Goal: Information Seeking & Learning: Compare options

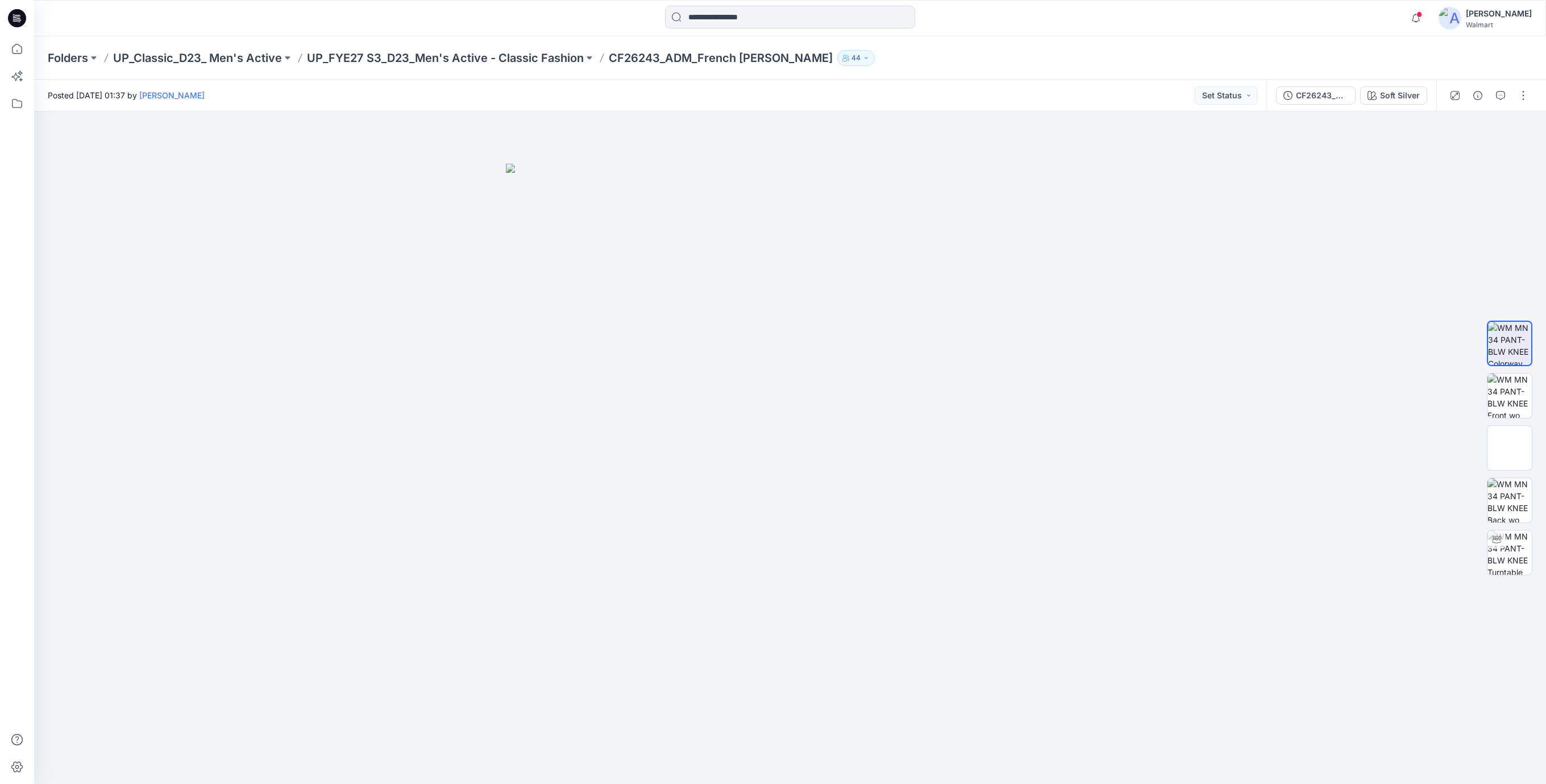
click at [15, 15] on icon at bounding box center [16, 18] width 18 height 18
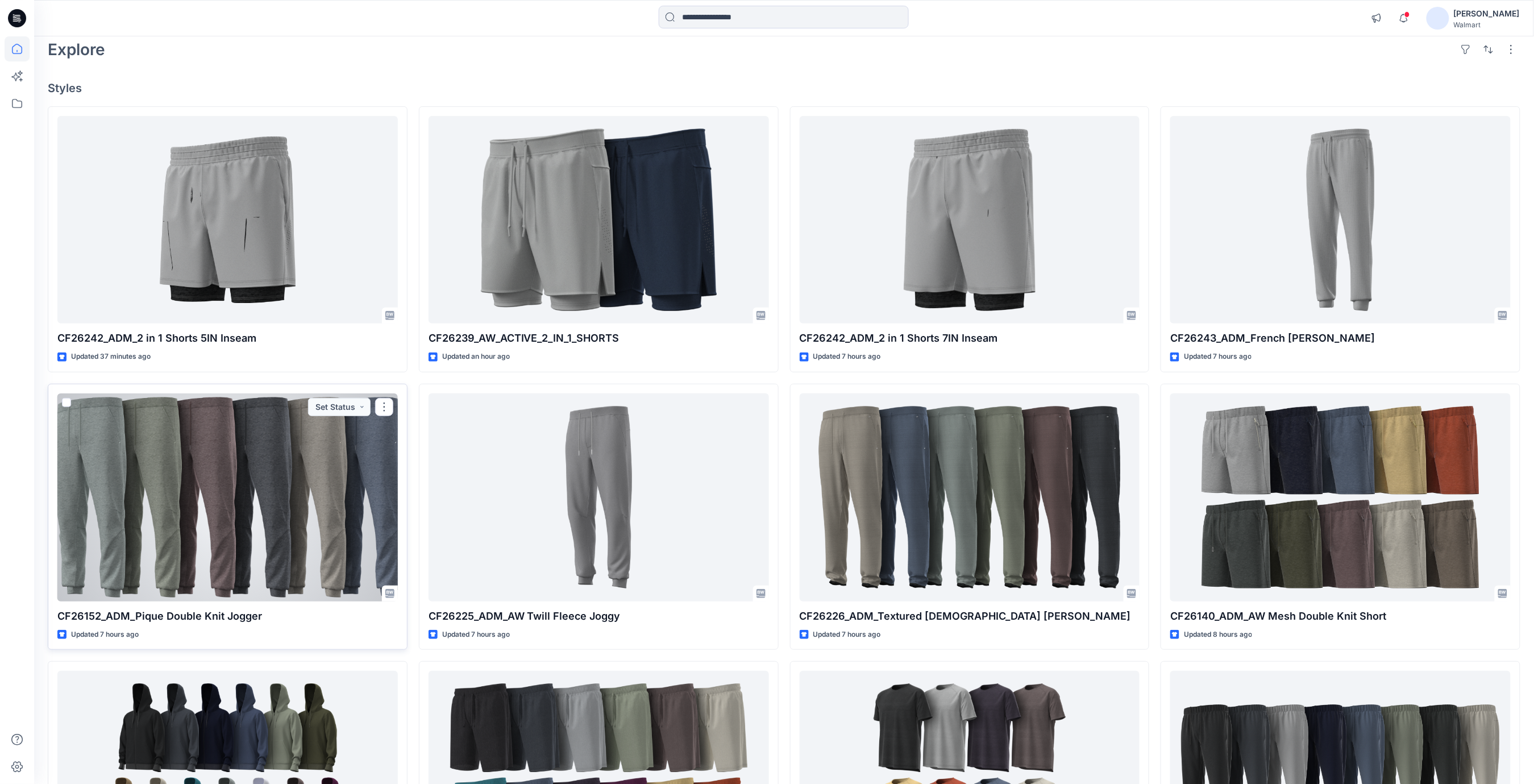
scroll to position [151, 0]
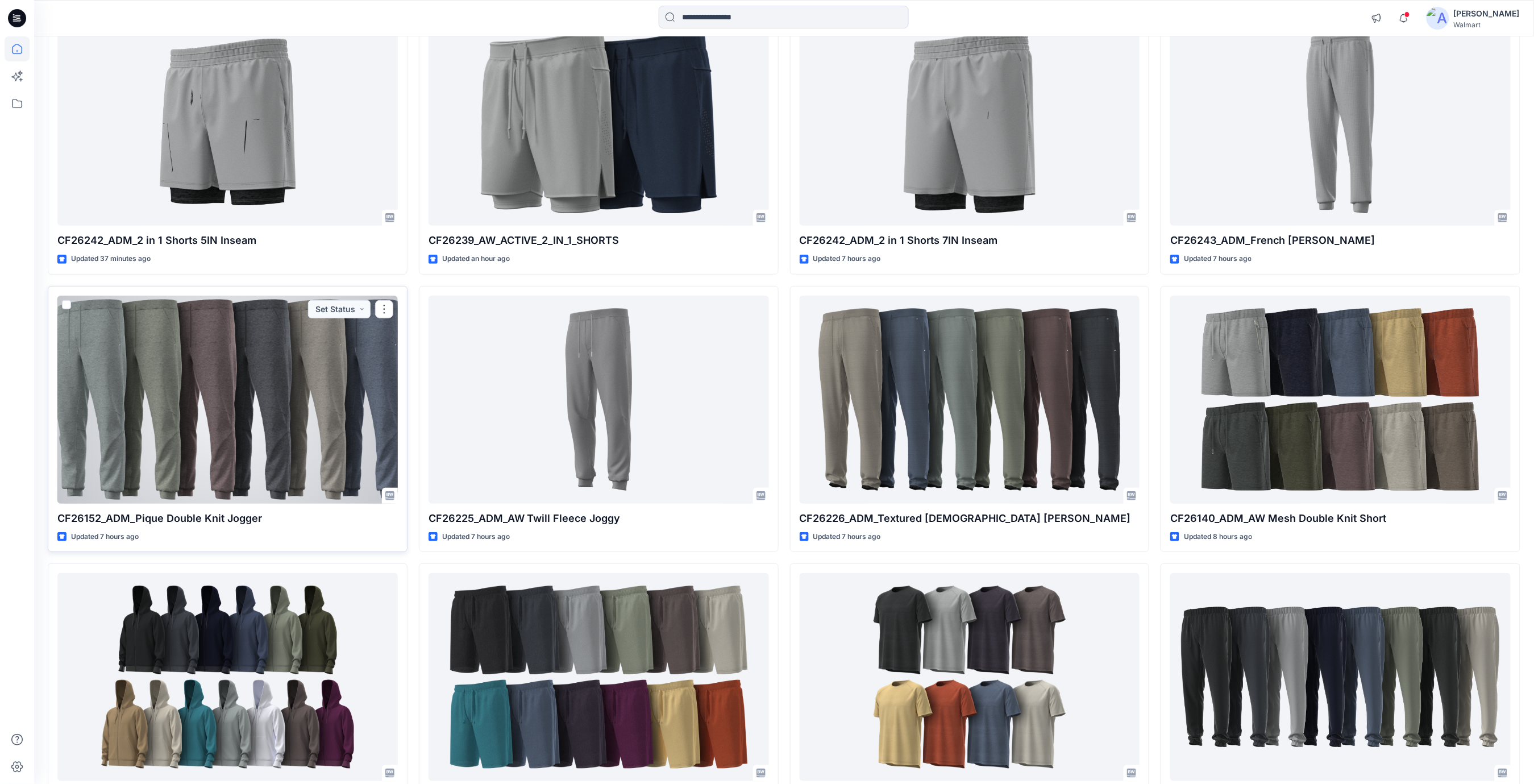
click at [291, 398] on div at bounding box center [228, 399] width 340 height 208
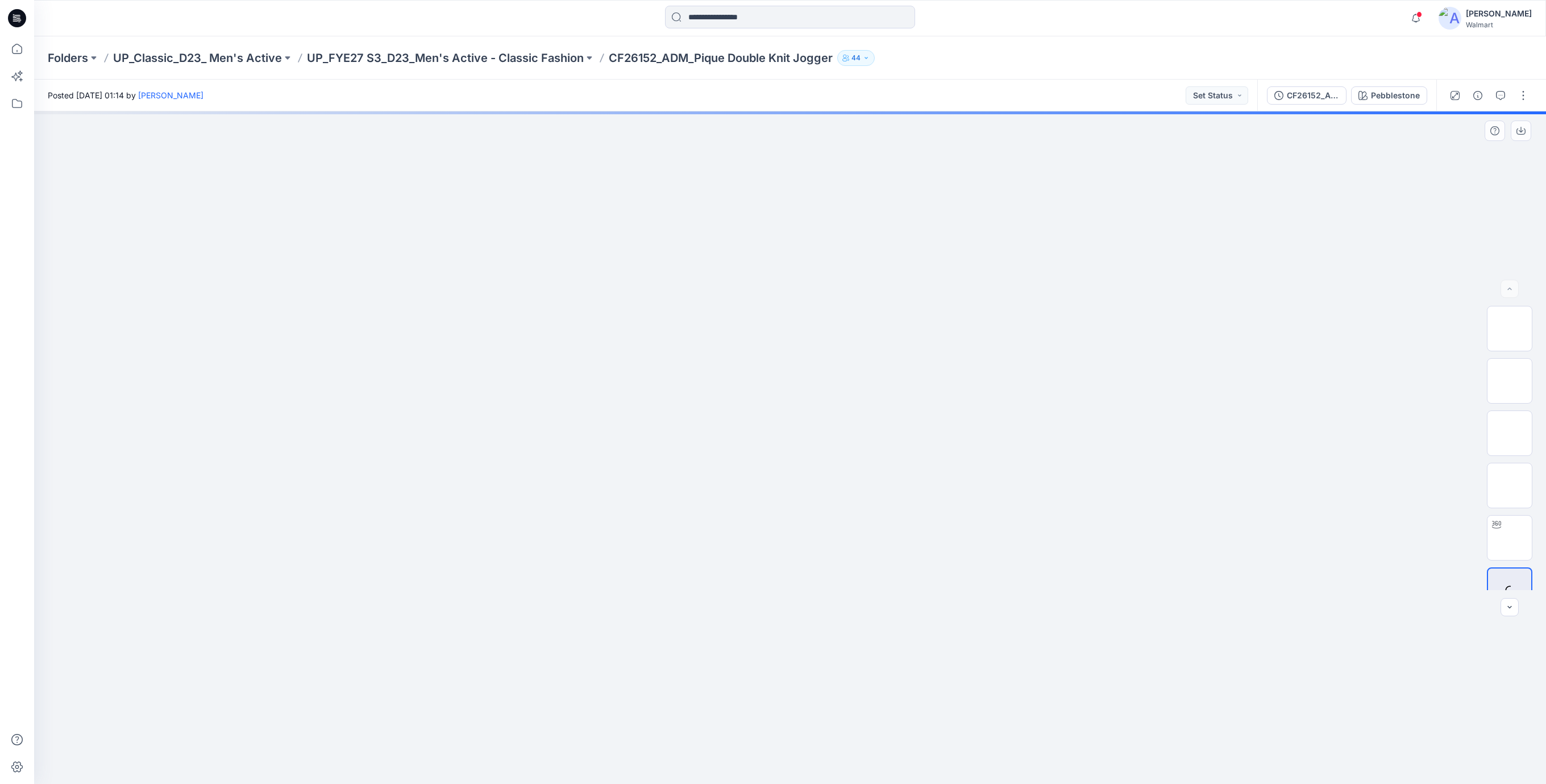
click at [304, 321] on div at bounding box center [790, 447] width 1512 height 672
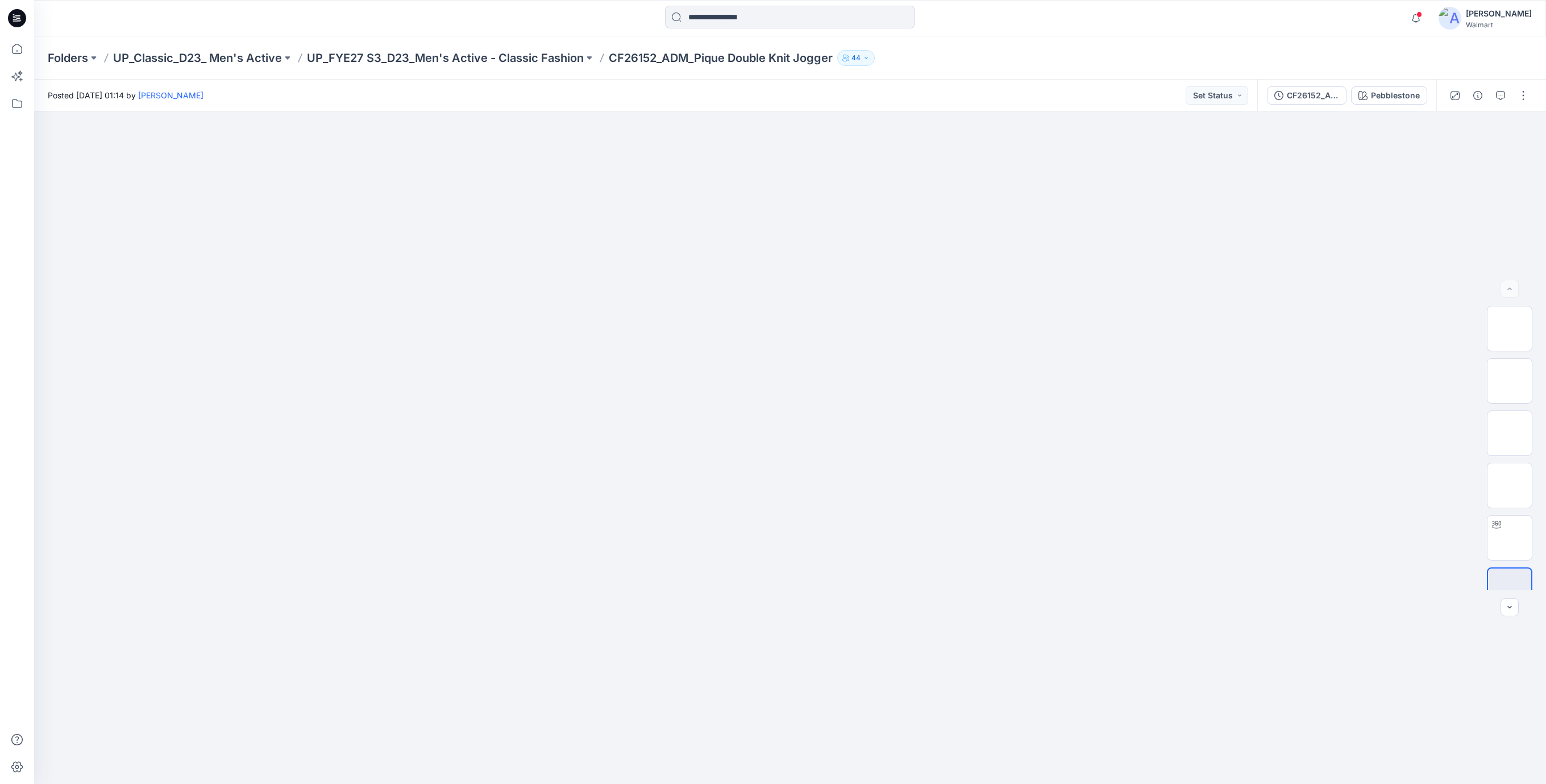
click at [21, 15] on icon at bounding box center [16, 18] width 18 height 18
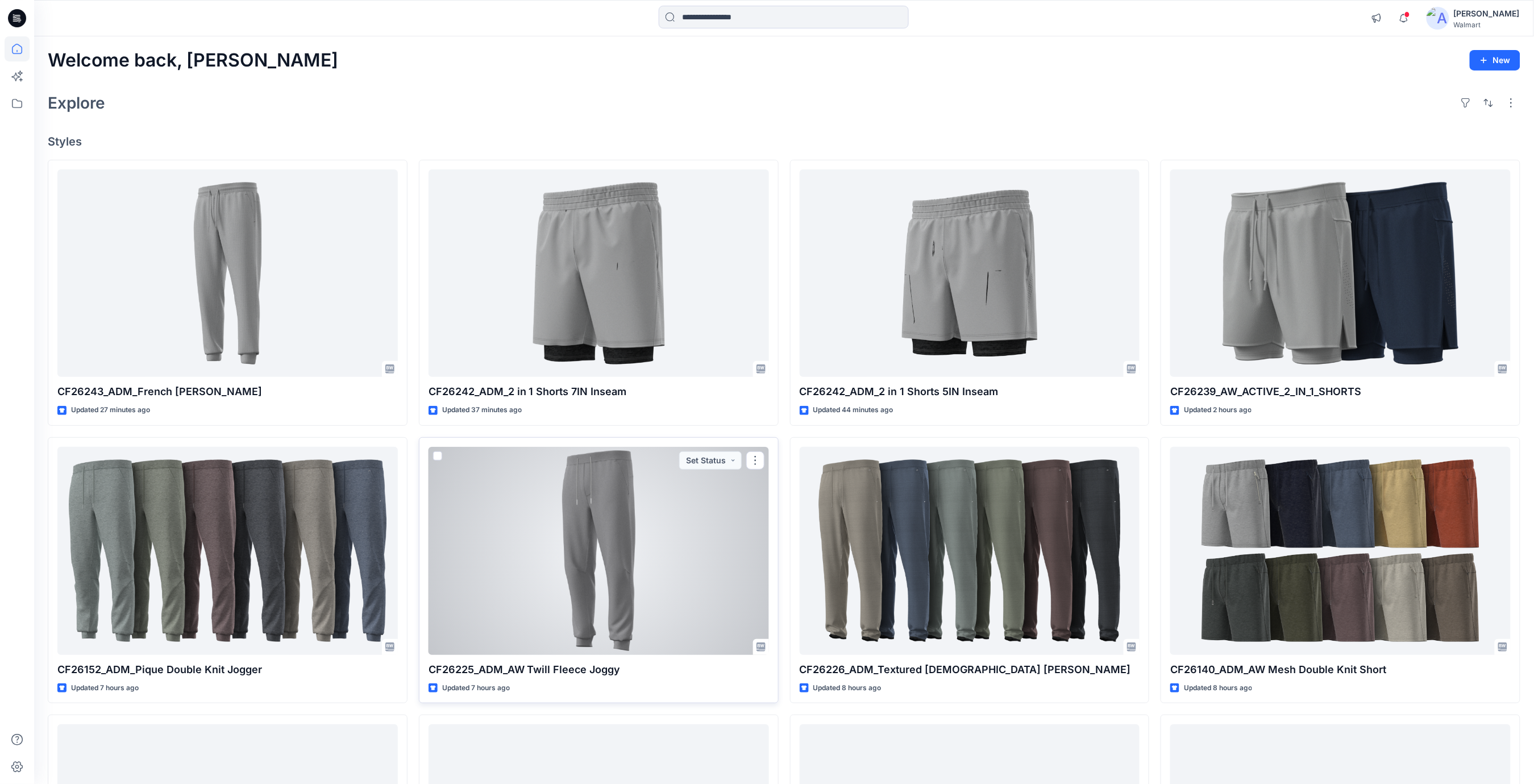
click at [584, 537] on div at bounding box center [599, 550] width 340 height 208
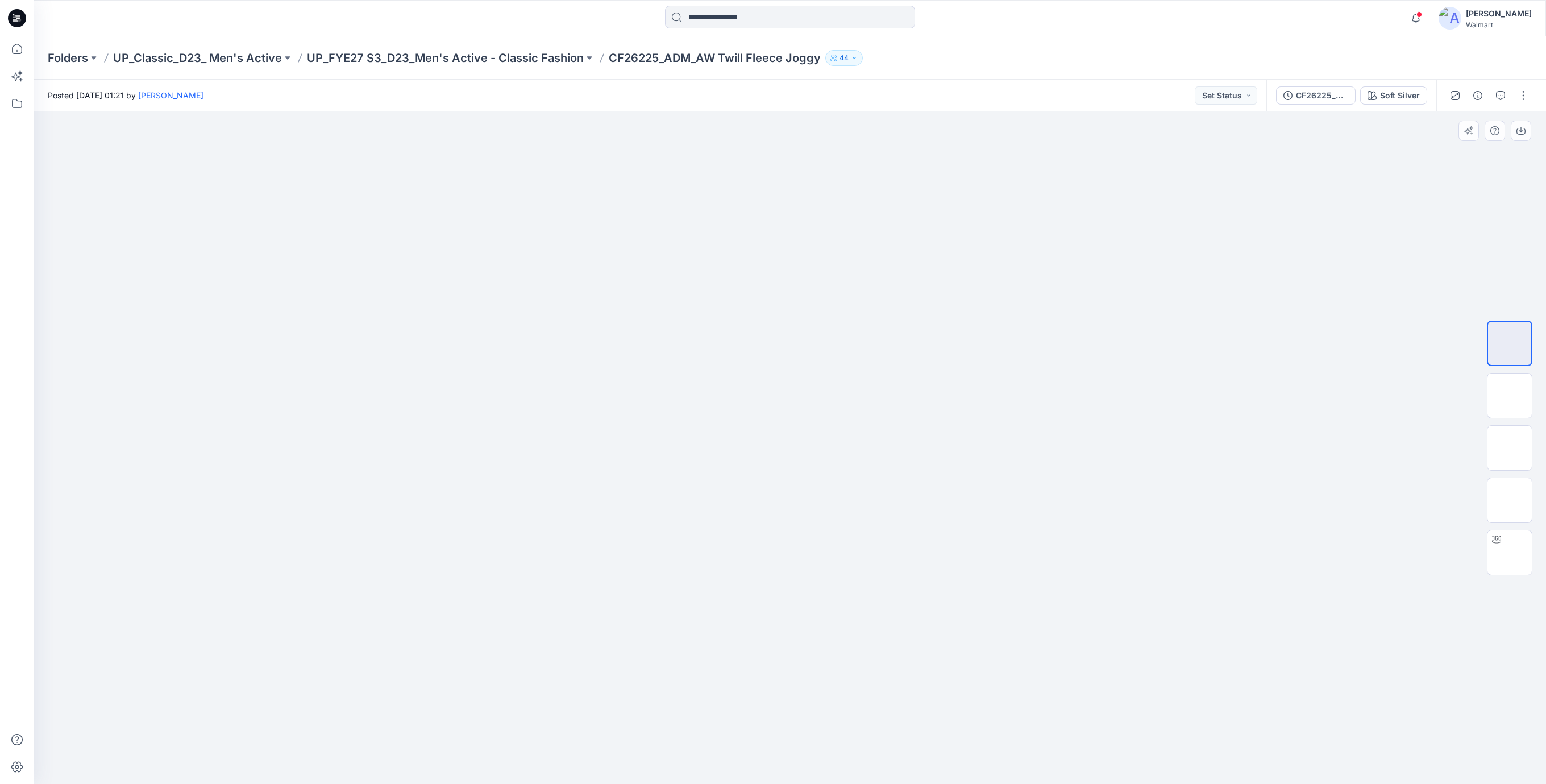
click at [514, 164] on img at bounding box center [790, 164] width 568 height 0
click at [16, 18] on icon at bounding box center [16, 18] width 18 height 18
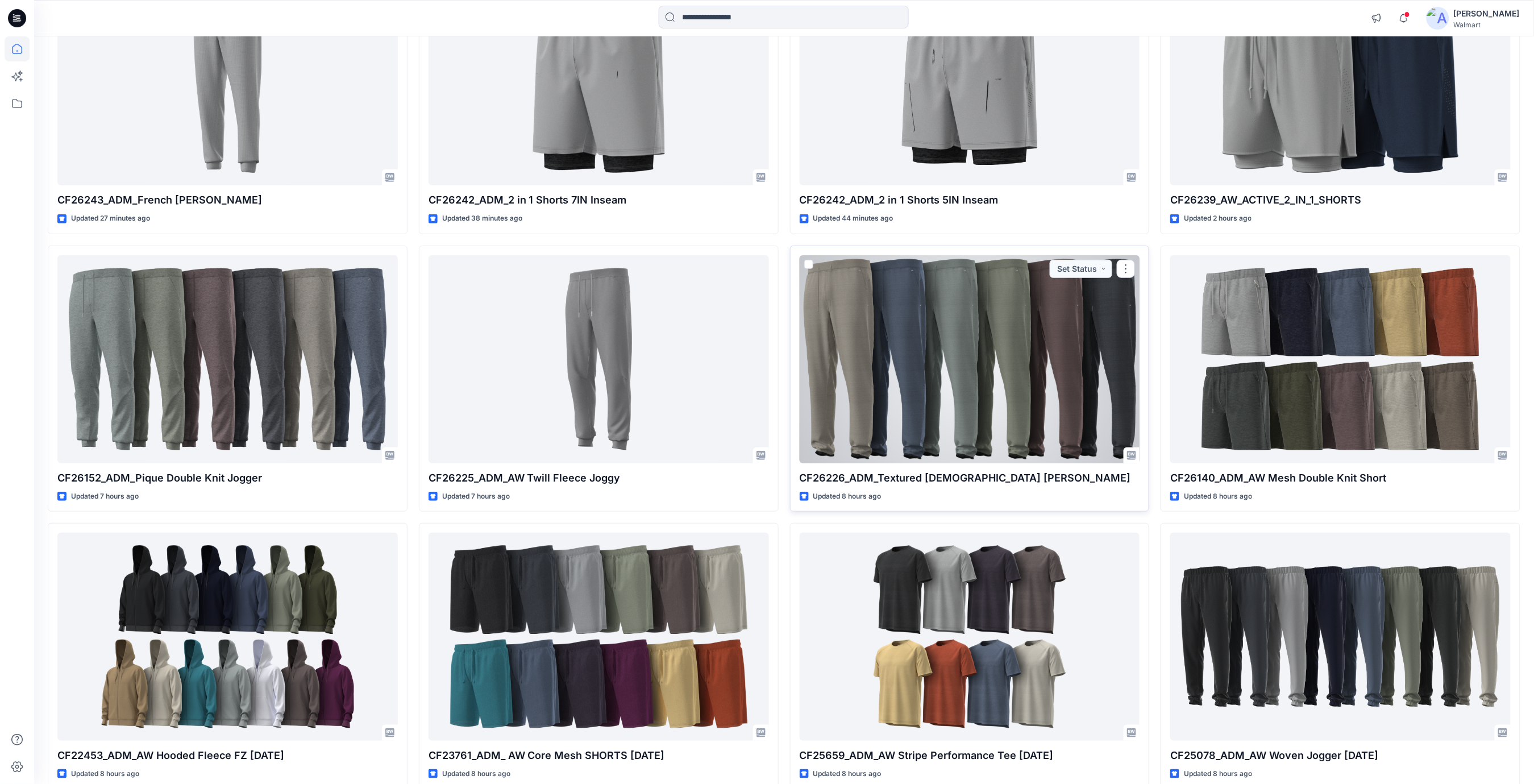
scroll to position [227, 0]
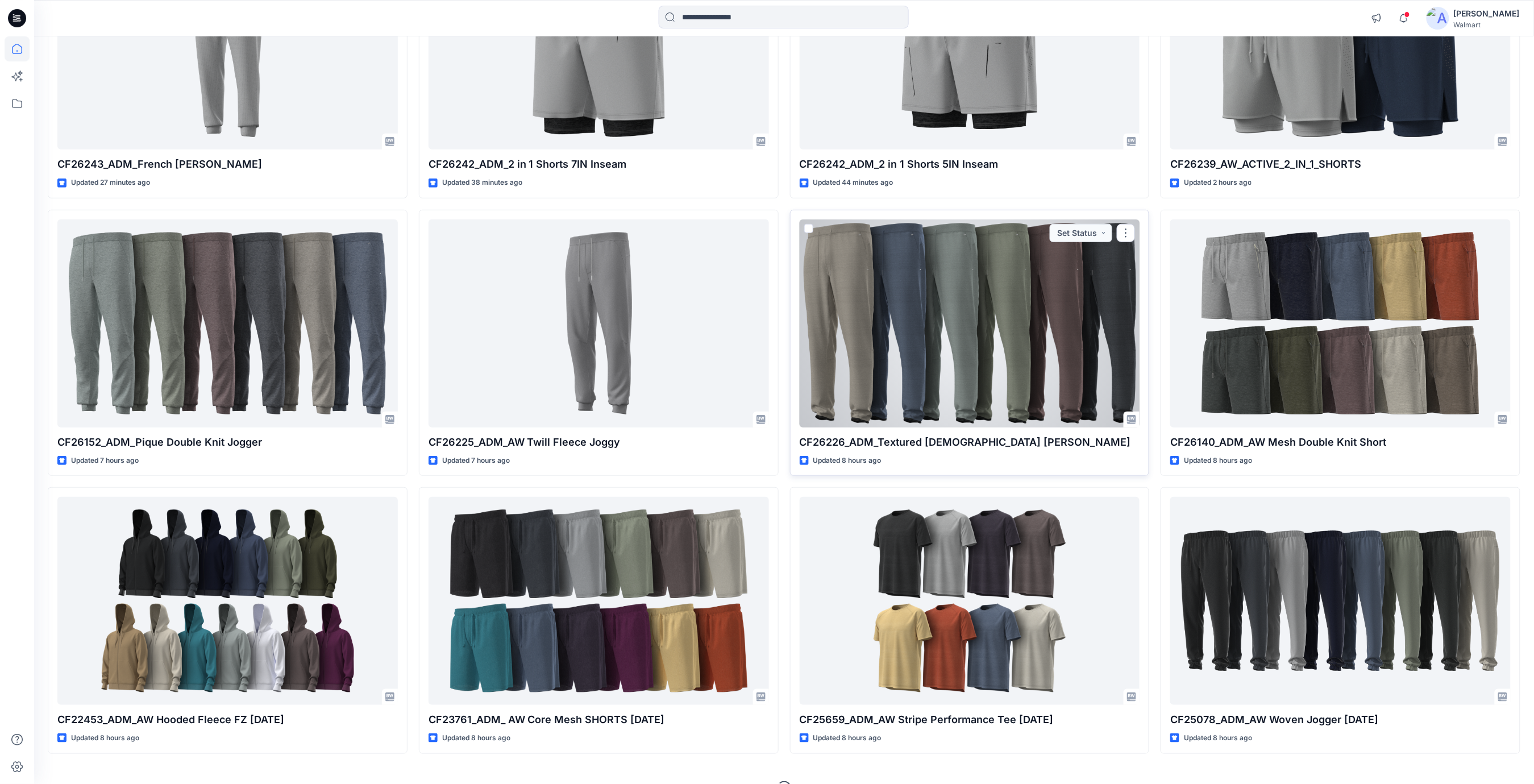
click at [1038, 318] on div at bounding box center [970, 322] width 340 height 208
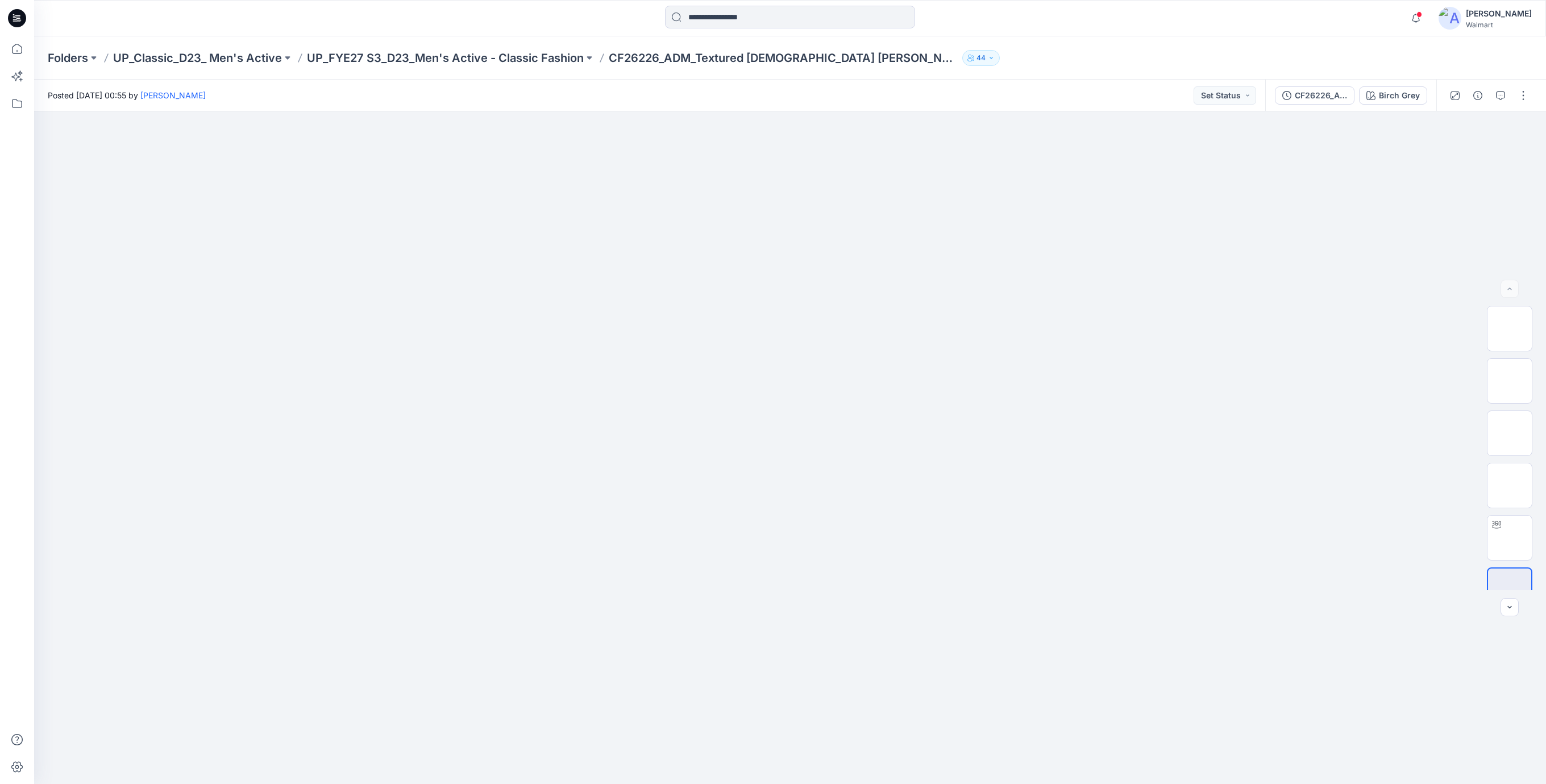
click at [15, 10] on icon at bounding box center [16, 18] width 18 height 18
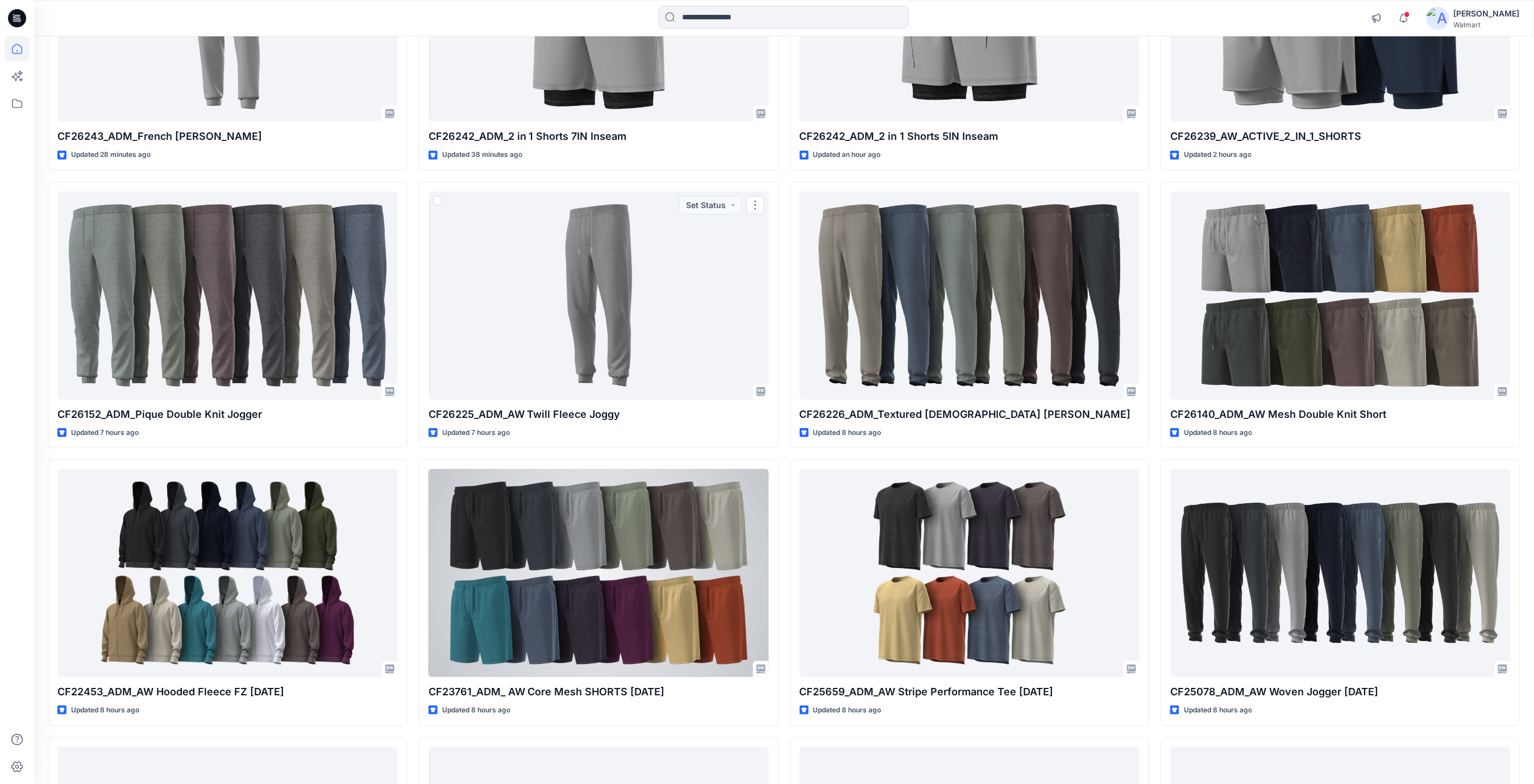
scroll to position [303, 0]
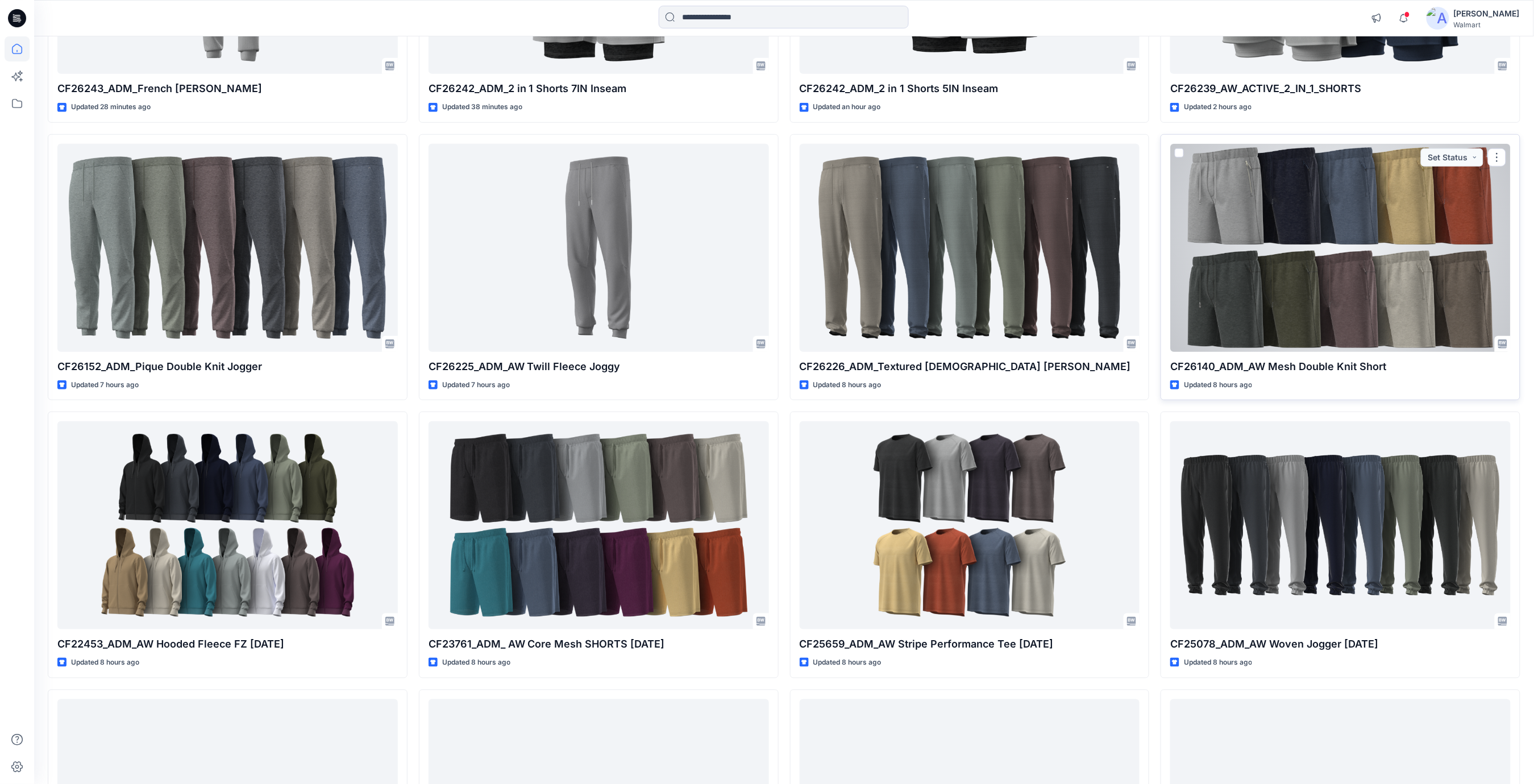
click at [1314, 279] on div at bounding box center [1341, 247] width 340 height 208
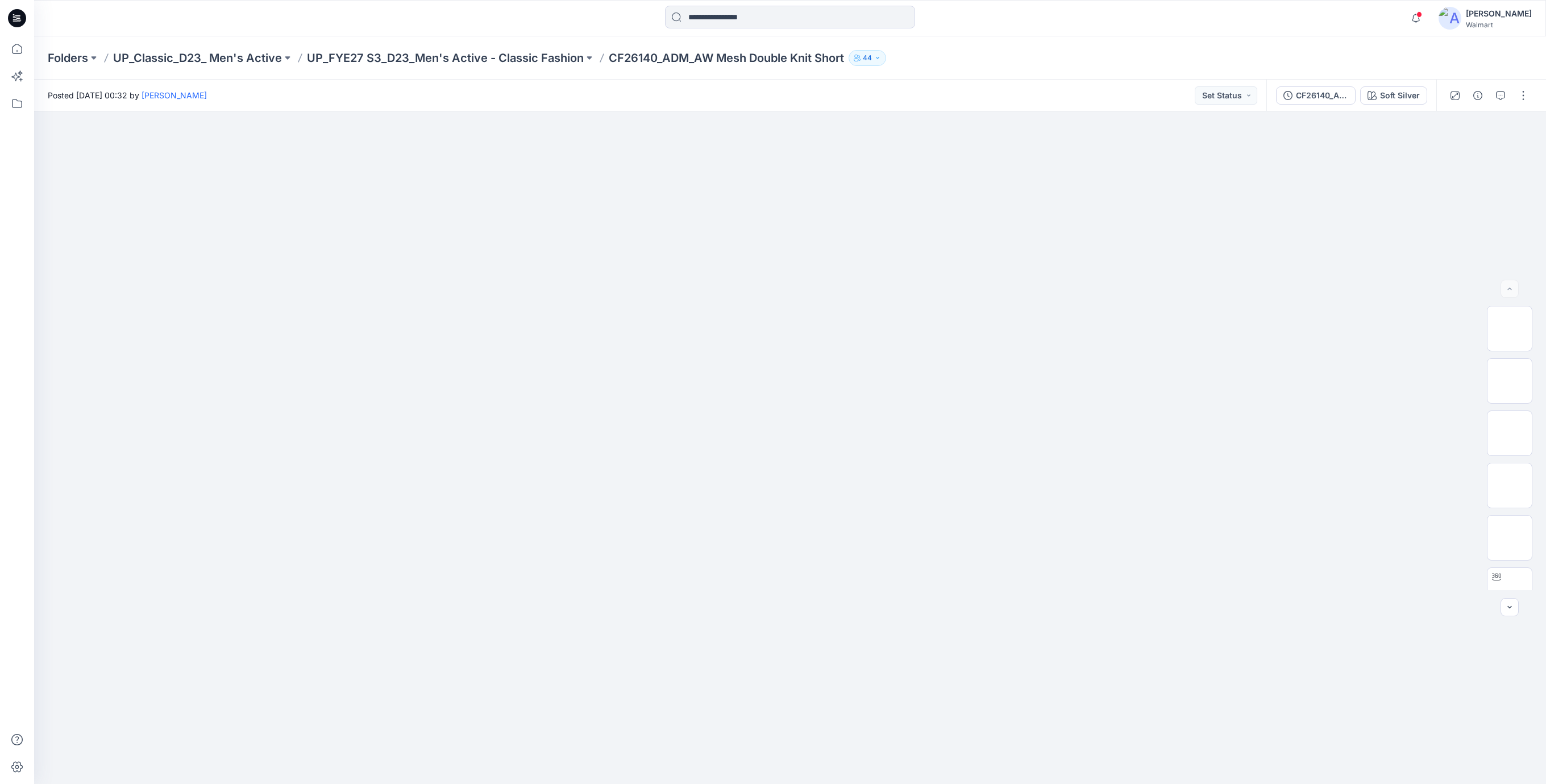
click at [19, 20] on icon at bounding box center [19, 20] width 4 height 1
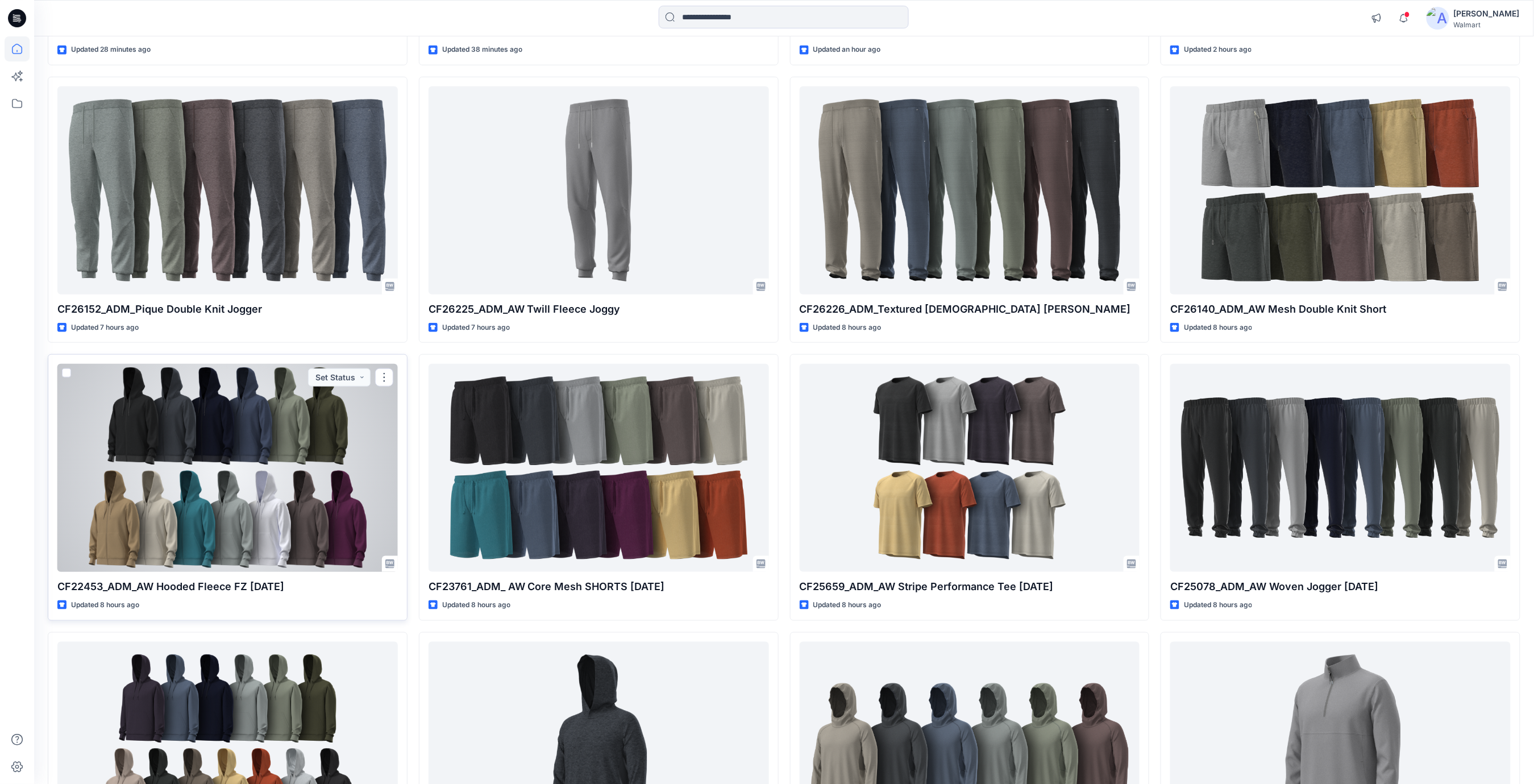
scroll to position [379, 0]
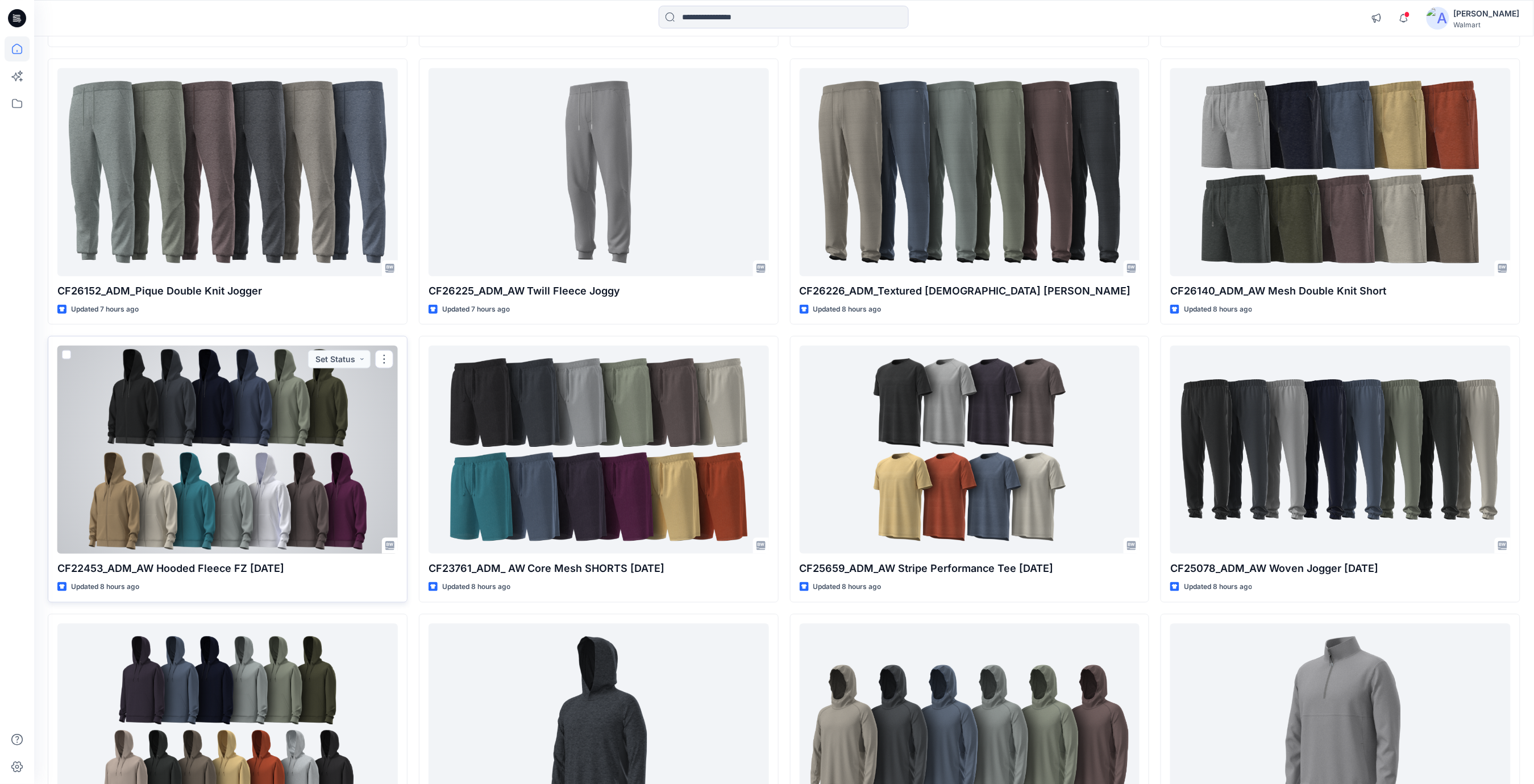
click at [246, 453] on div at bounding box center [228, 448] width 340 height 208
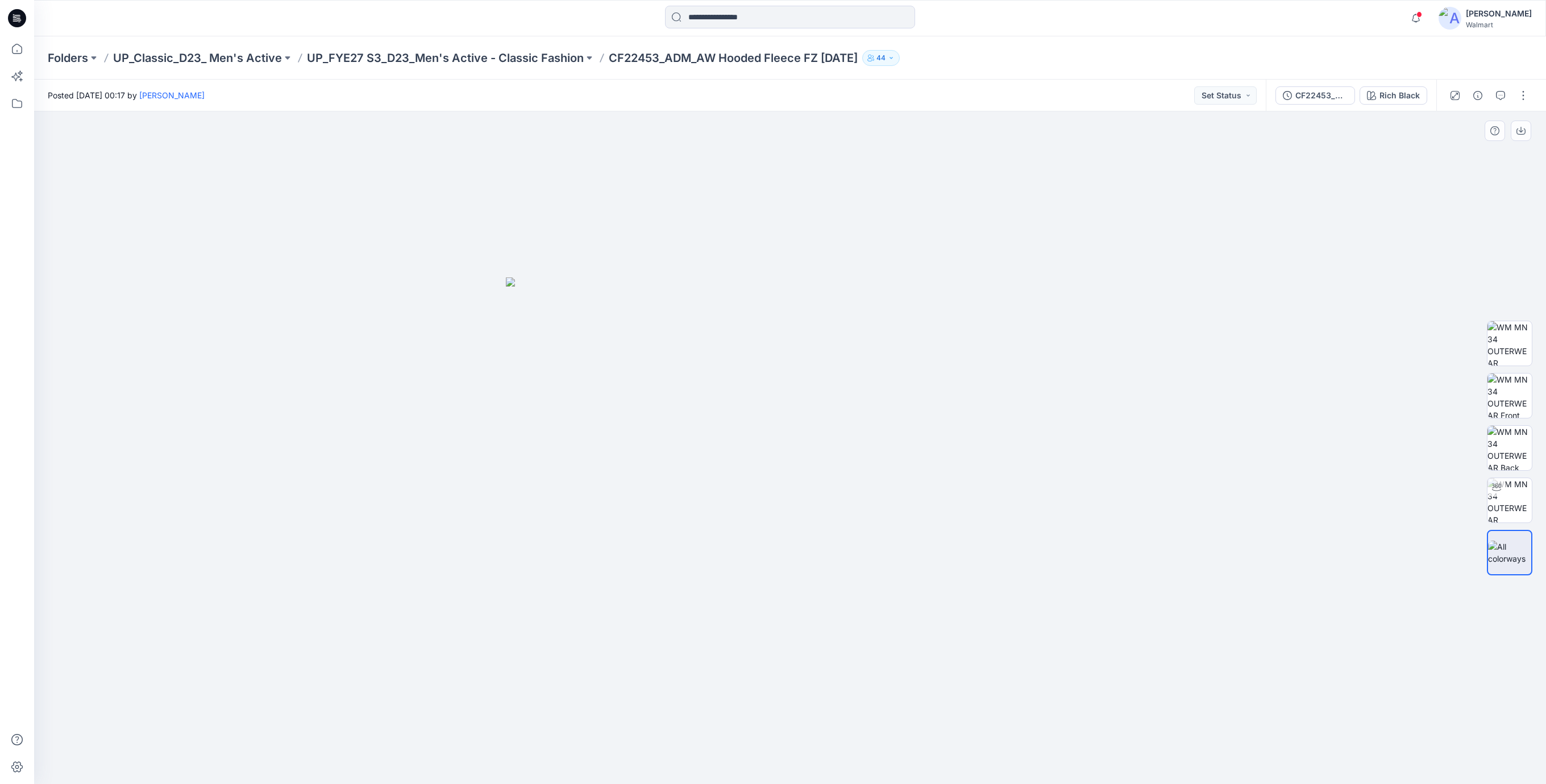
click at [385, 183] on div at bounding box center [790, 447] width 1512 height 672
click at [9, 23] on icon at bounding box center [16, 18] width 18 height 18
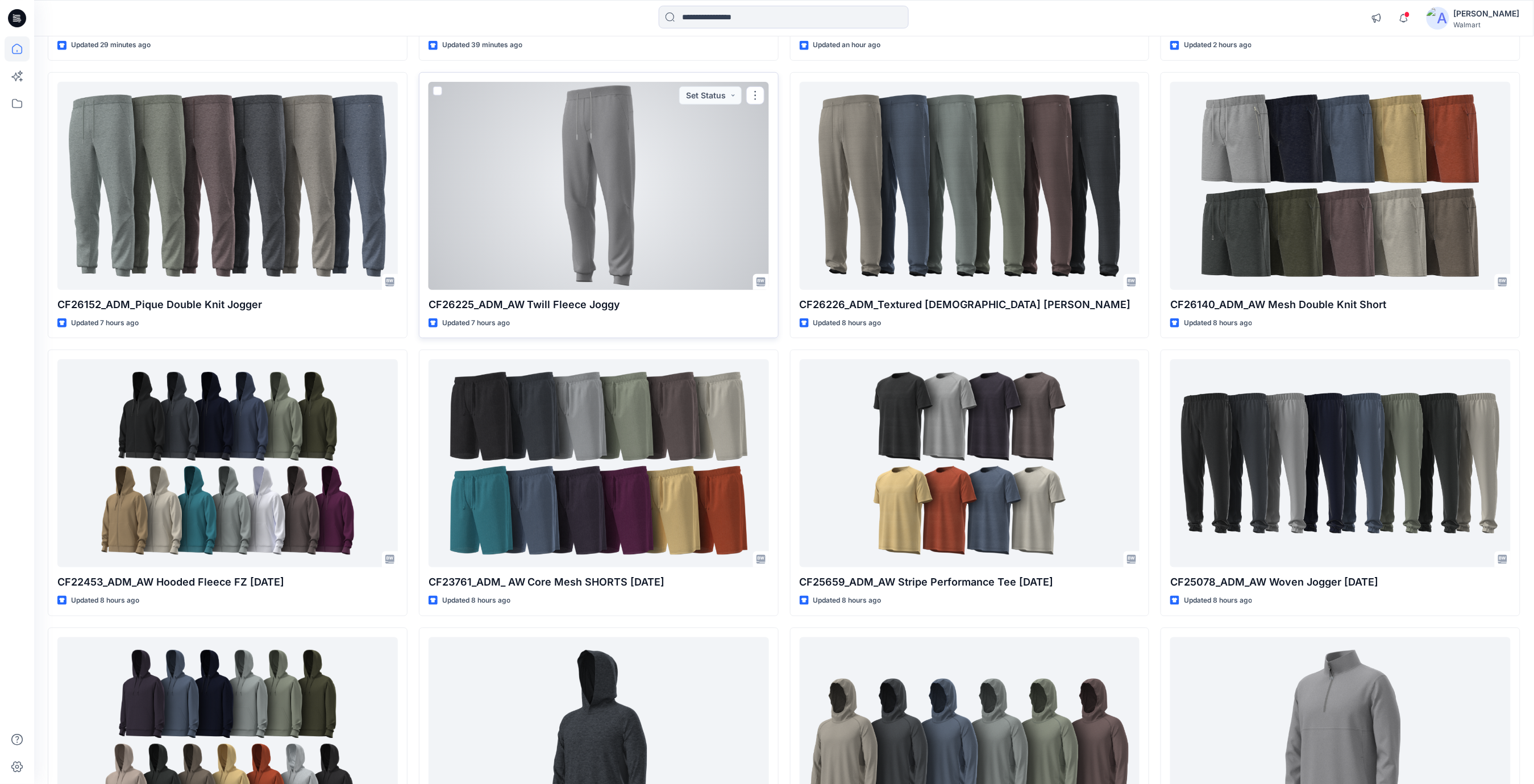
scroll to position [379, 0]
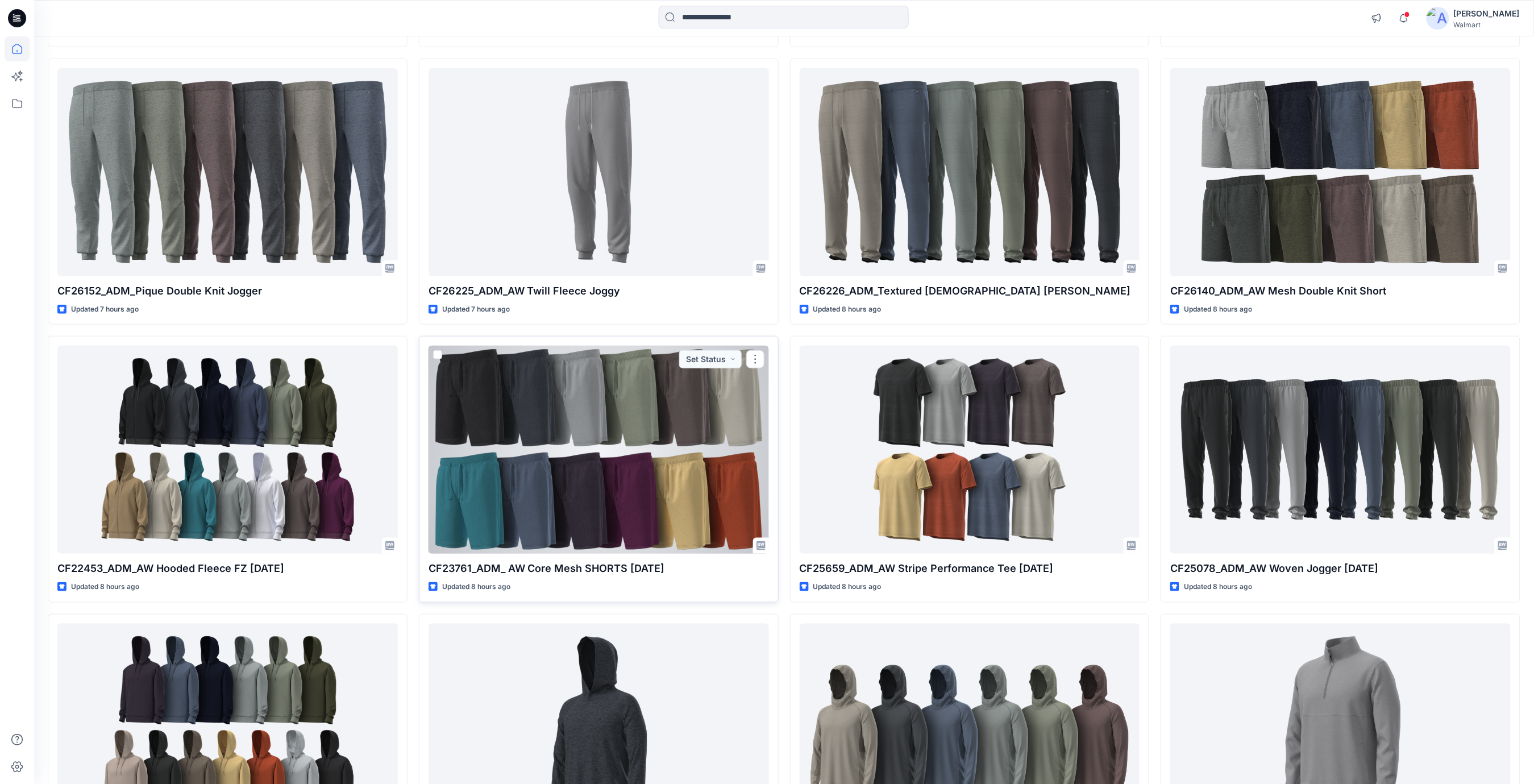
click at [672, 421] on div at bounding box center [599, 448] width 340 height 208
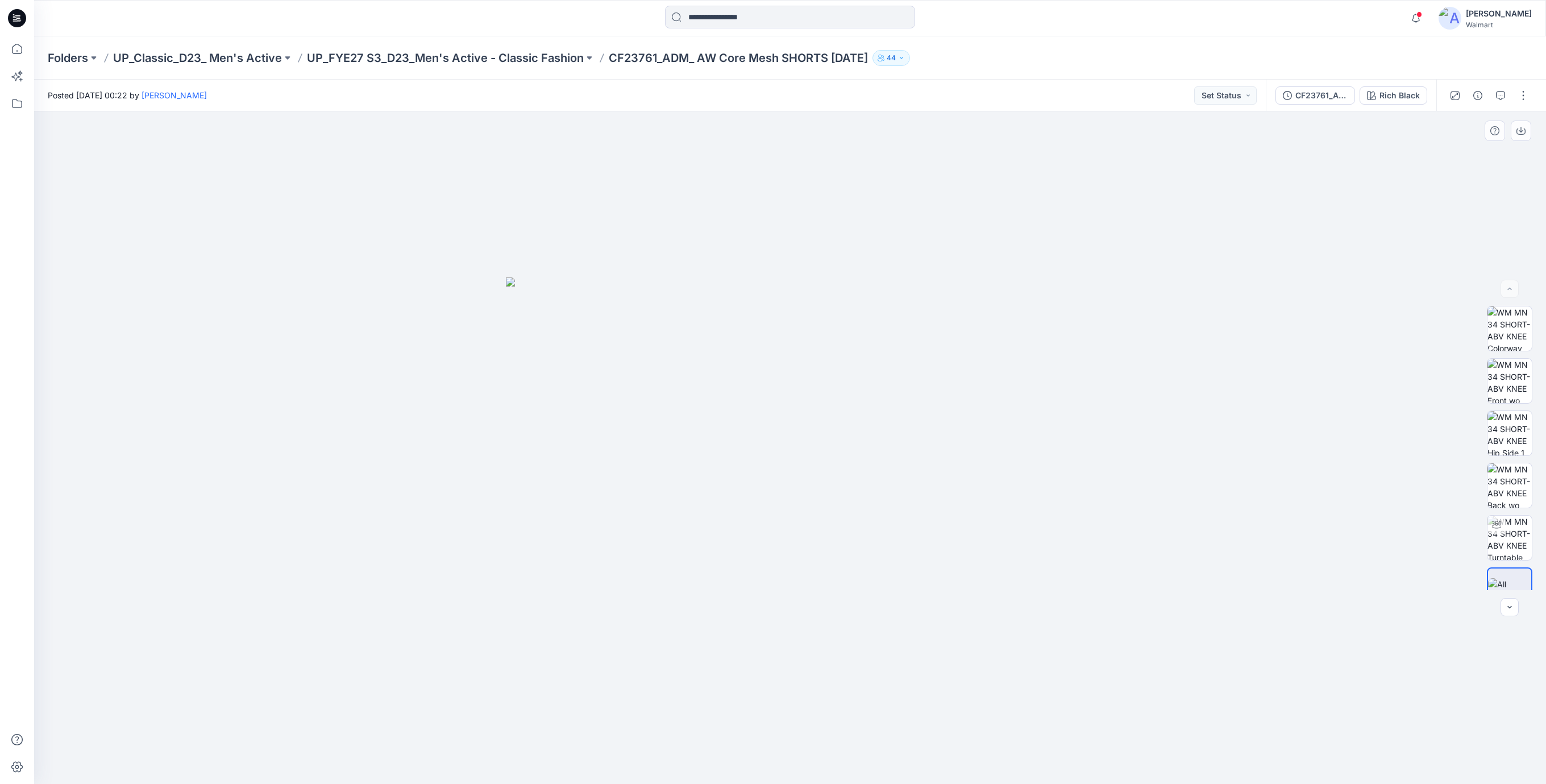
click at [342, 143] on div at bounding box center [790, 447] width 1512 height 672
click at [23, 17] on icon at bounding box center [16, 18] width 18 height 18
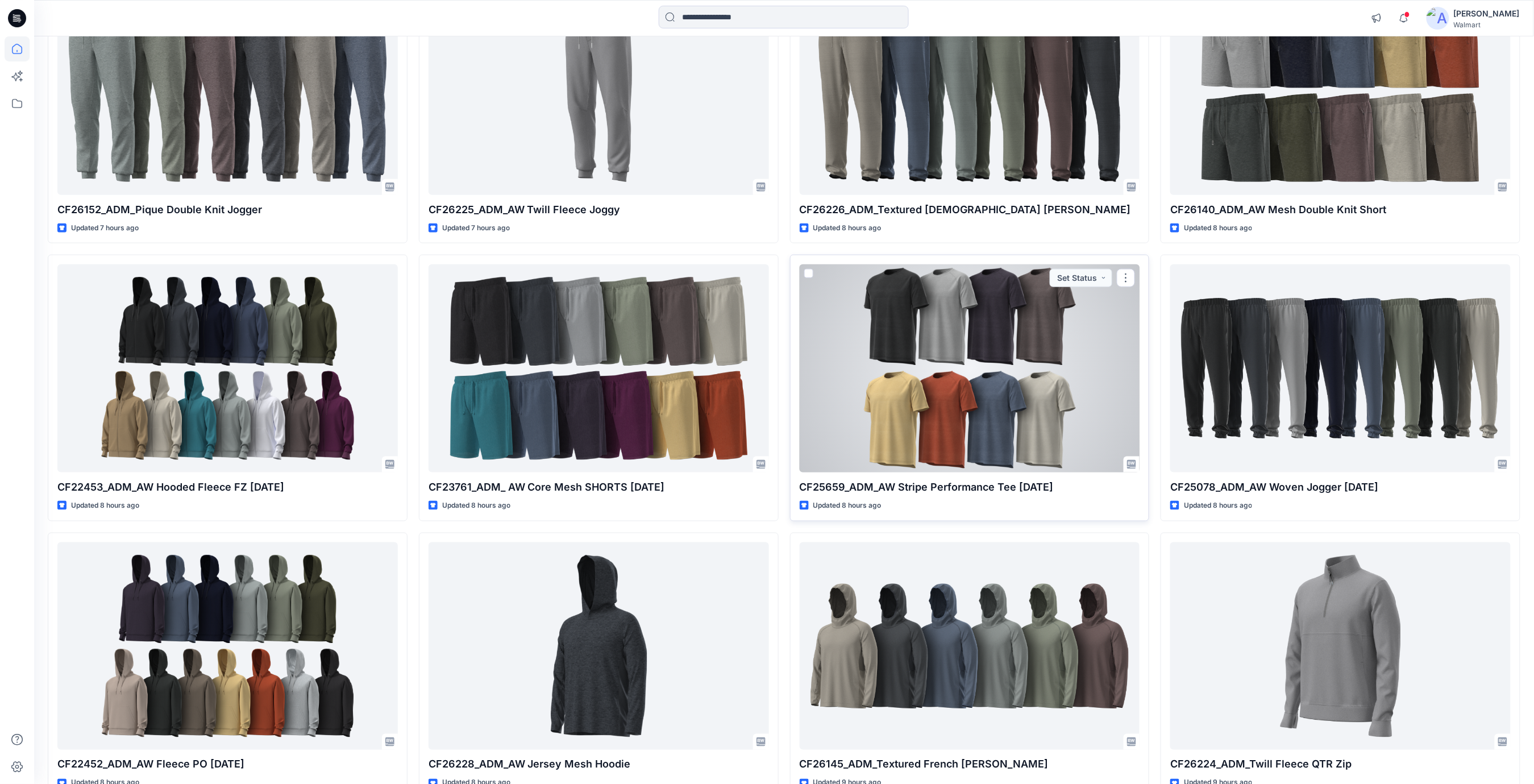
scroll to position [455, 0]
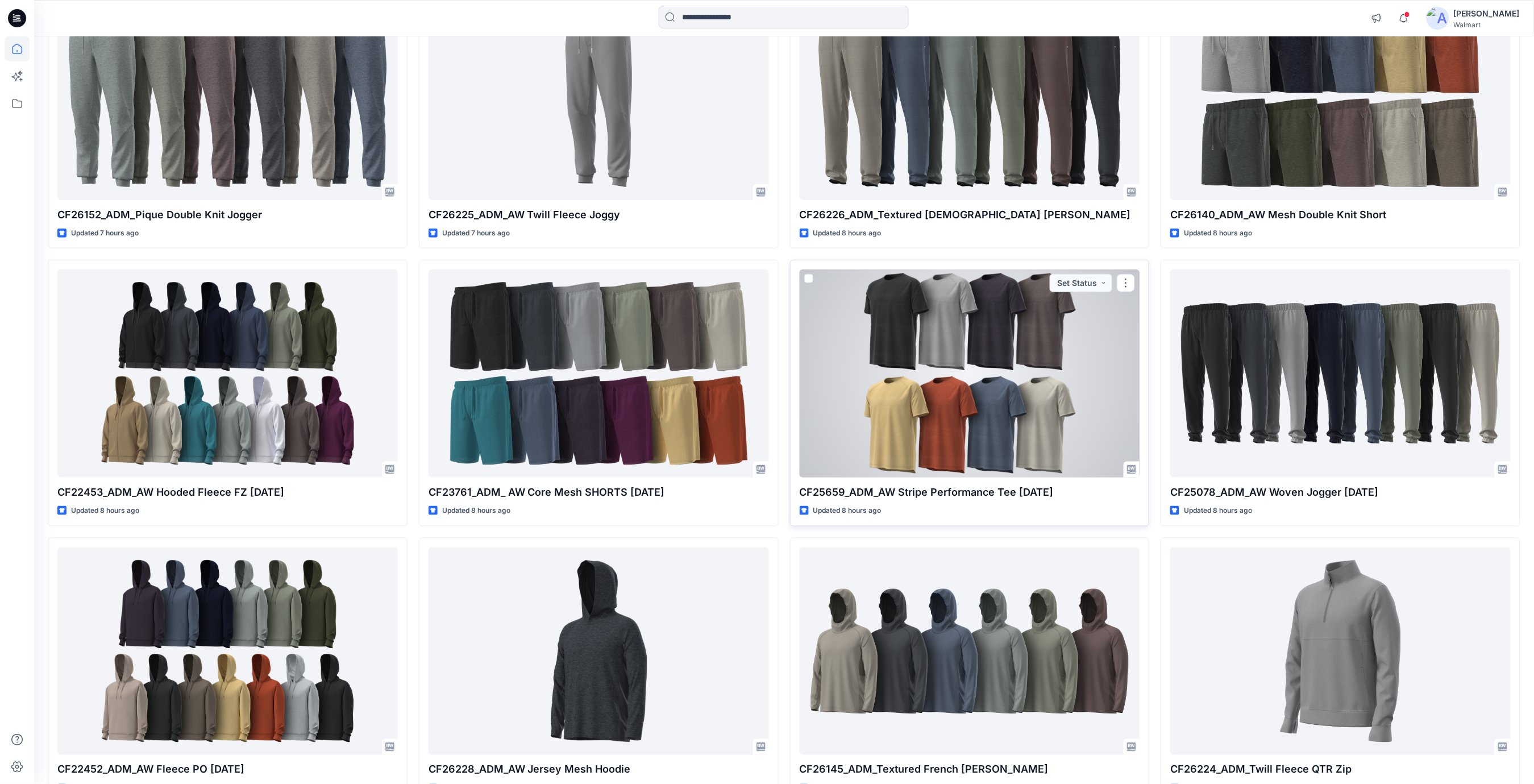
click at [970, 383] on div at bounding box center [970, 373] width 340 height 208
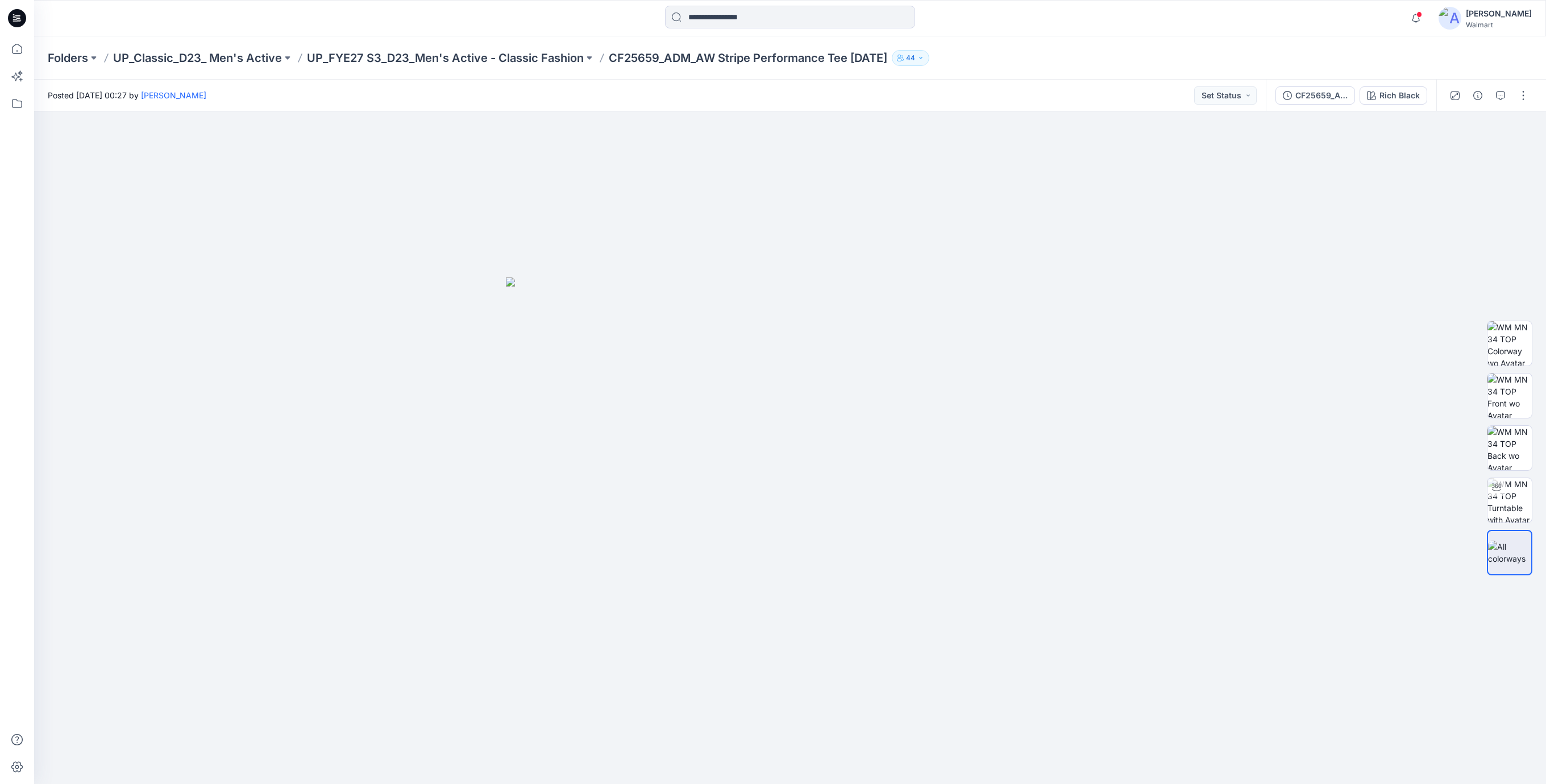
click at [7, 9] on div at bounding box center [17, 18] width 37 height 37
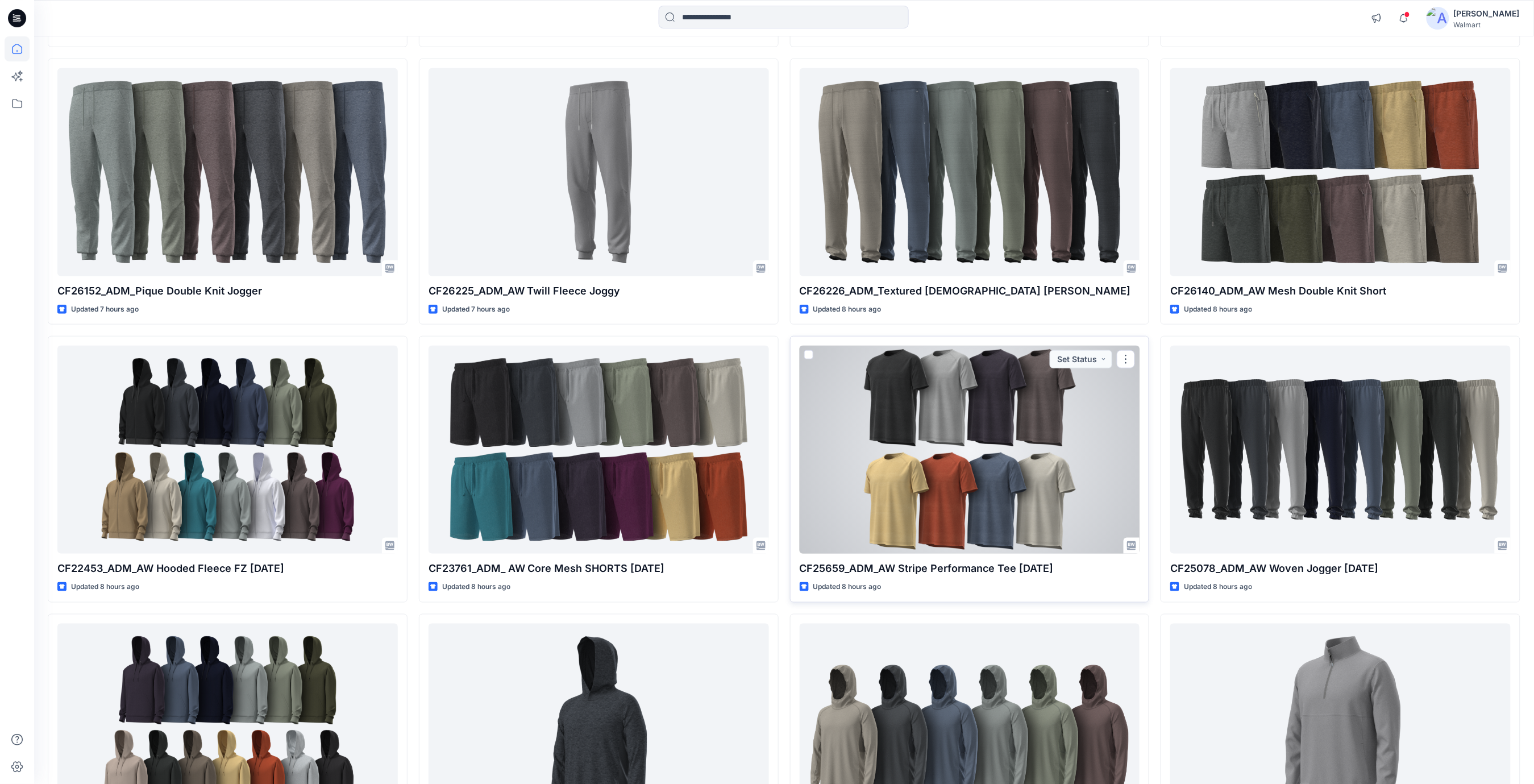
scroll to position [605, 0]
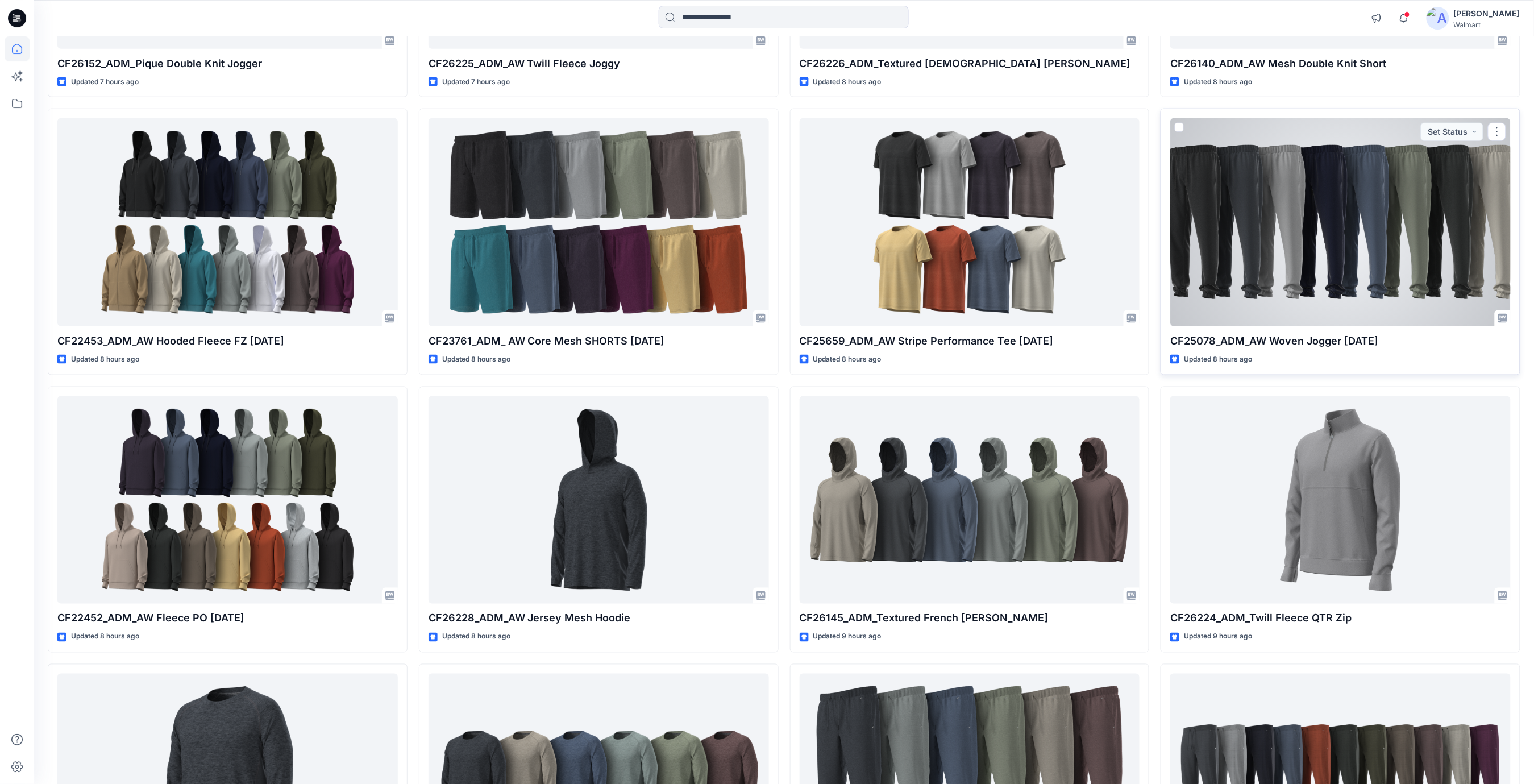
click at [1284, 246] on div at bounding box center [1341, 222] width 340 height 208
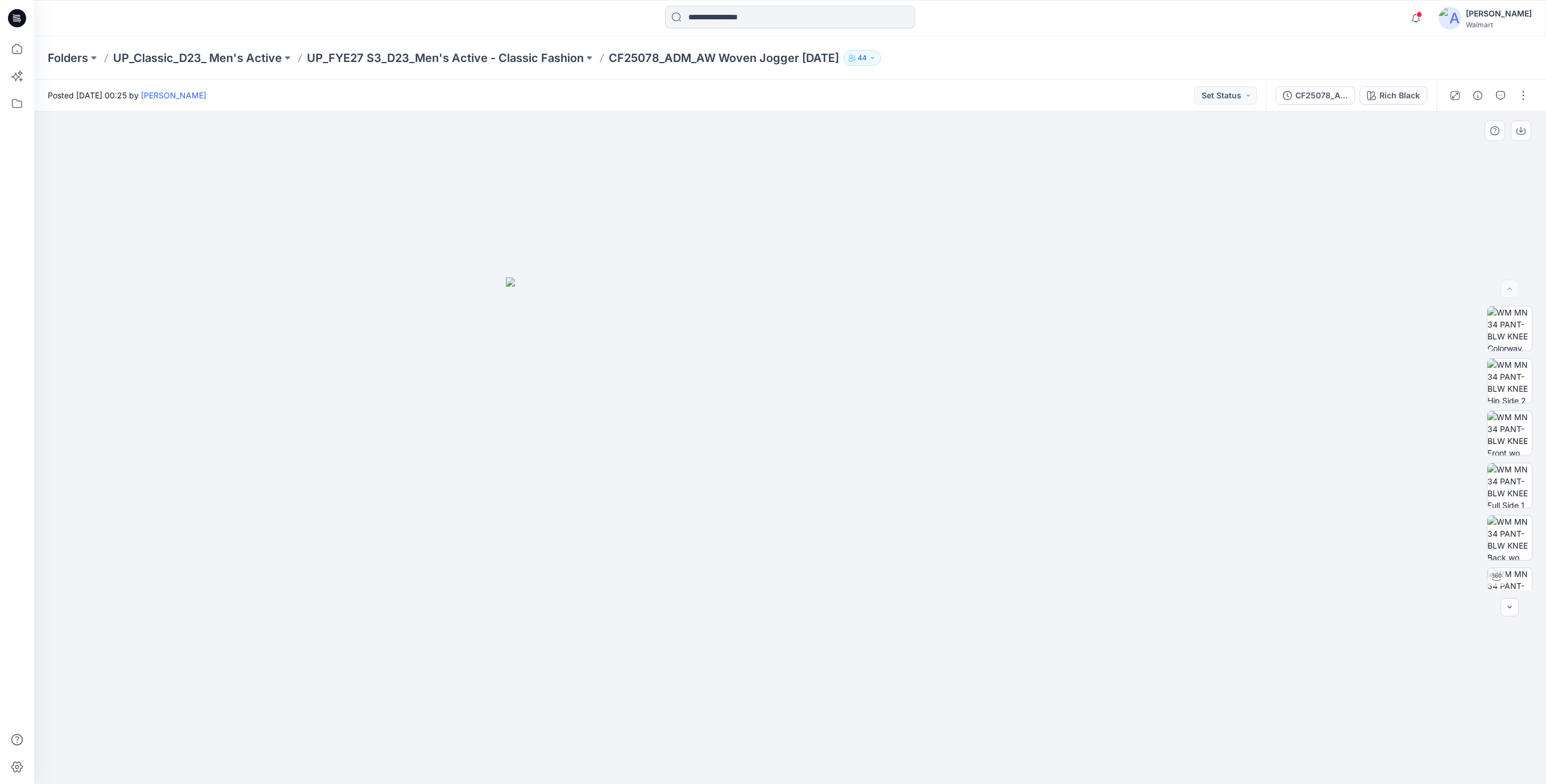
click at [299, 150] on div at bounding box center [790, 447] width 1512 height 672
click at [17, 17] on icon at bounding box center [17, 17] width 5 height 1
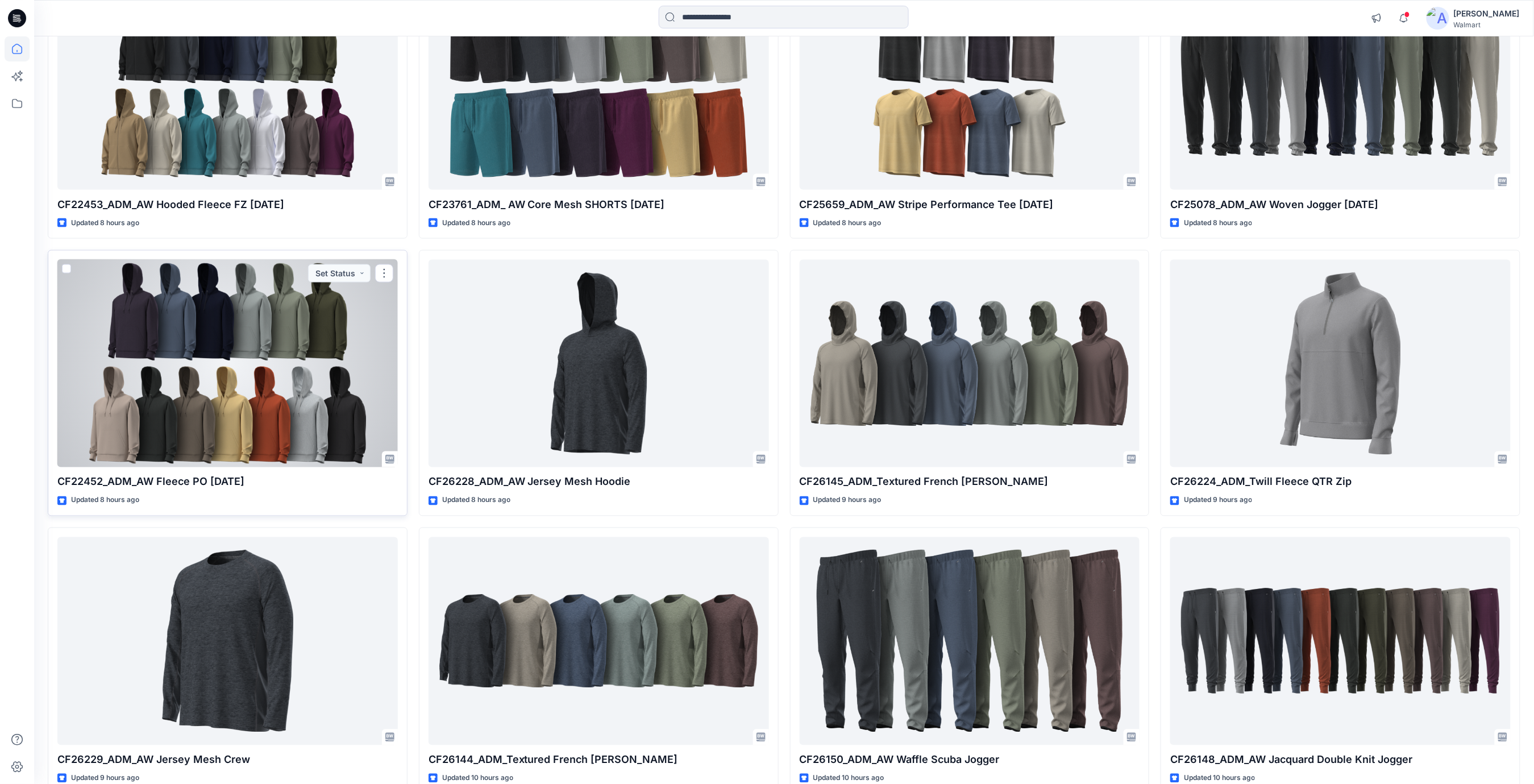
scroll to position [758, 0]
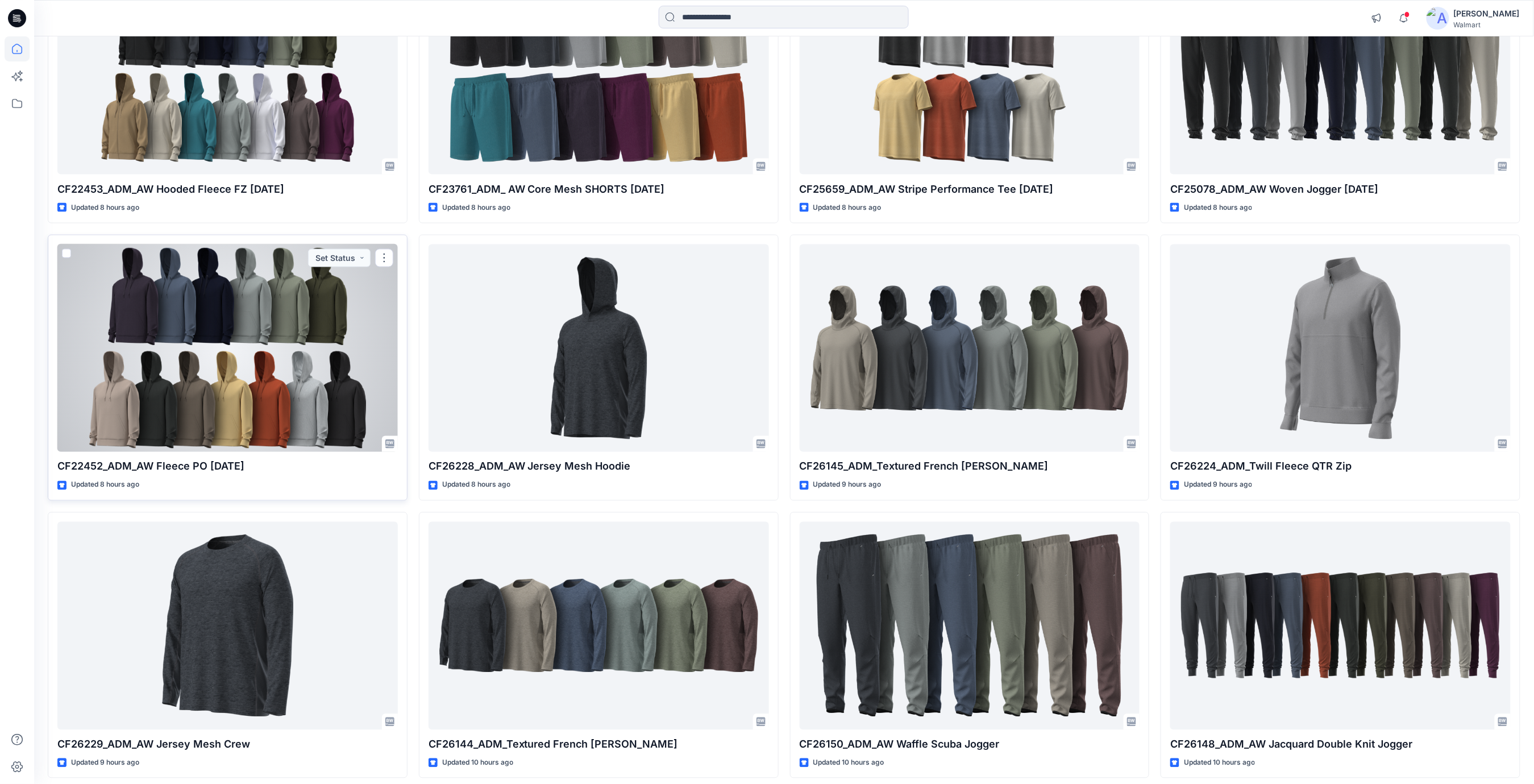
click at [309, 347] on div at bounding box center [228, 348] width 340 height 208
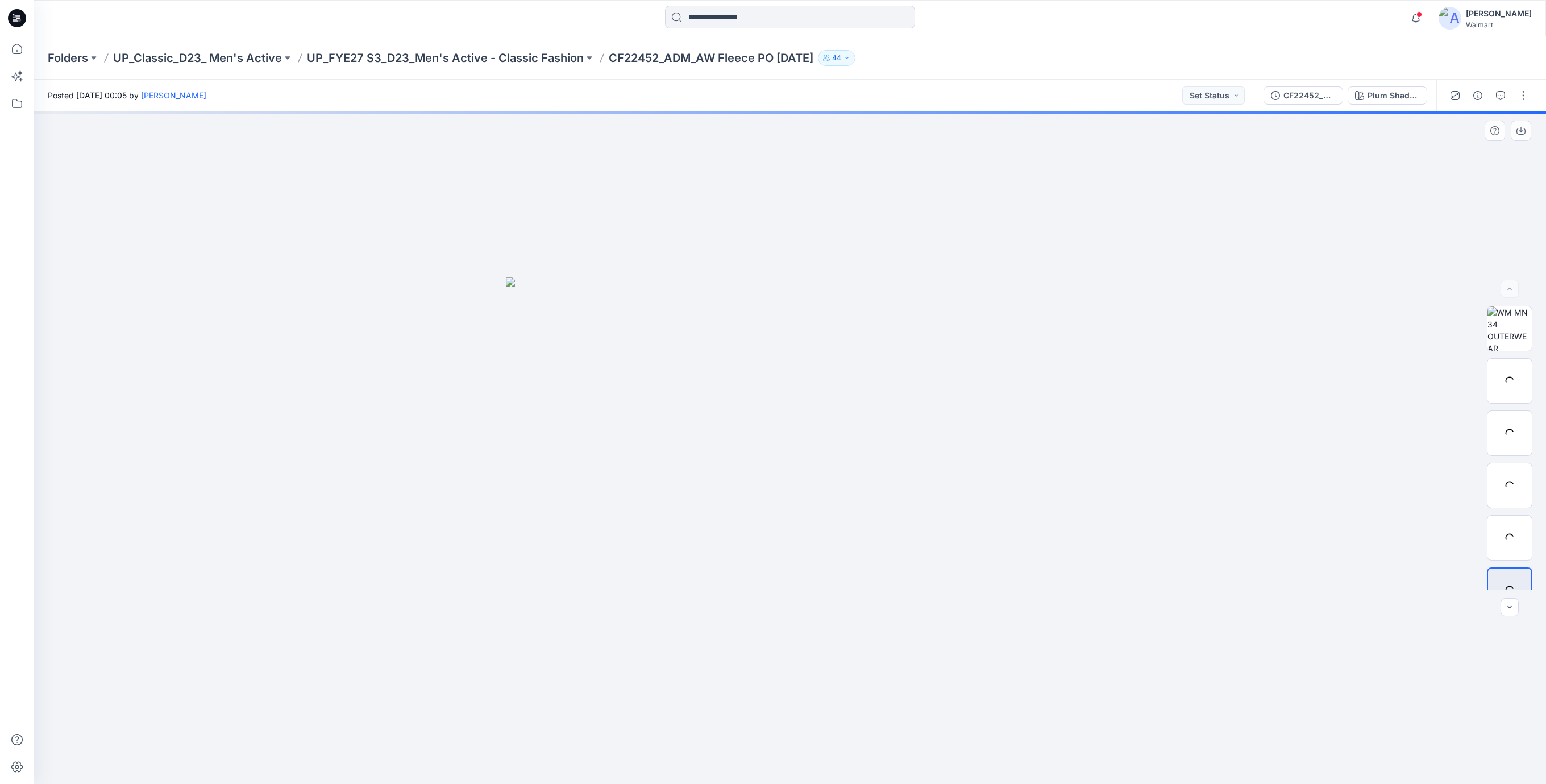
click at [297, 200] on div at bounding box center [790, 447] width 1512 height 672
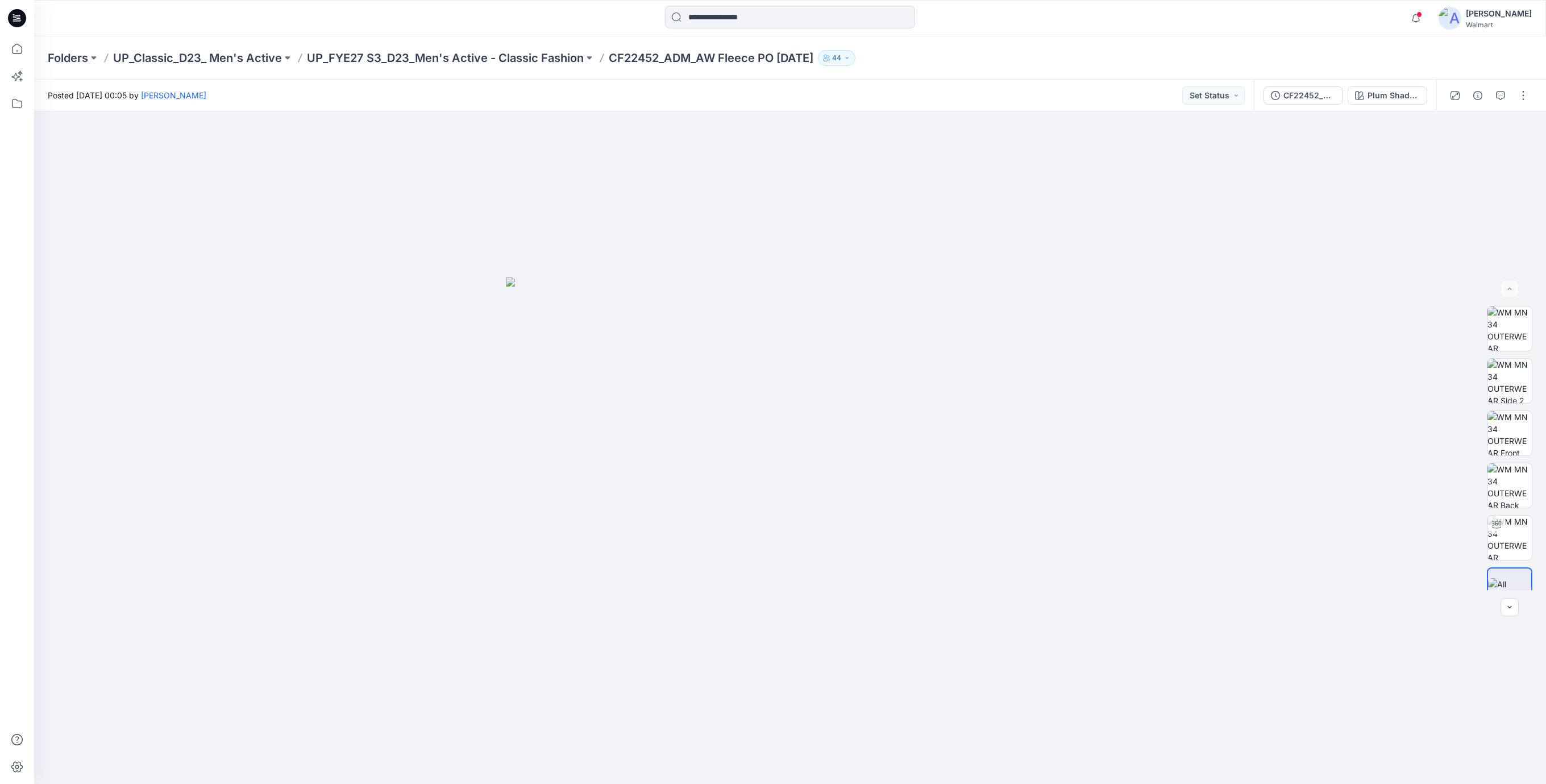
click at [18, 18] on icon at bounding box center [16, 18] width 18 height 18
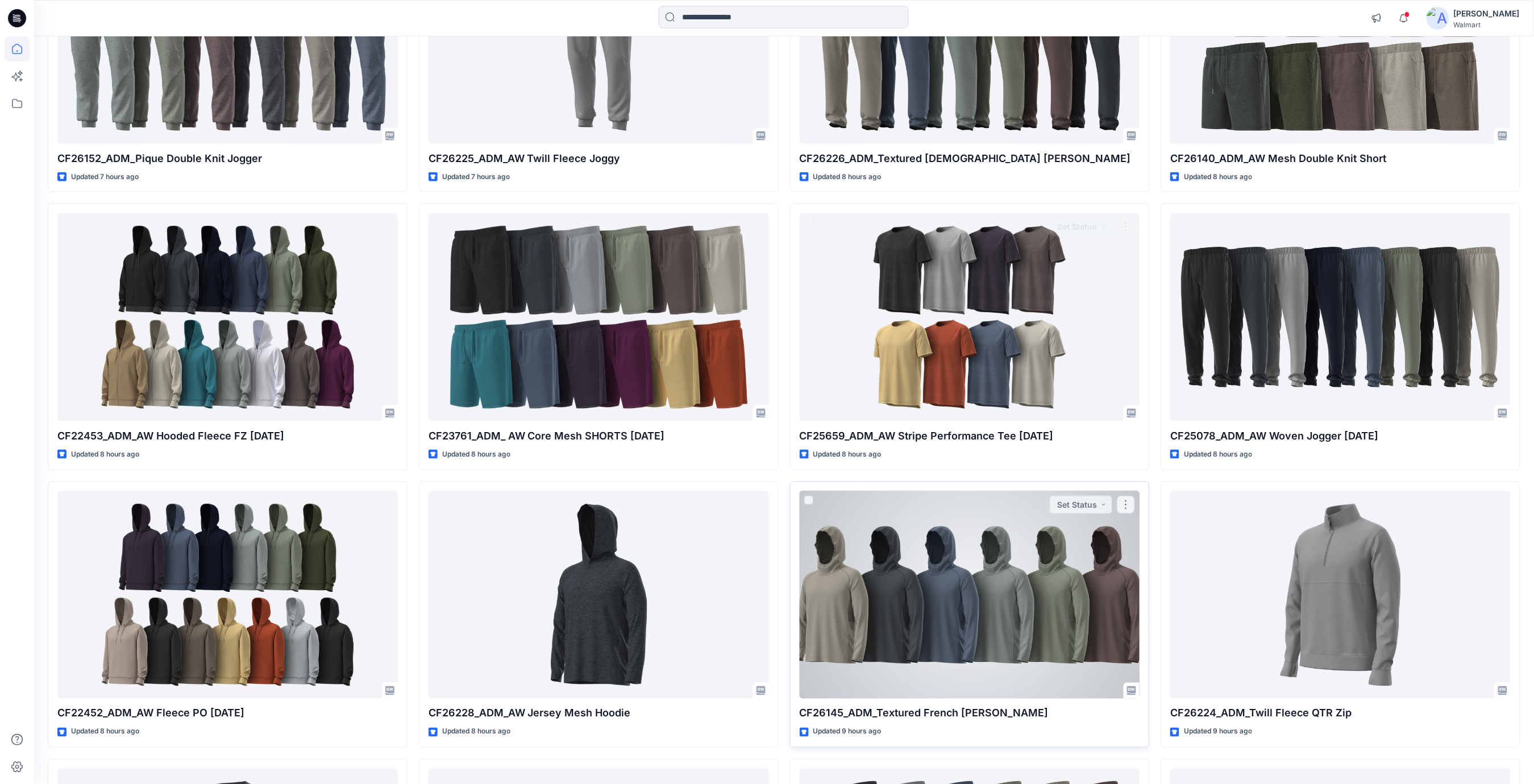
scroll to position [605, 0]
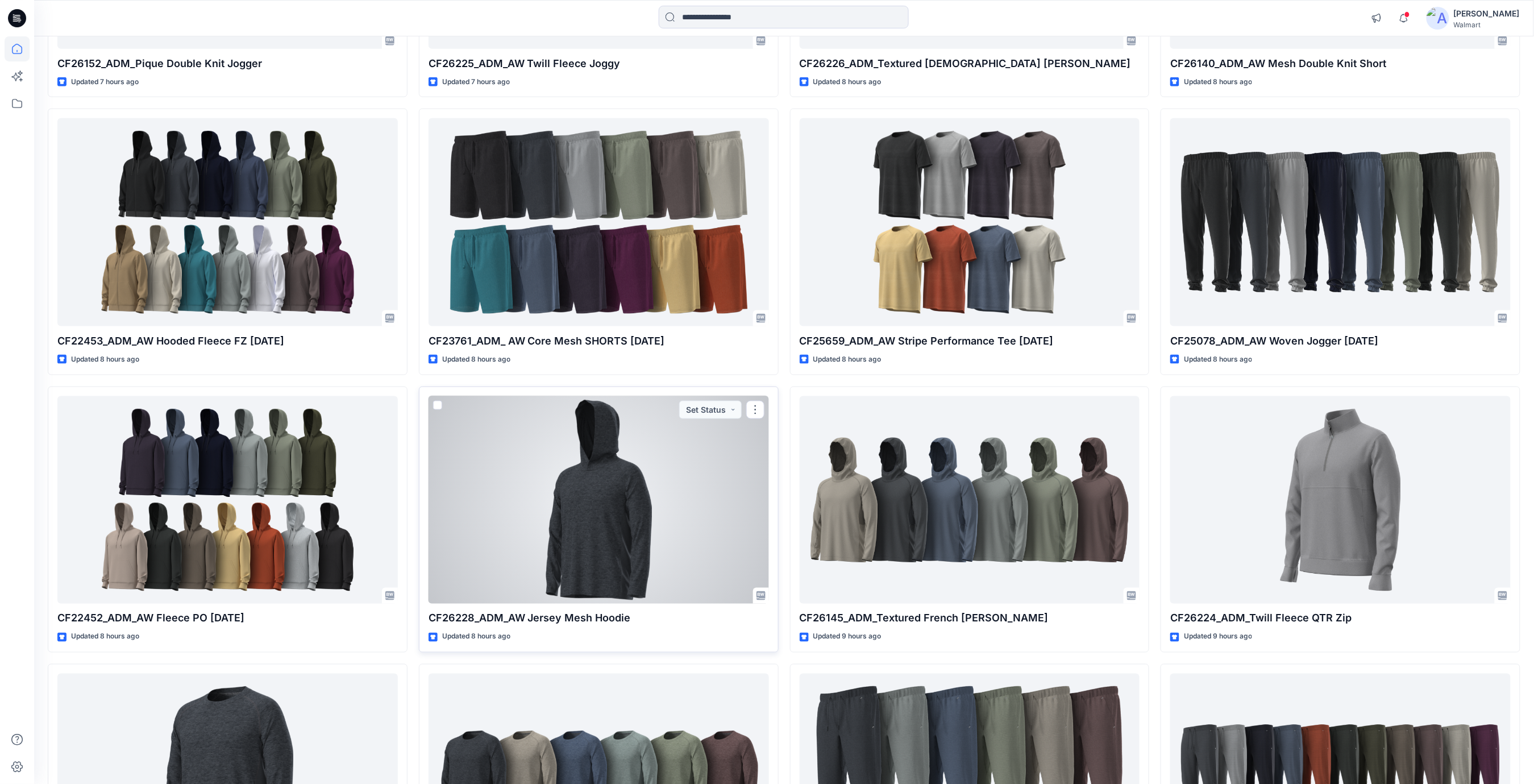
click at [593, 521] on div at bounding box center [599, 499] width 340 height 208
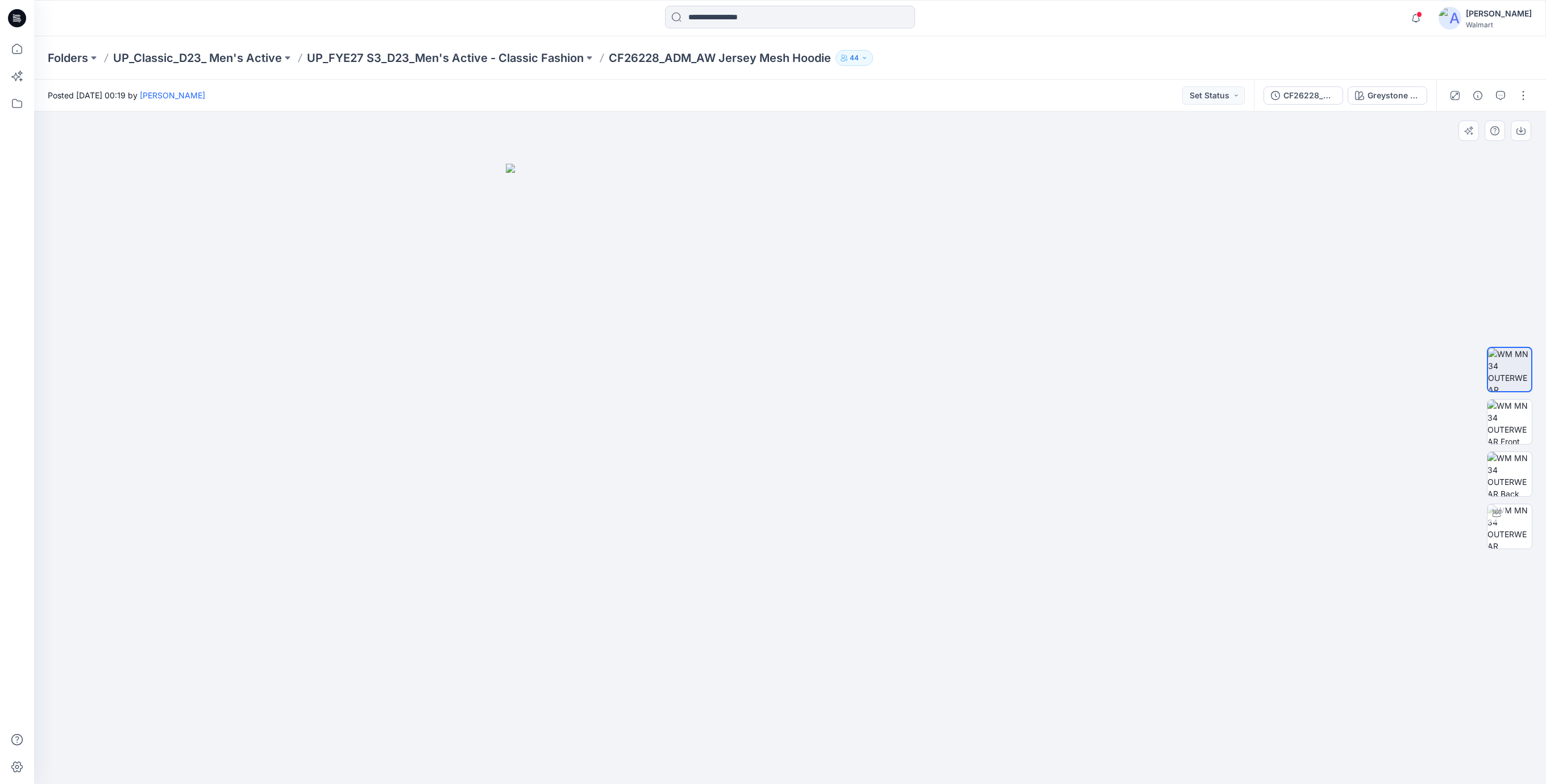
click at [279, 232] on div at bounding box center [790, 447] width 1512 height 672
click at [9, 16] on icon at bounding box center [16, 18] width 18 height 18
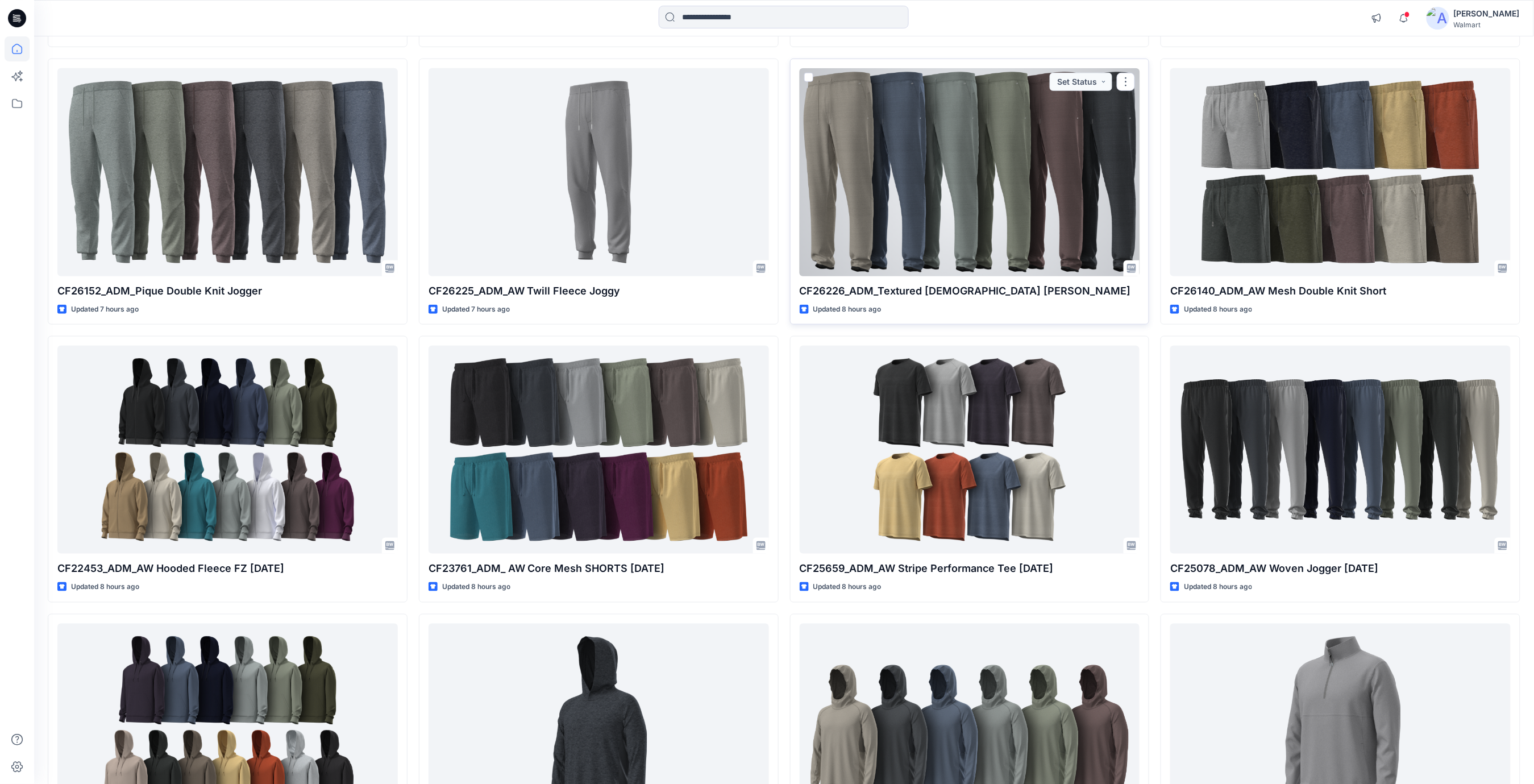
scroll to position [682, 0]
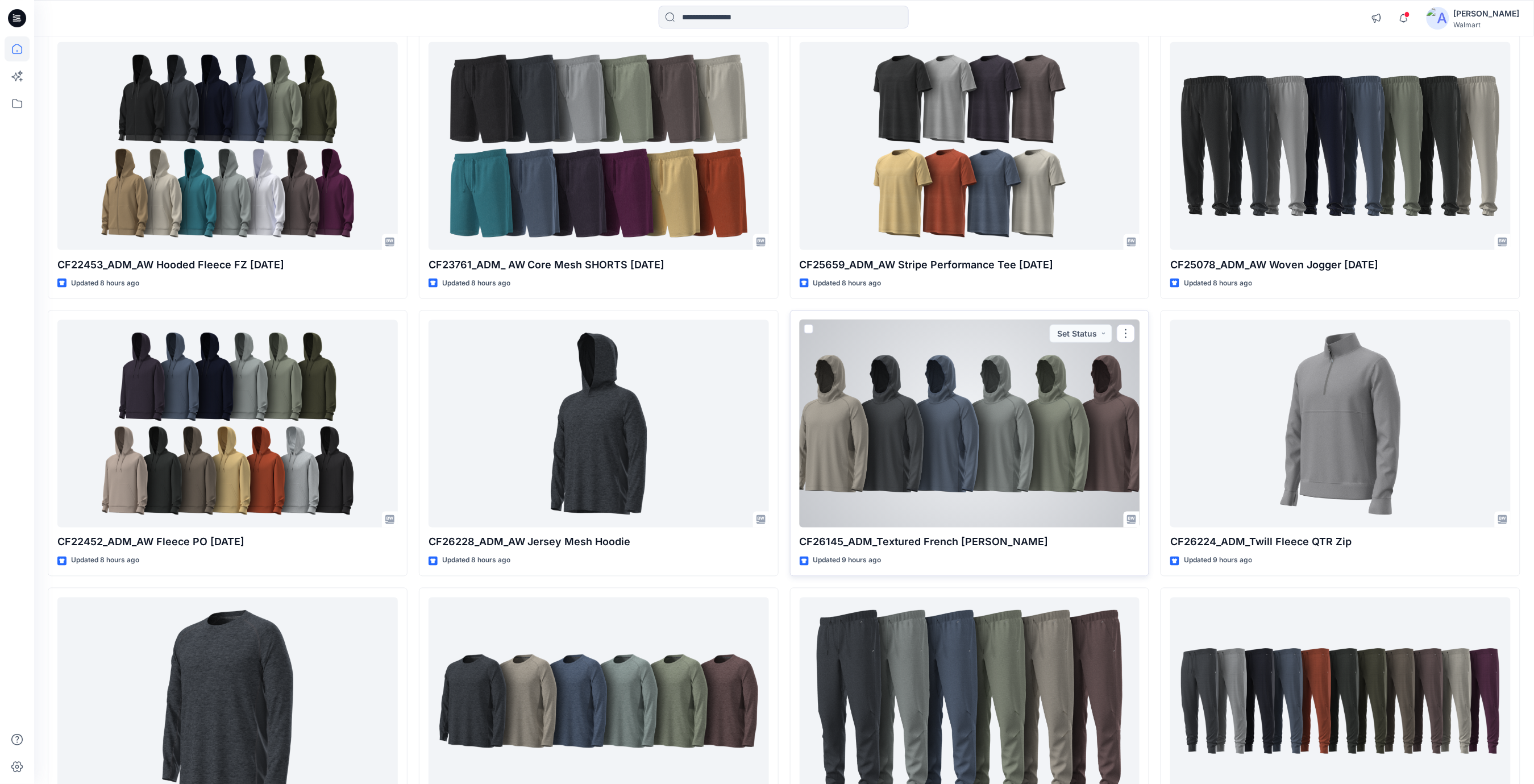
click at [995, 420] on div at bounding box center [970, 423] width 340 height 208
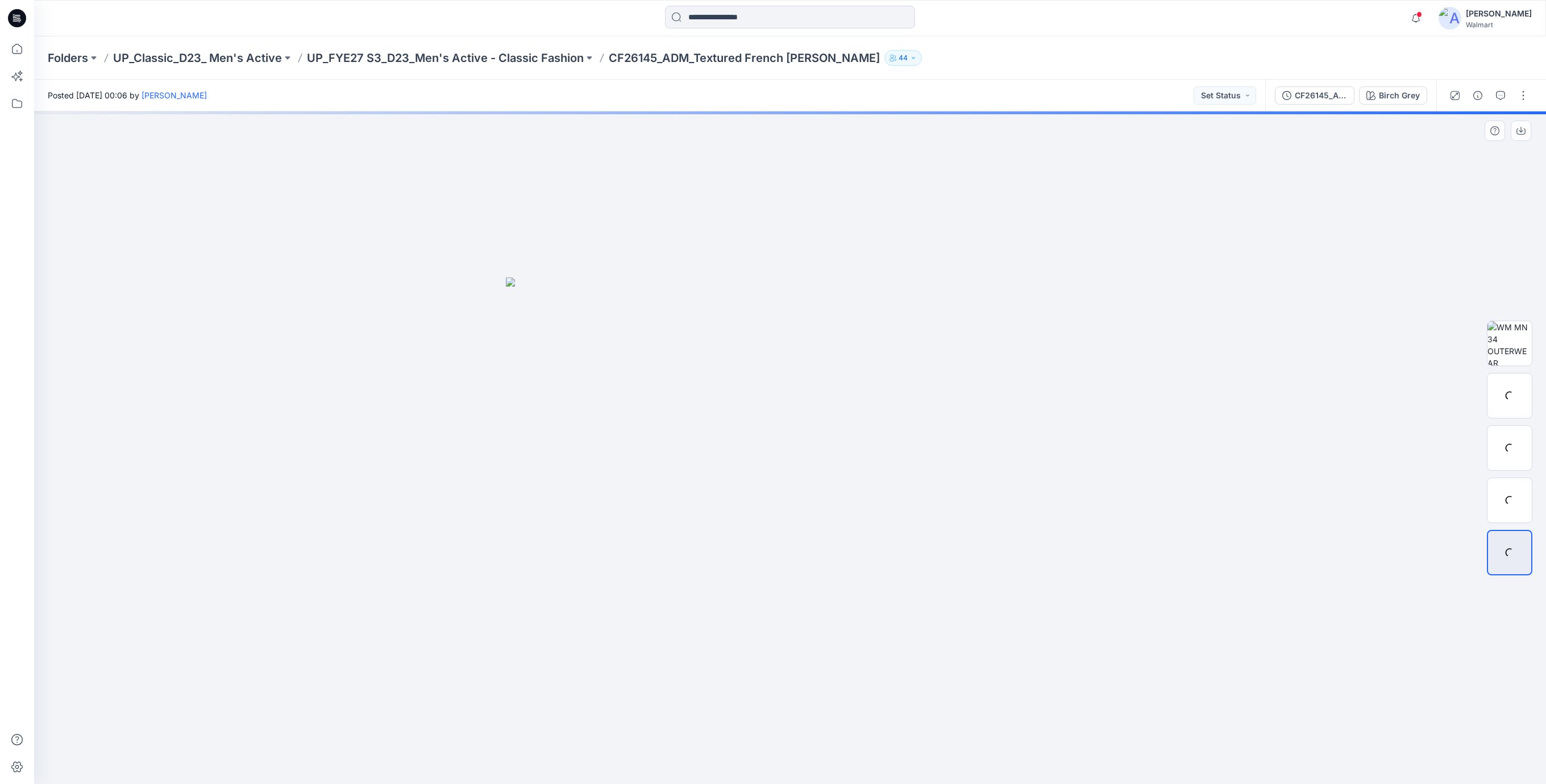
click at [351, 236] on div at bounding box center [790, 447] width 1512 height 672
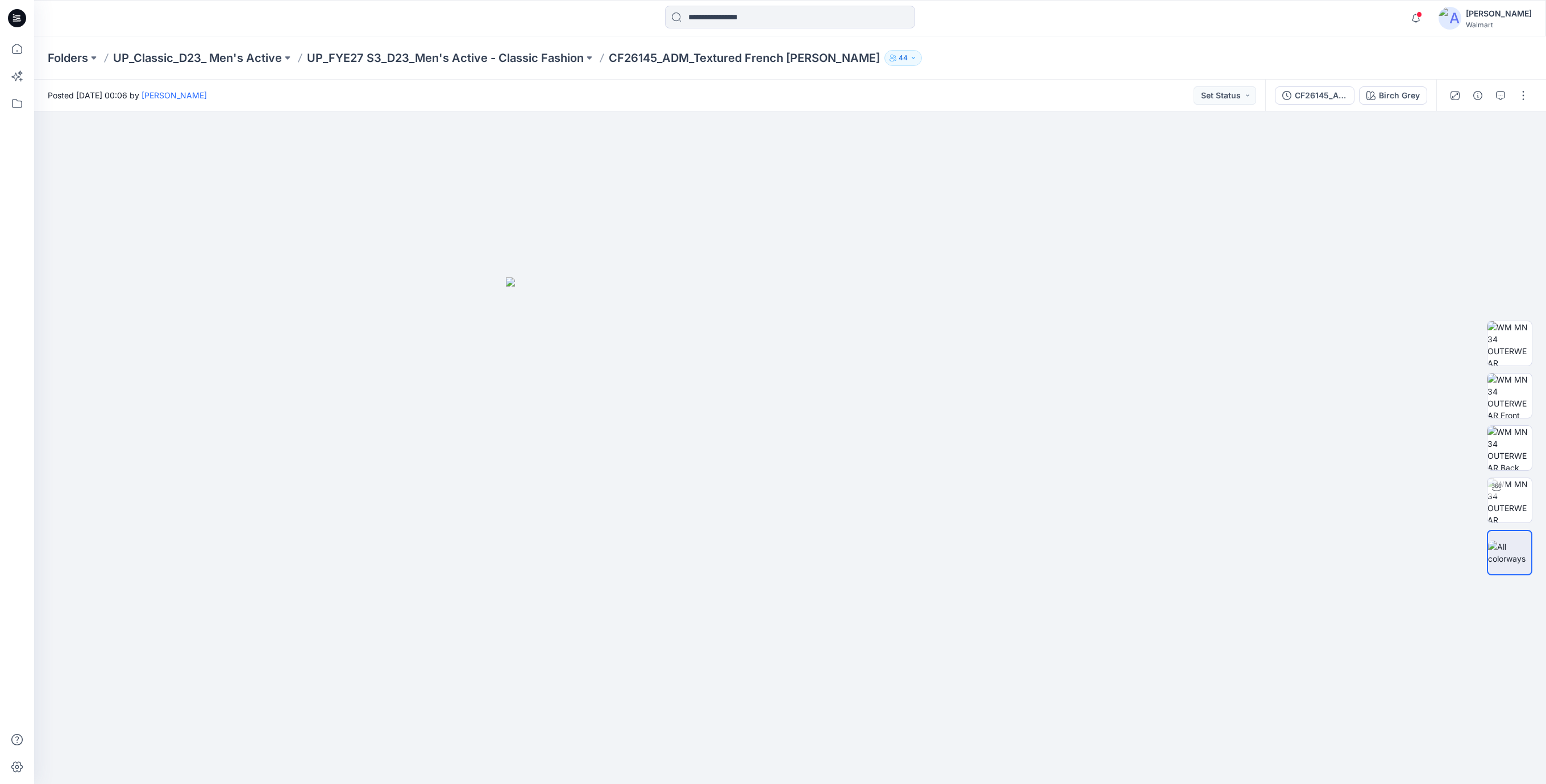
drag, startPoint x: 13, startPoint y: 15, endPoint x: 21, endPoint y: 47, distance: 33.0
click at [13, 15] on icon at bounding box center [16, 18] width 18 height 18
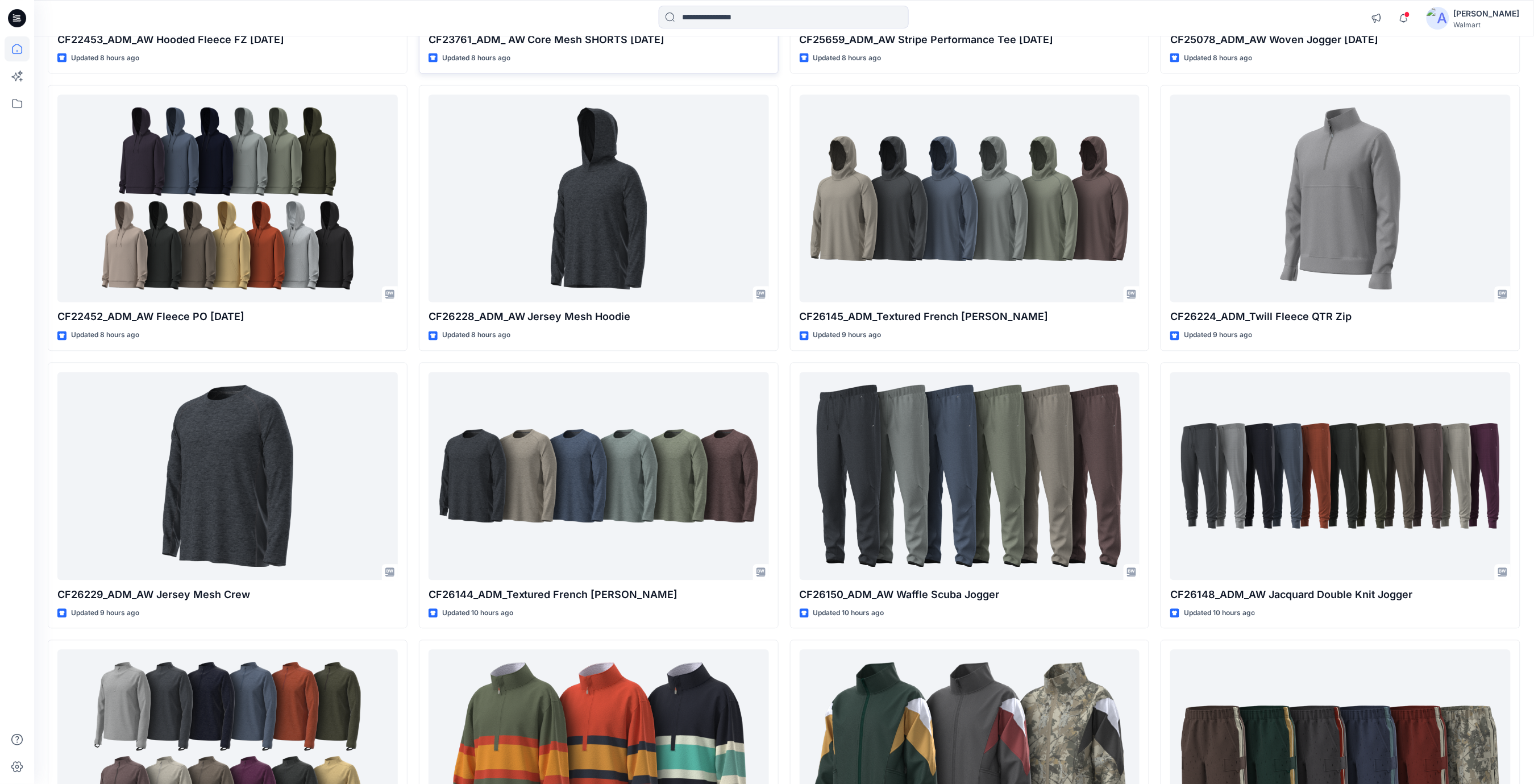
scroll to position [909, 0]
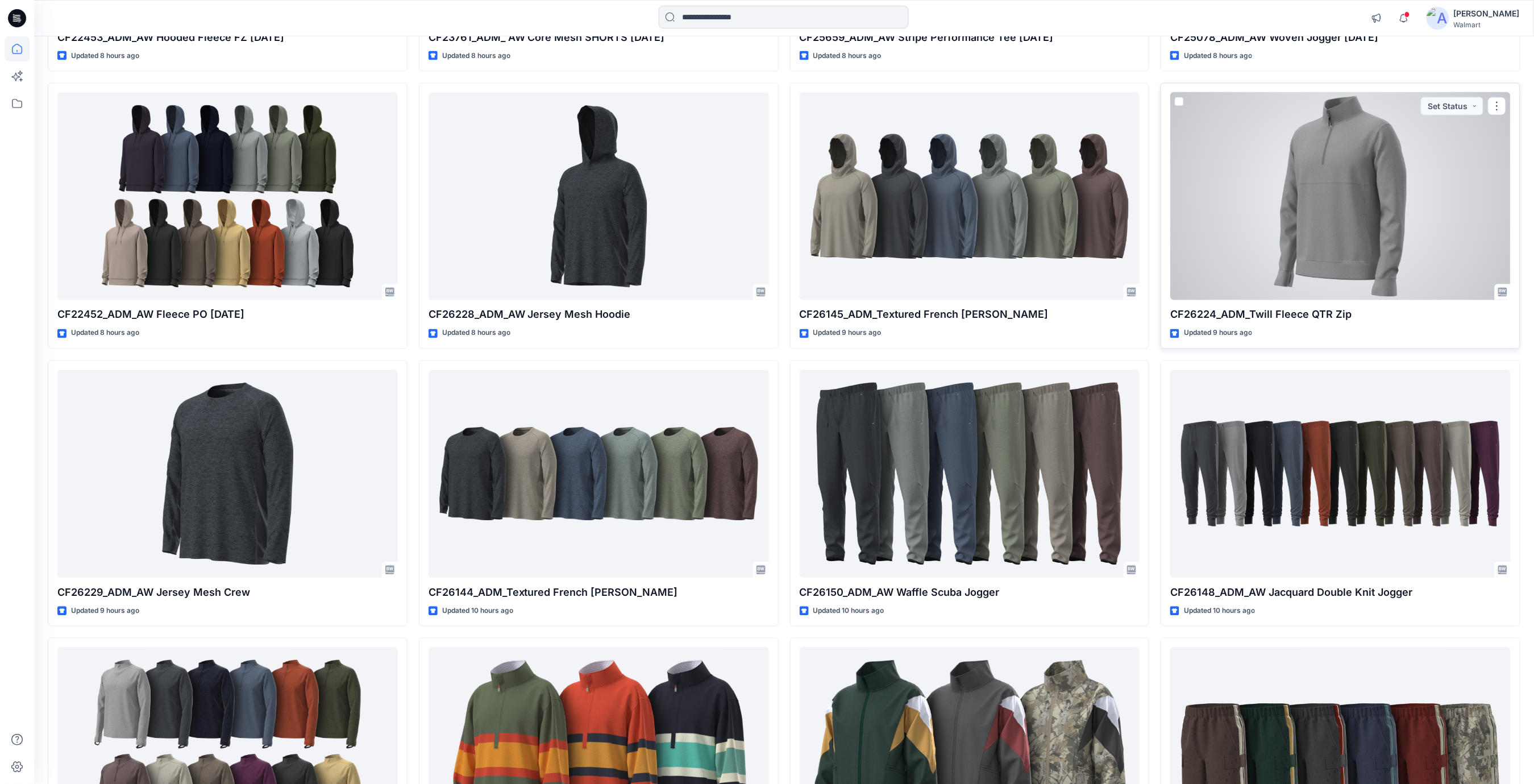
click at [1361, 265] on div at bounding box center [1341, 196] width 340 height 208
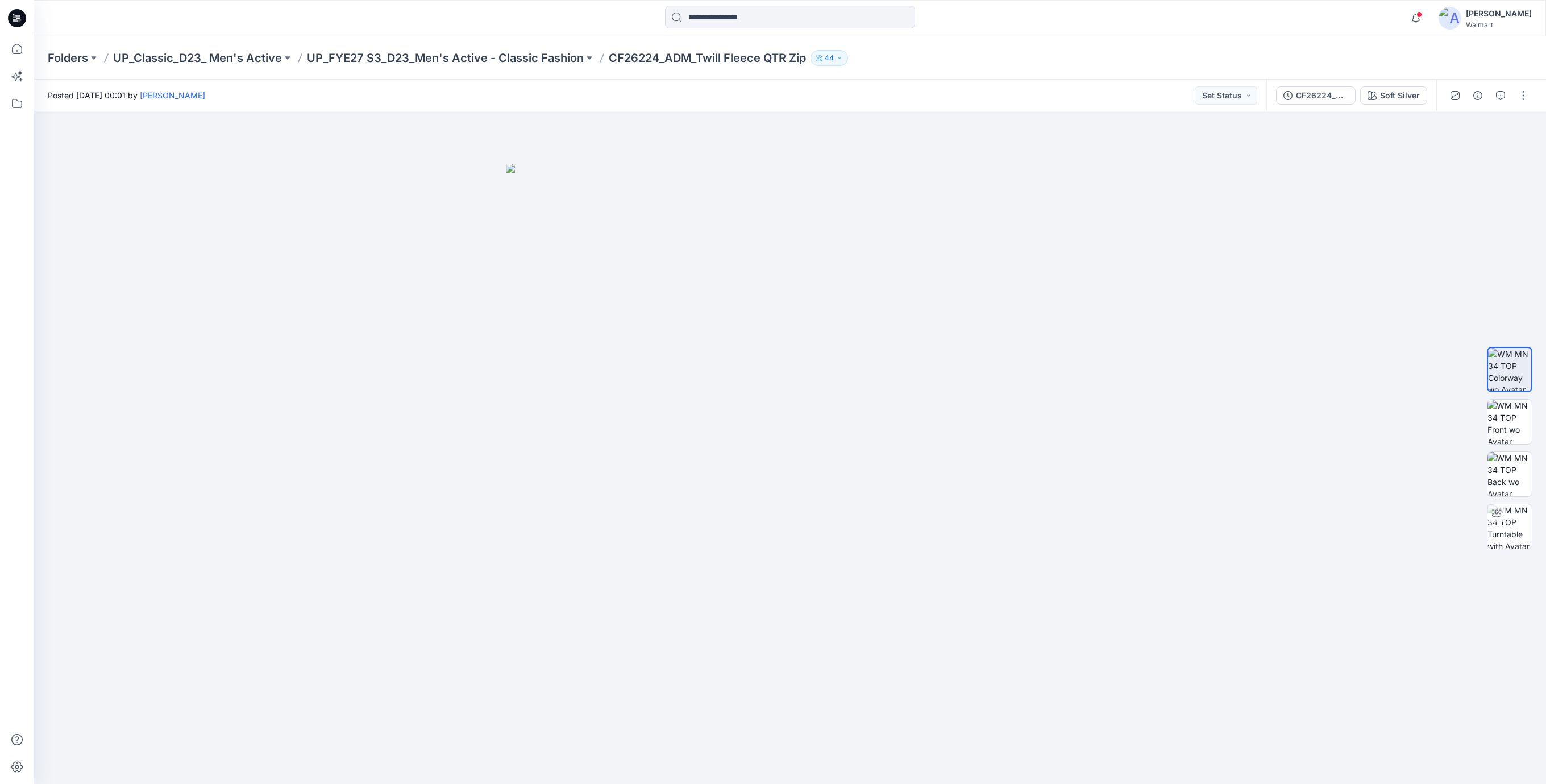
click at [15, 20] on icon at bounding box center [16, 18] width 18 height 18
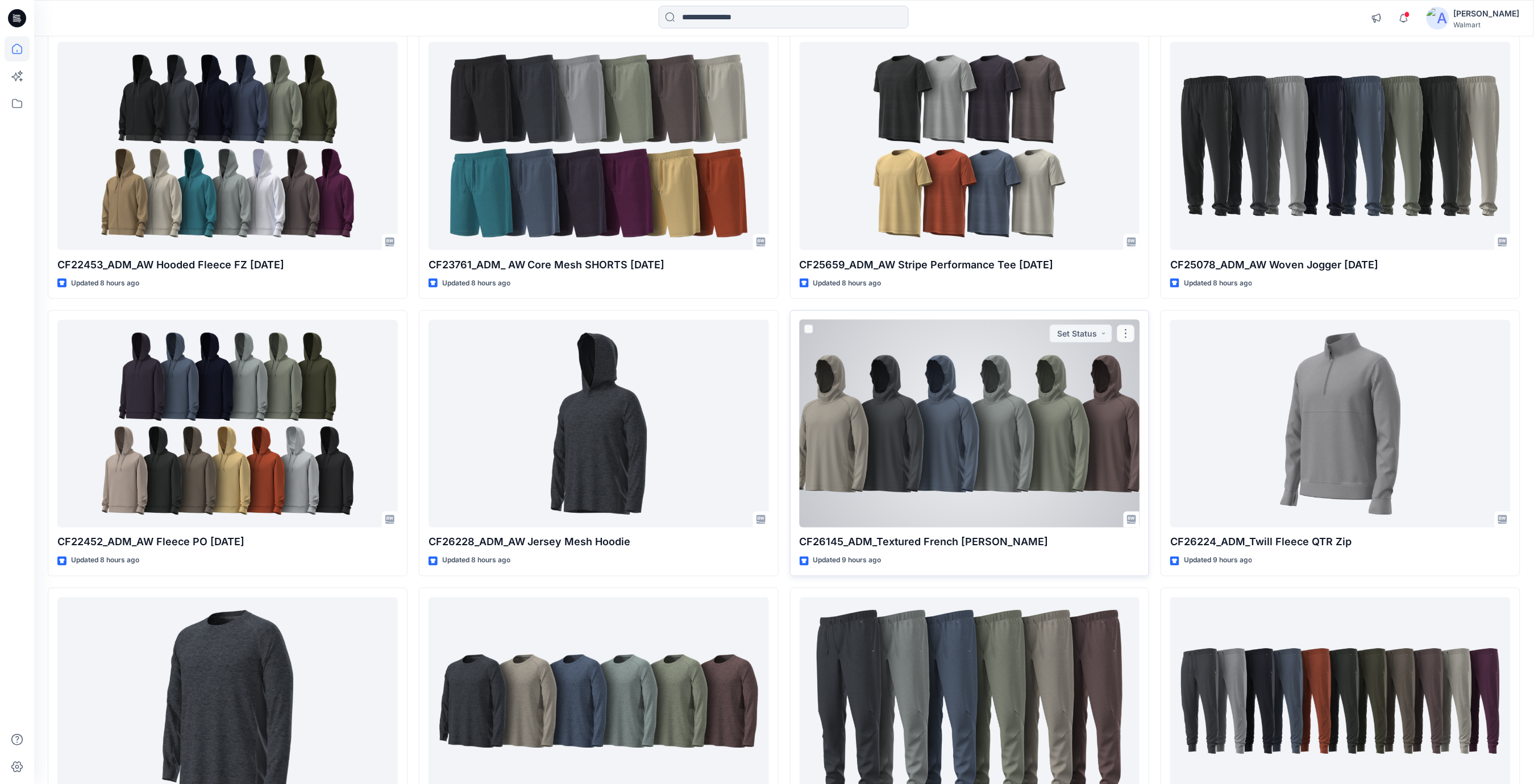
scroll to position [909, 0]
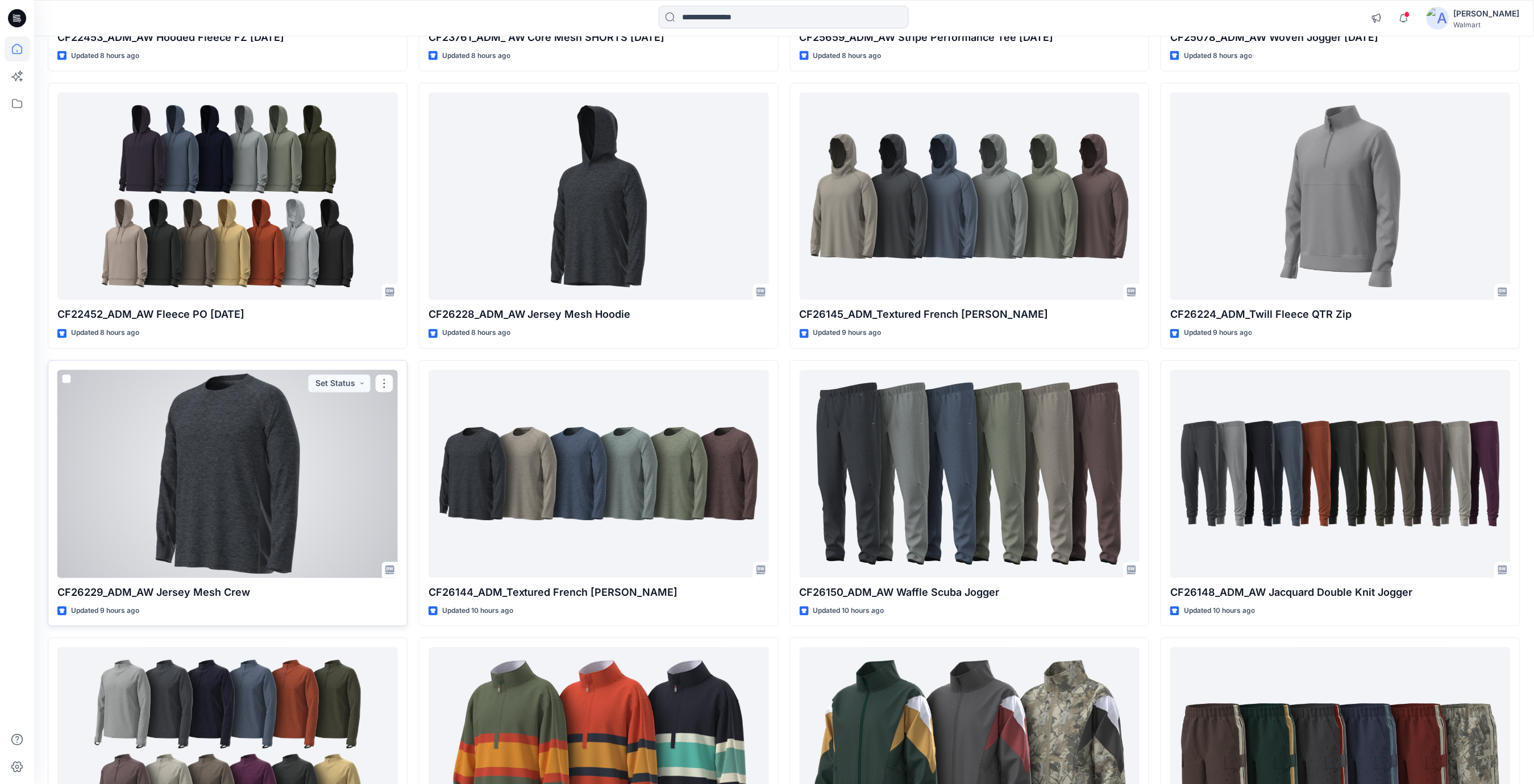
click at [206, 470] on div at bounding box center [228, 473] width 340 height 208
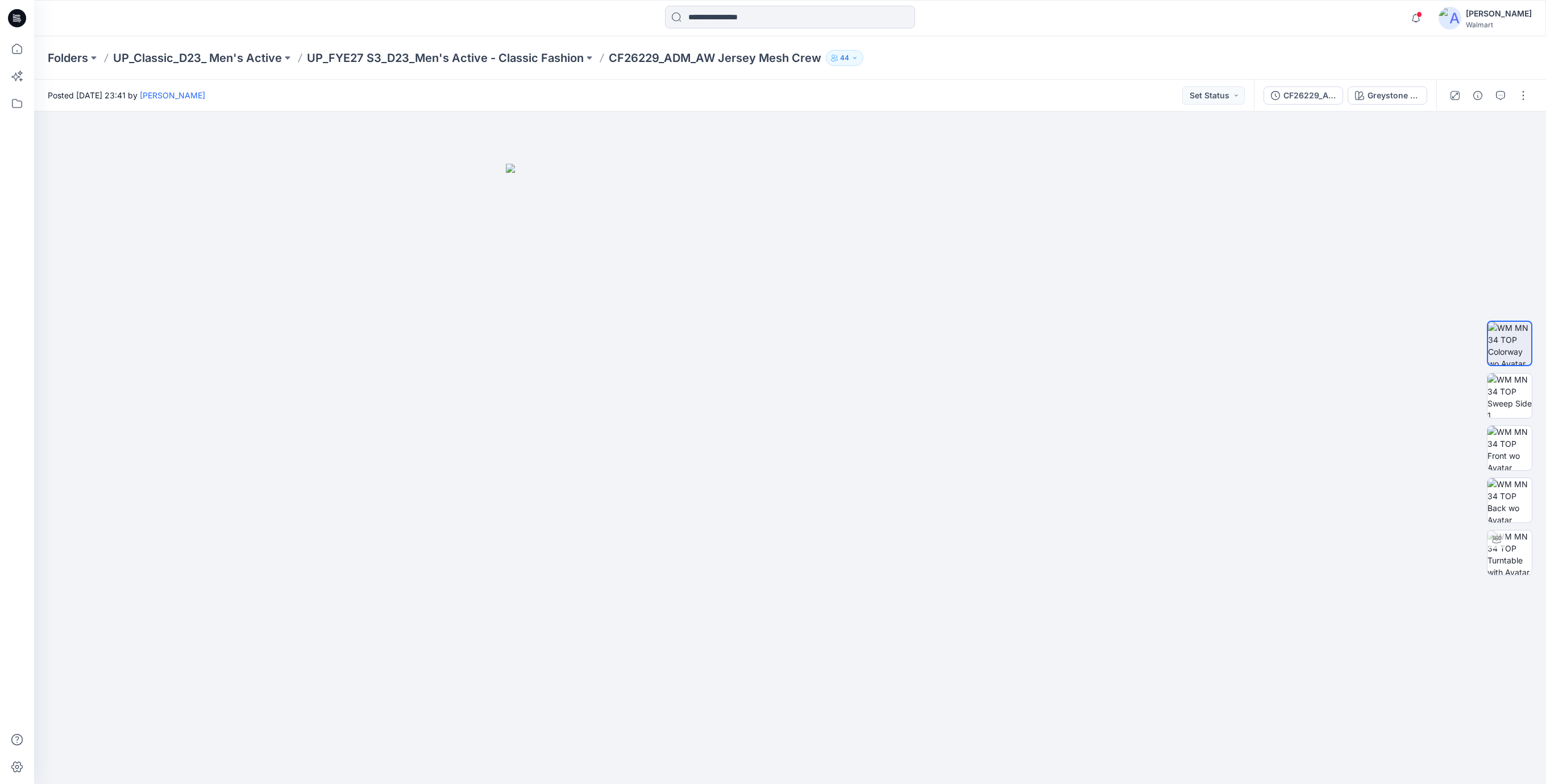
click at [20, 15] on icon at bounding box center [16, 18] width 18 height 18
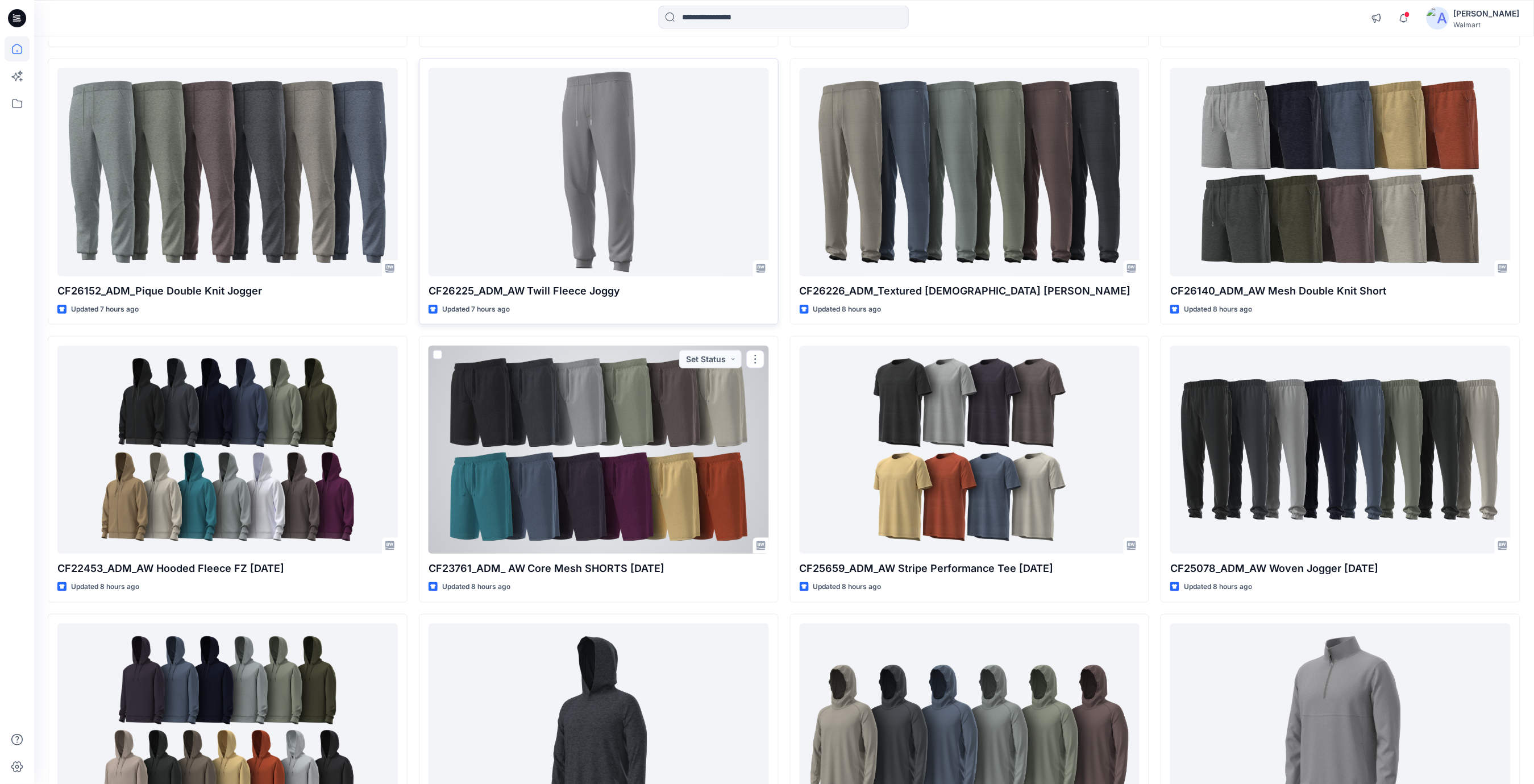
scroll to position [682, 0]
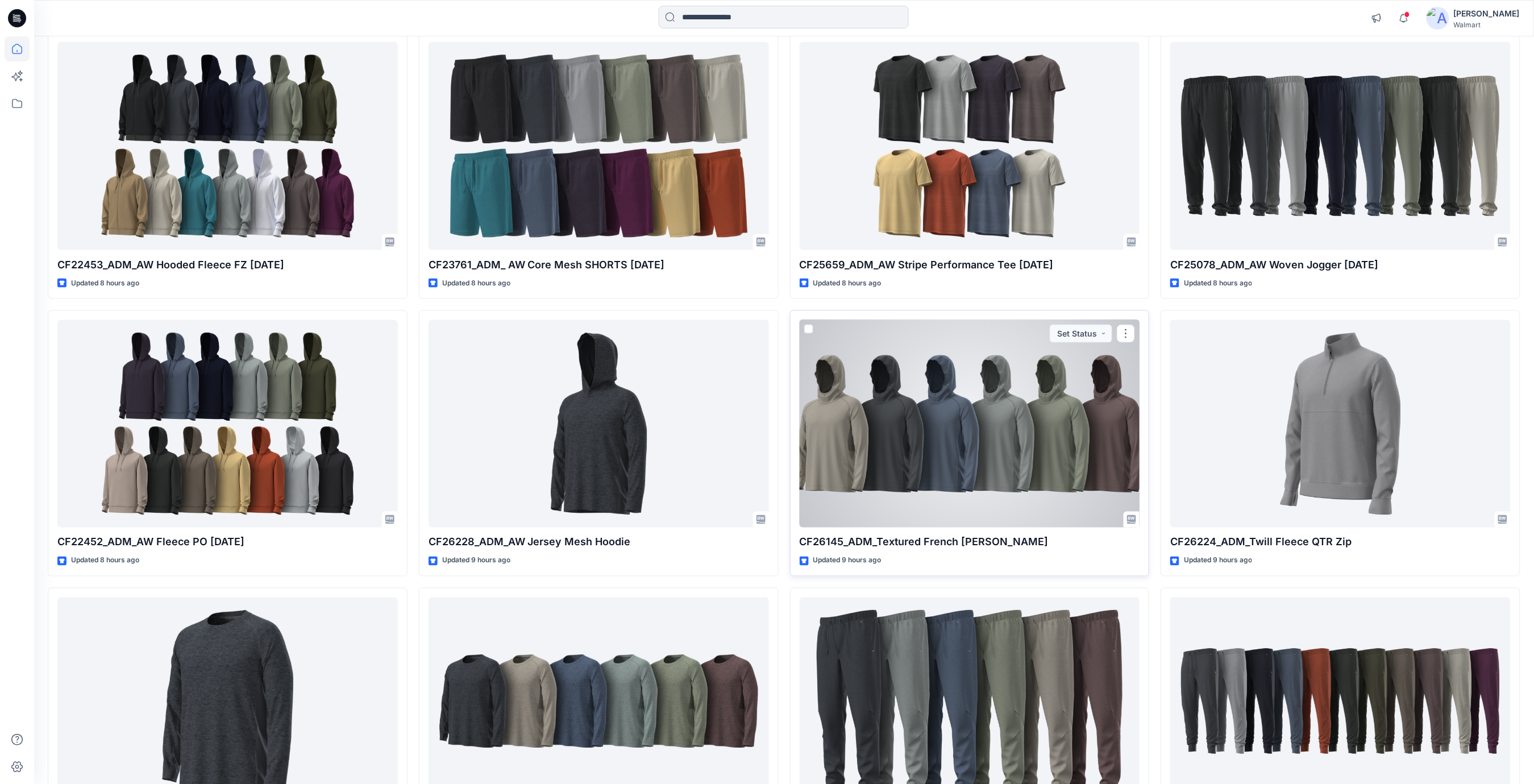
click at [923, 409] on div at bounding box center [970, 423] width 340 height 208
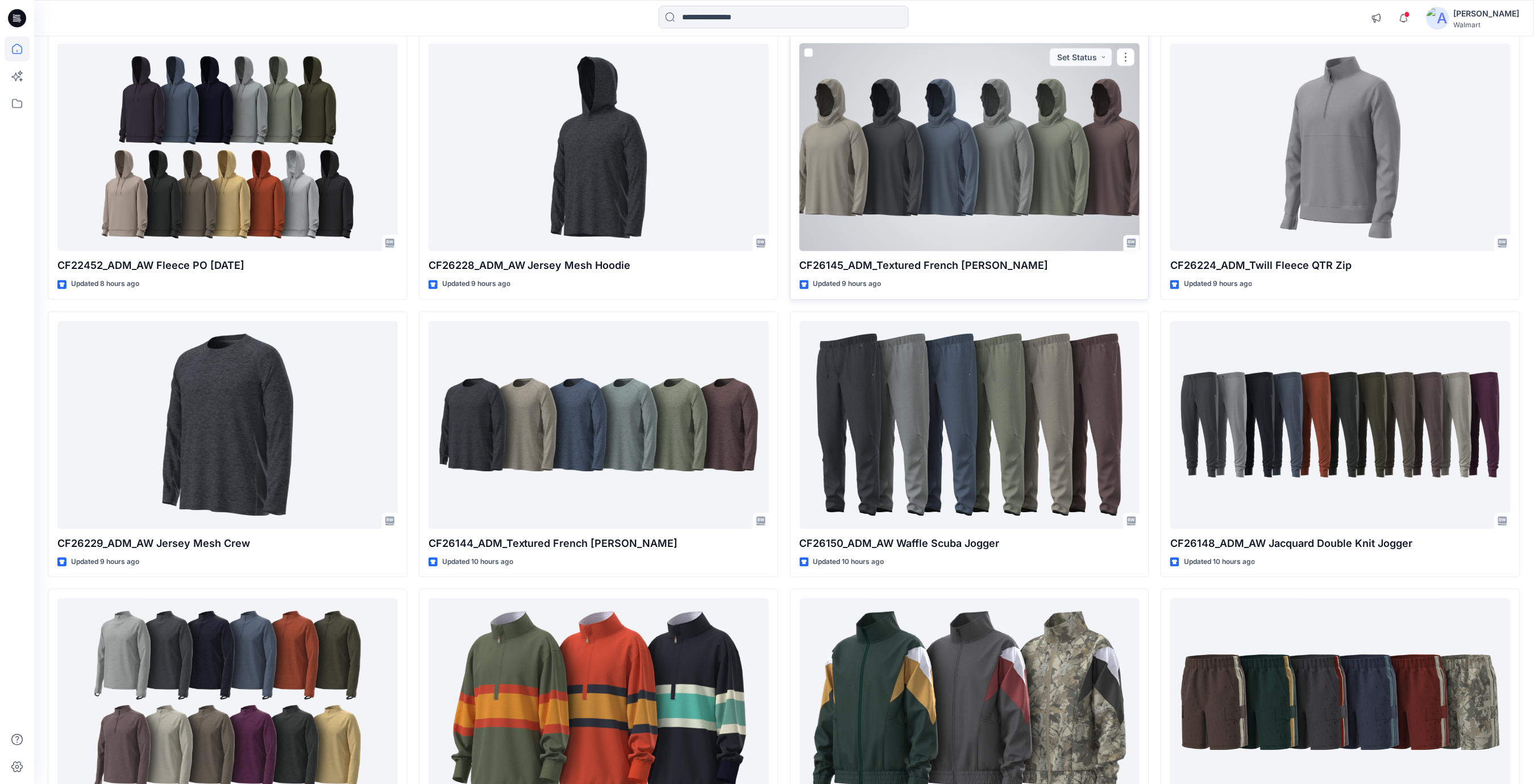
scroll to position [1060, 0]
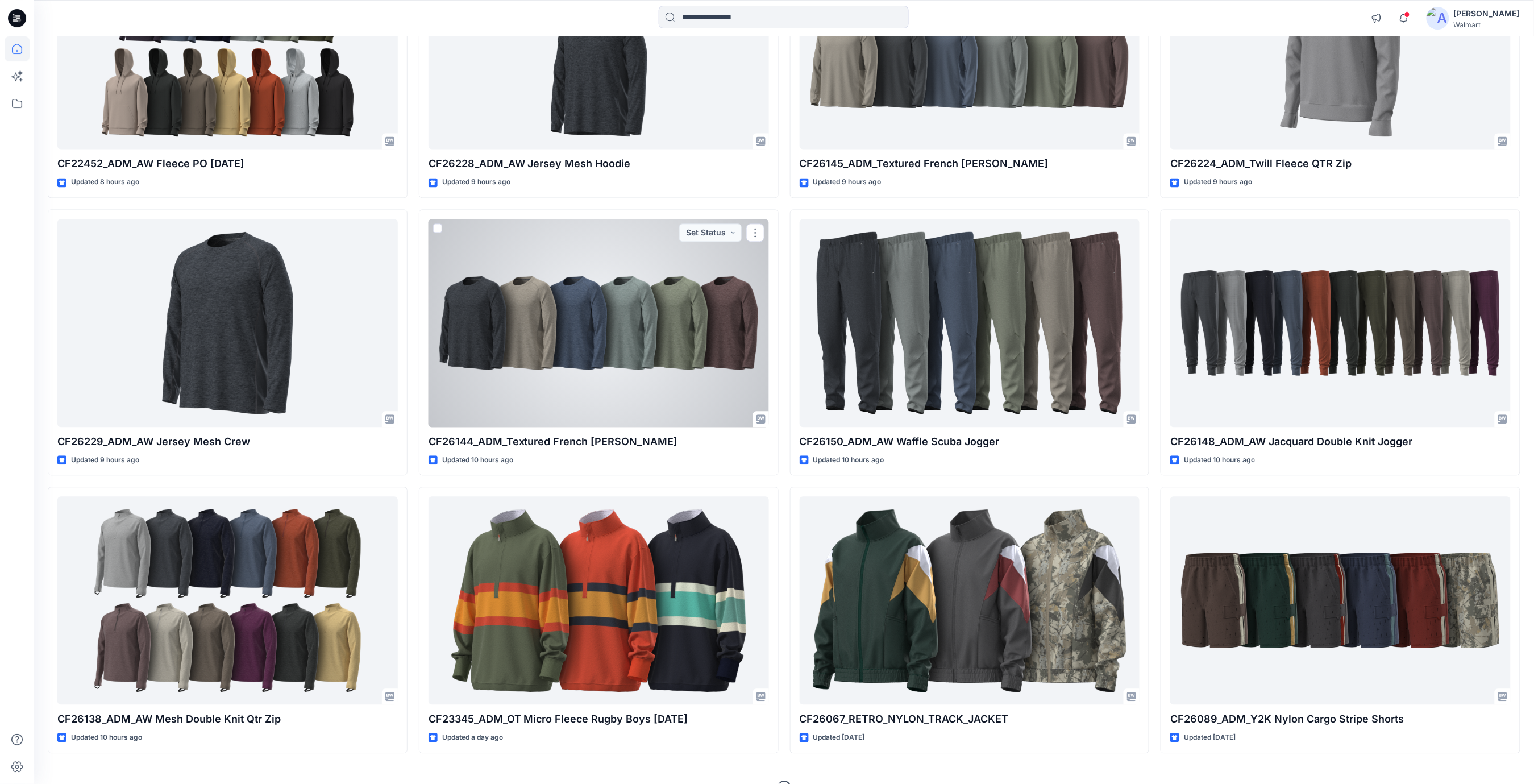
click at [685, 342] on div at bounding box center [599, 322] width 340 height 208
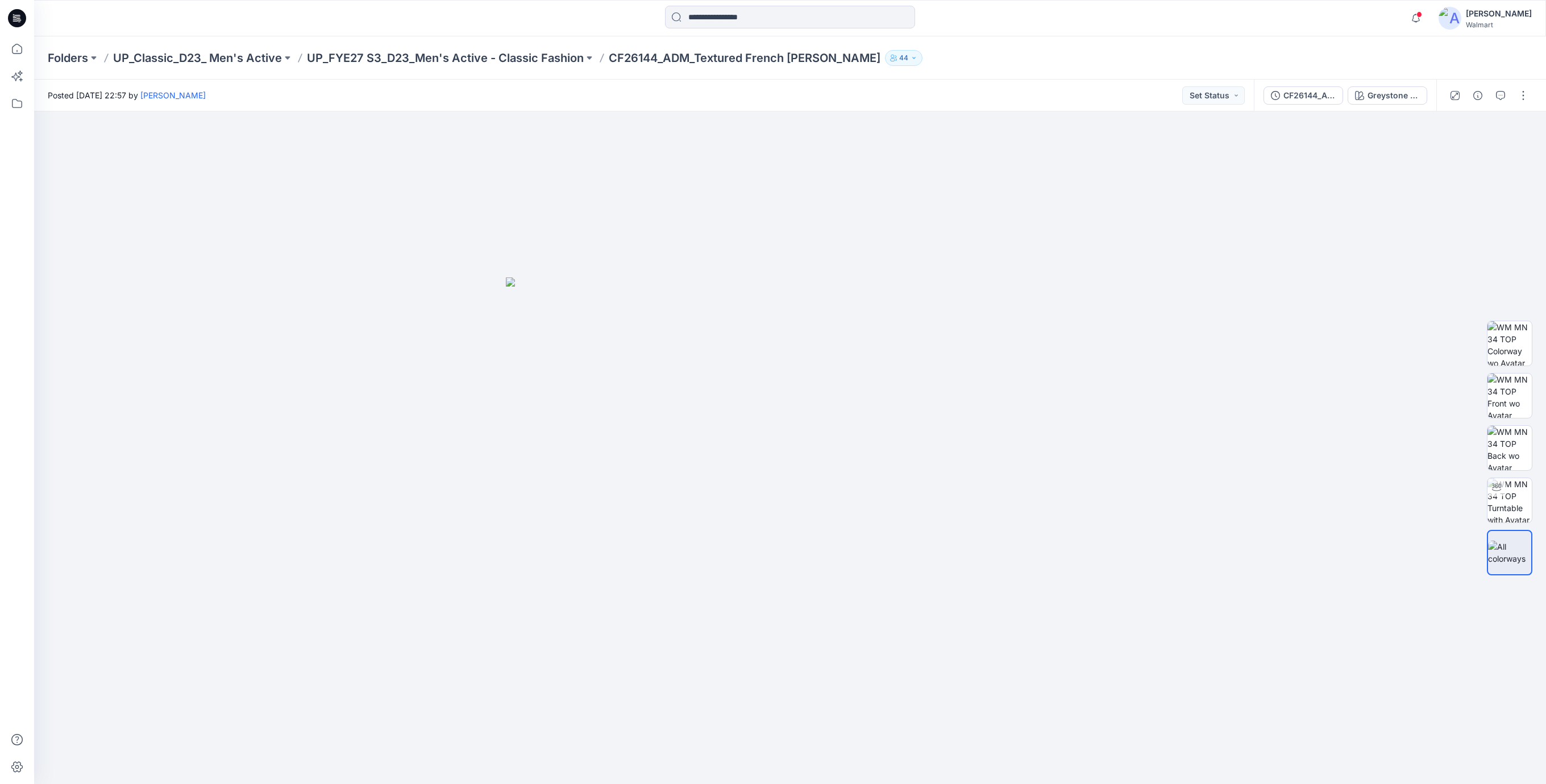
click at [12, 18] on icon at bounding box center [16, 18] width 18 height 18
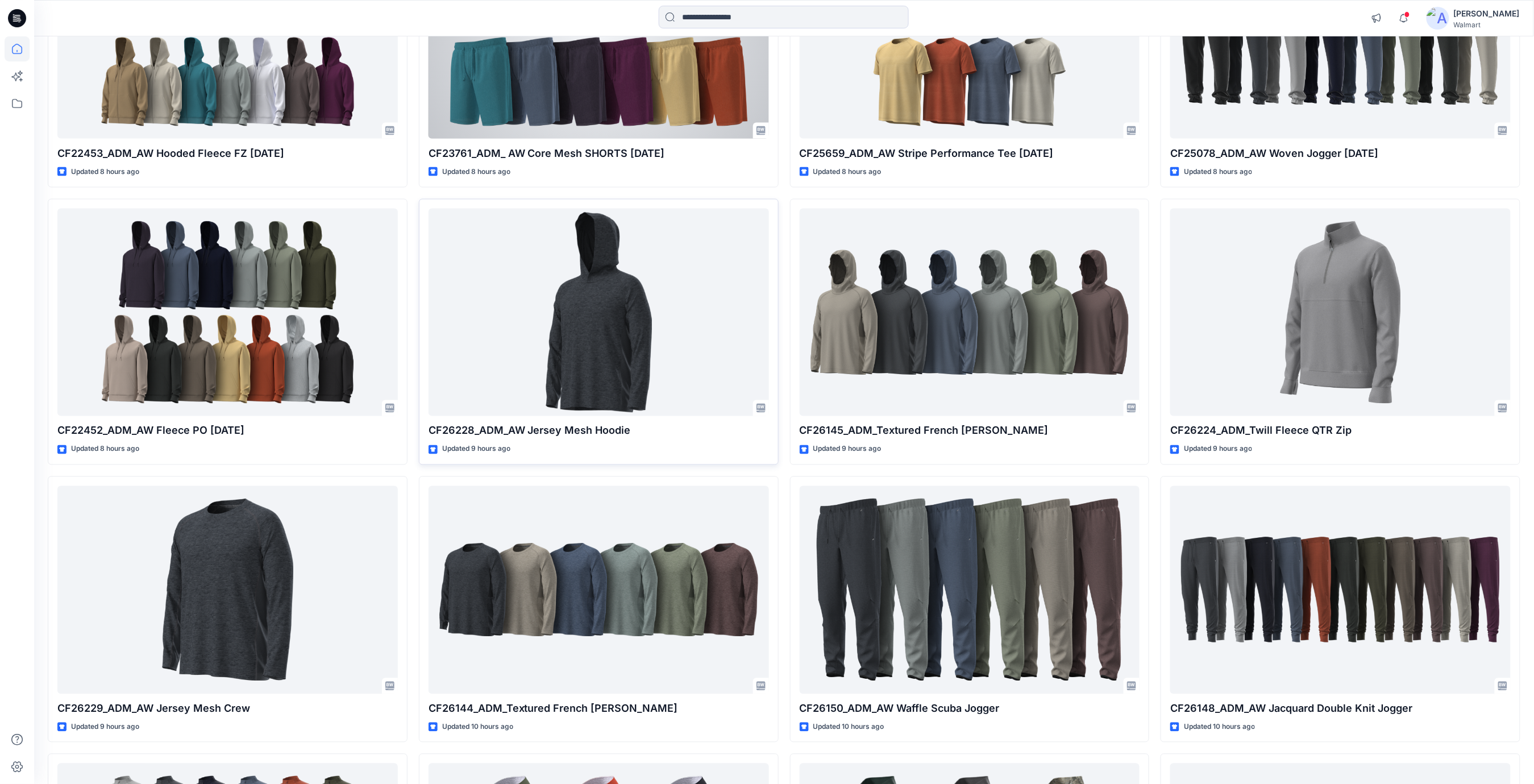
scroll to position [984, 0]
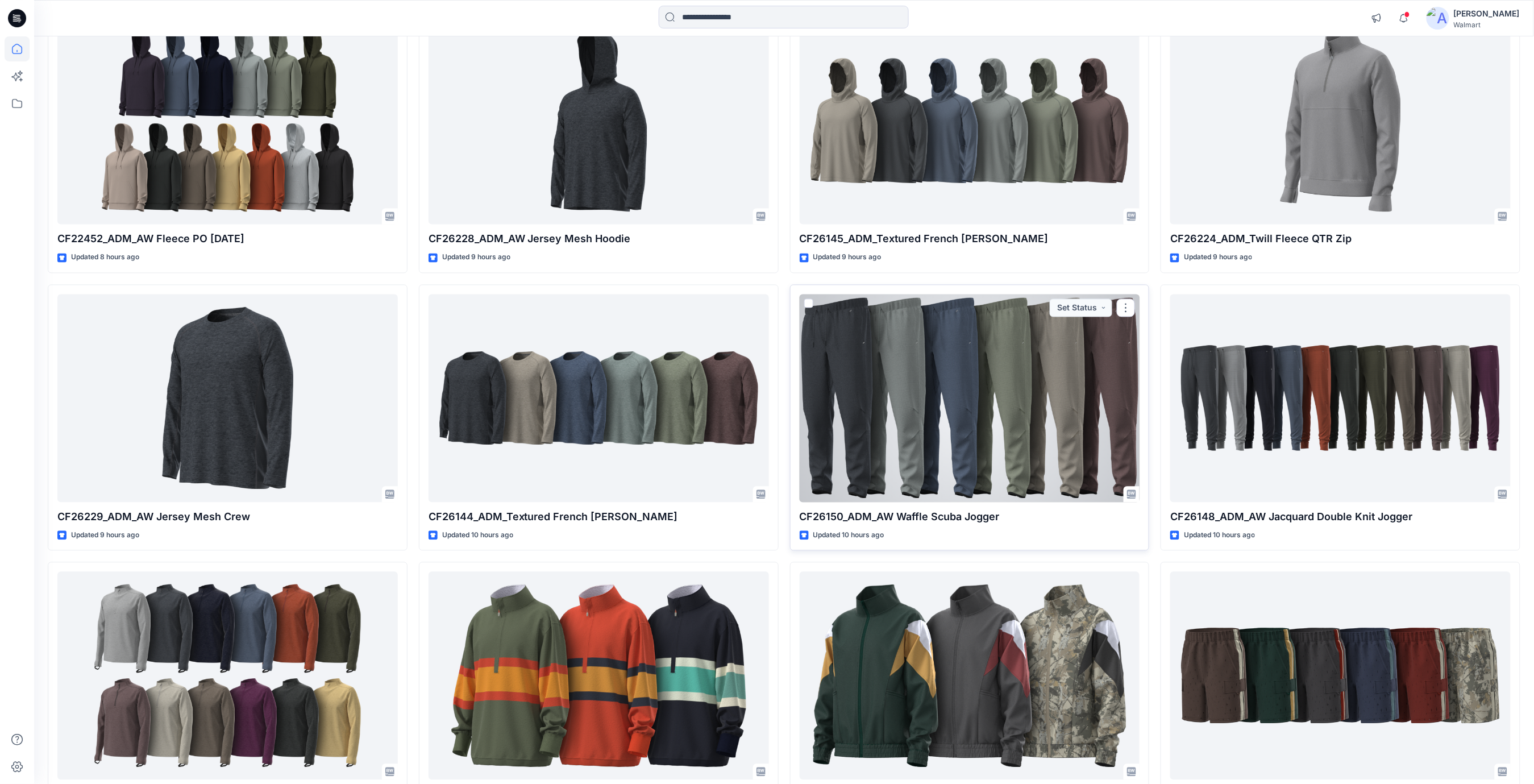
click at [999, 417] on div at bounding box center [970, 398] width 340 height 208
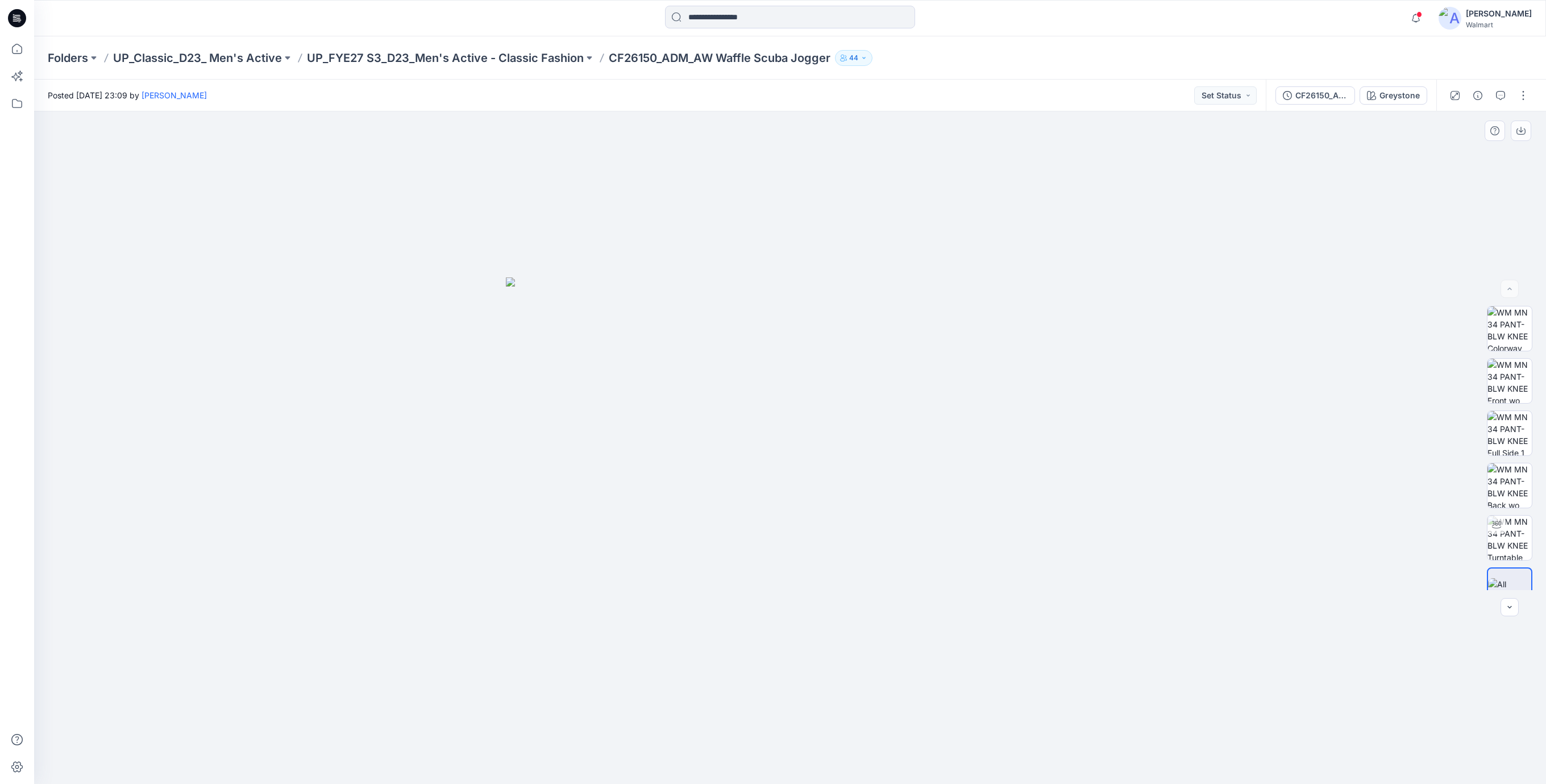
click at [518, 212] on div at bounding box center [790, 447] width 1512 height 672
click at [20, 15] on icon at bounding box center [16, 18] width 18 height 18
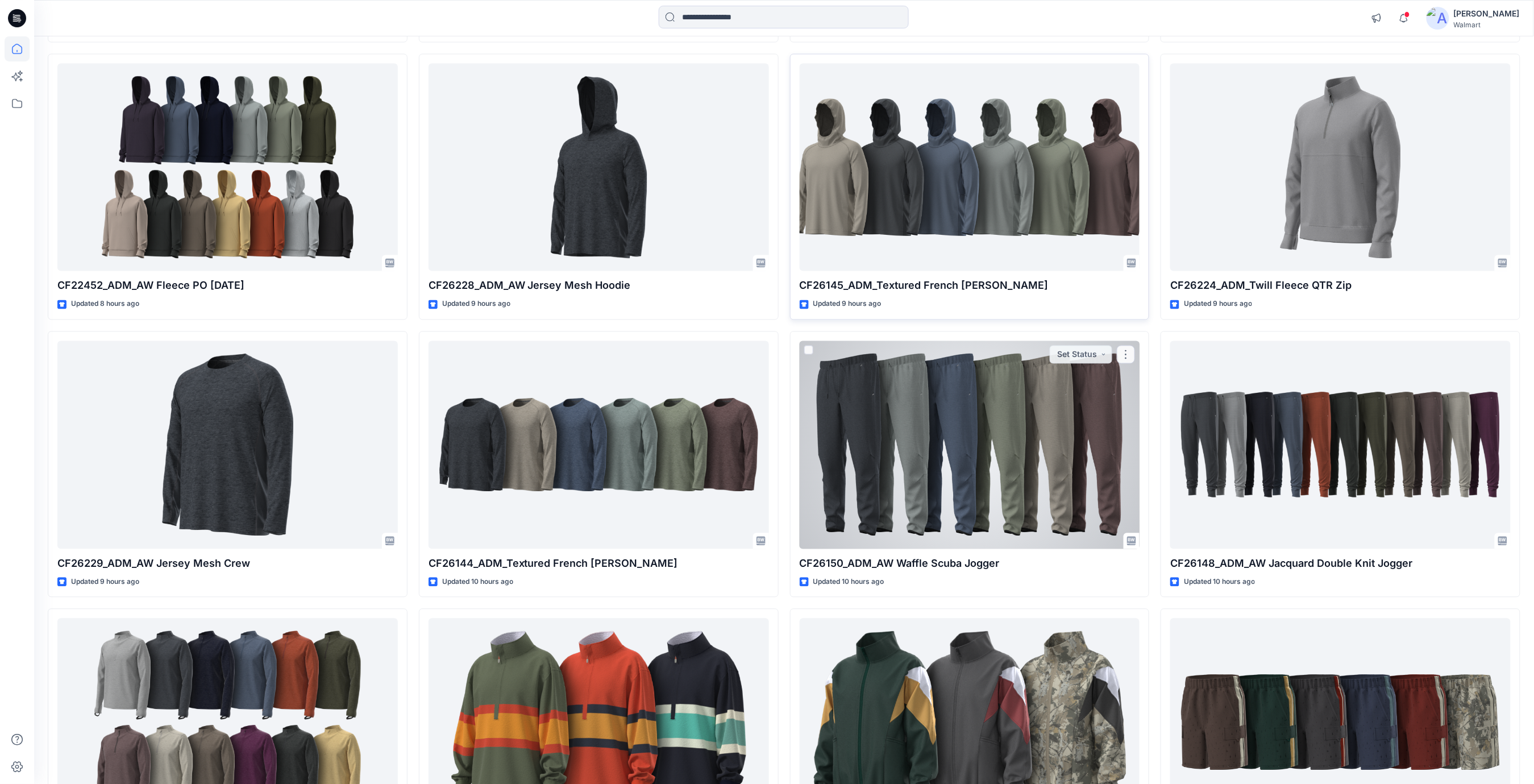
scroll to position [984, 0]
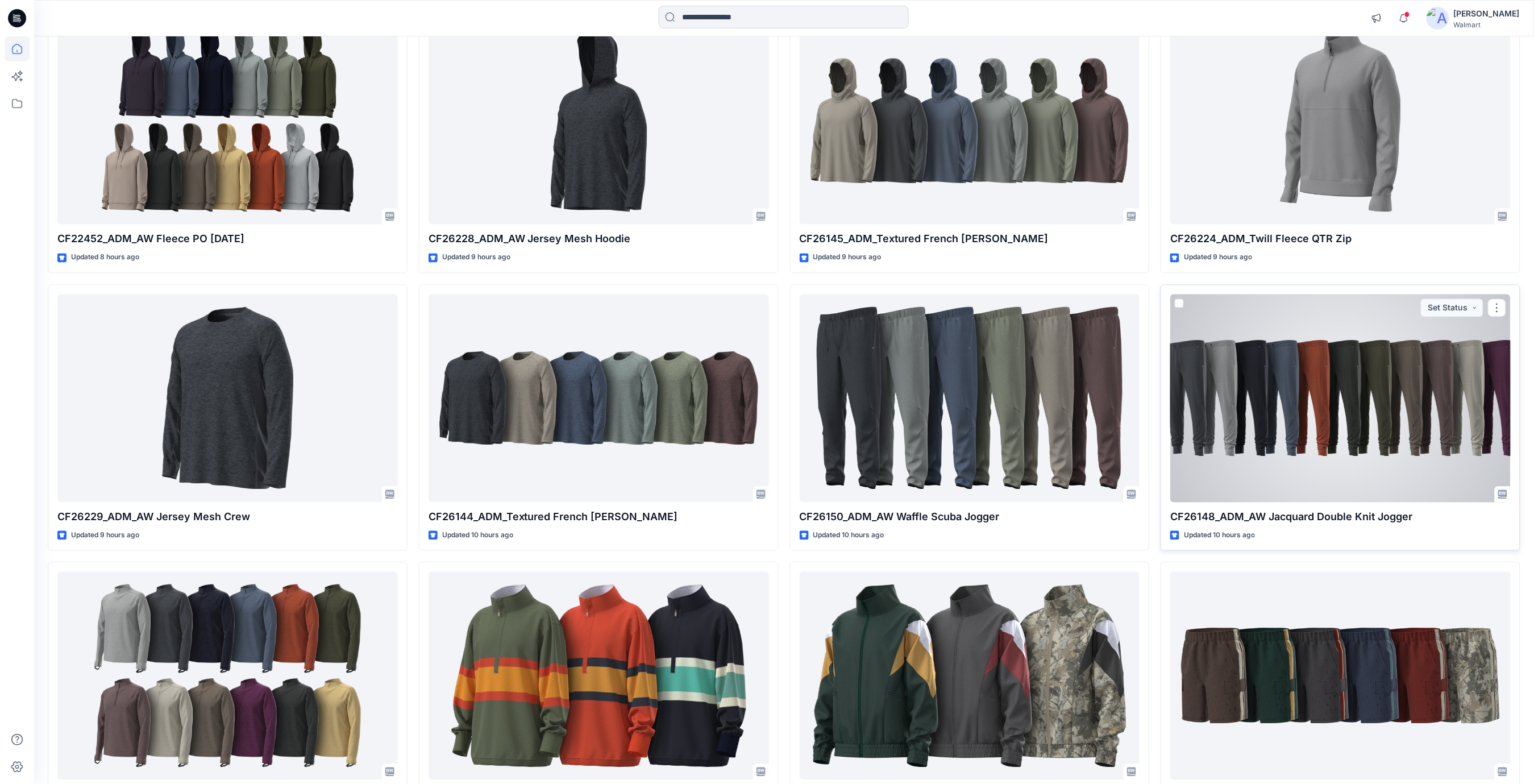
click at [1341, 386] on div at bounding box center [1341, 398] width 340 height 208
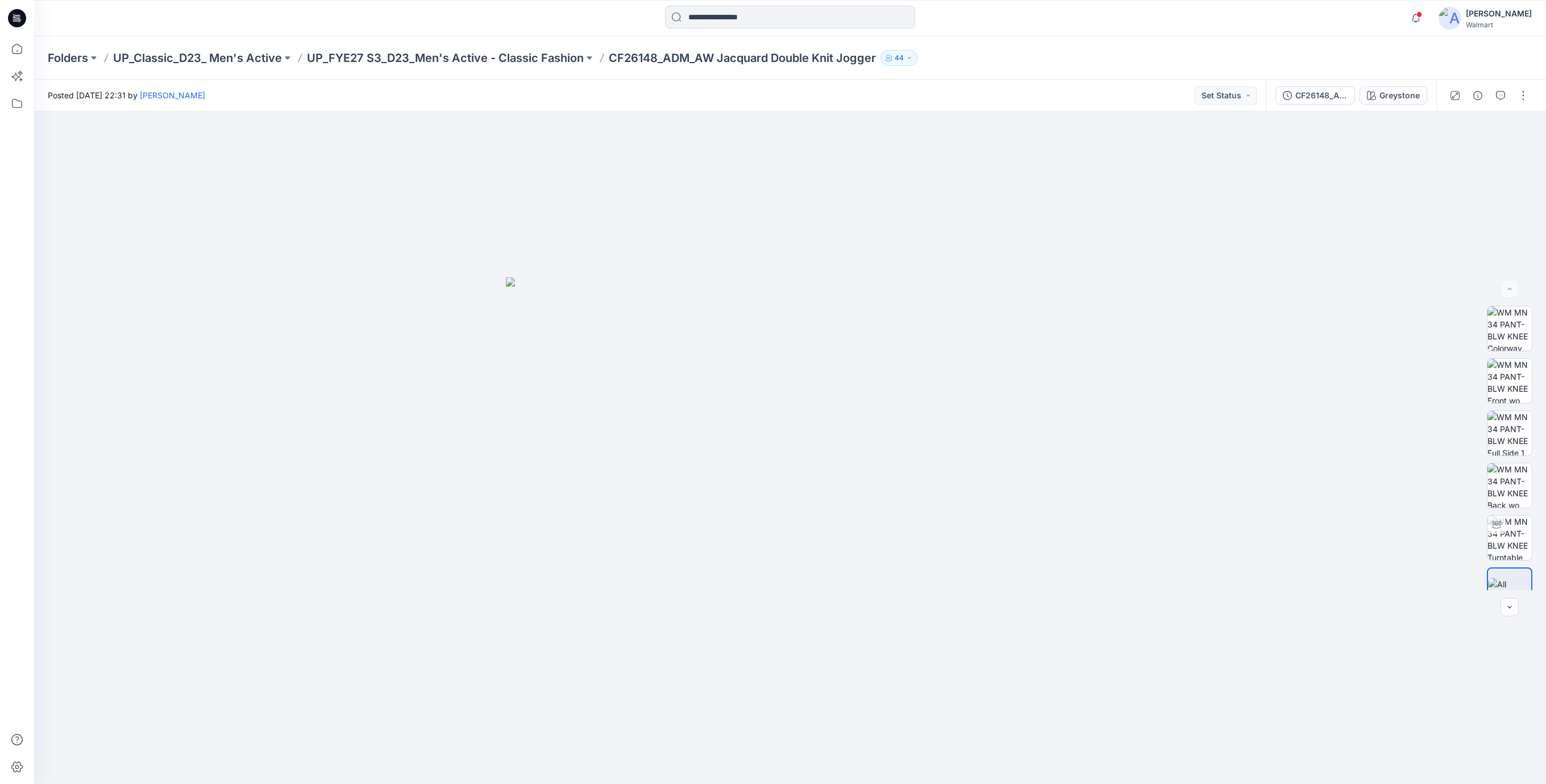
click at [19, 19] on icon at bounding box center [16, 18] width 18 height 18
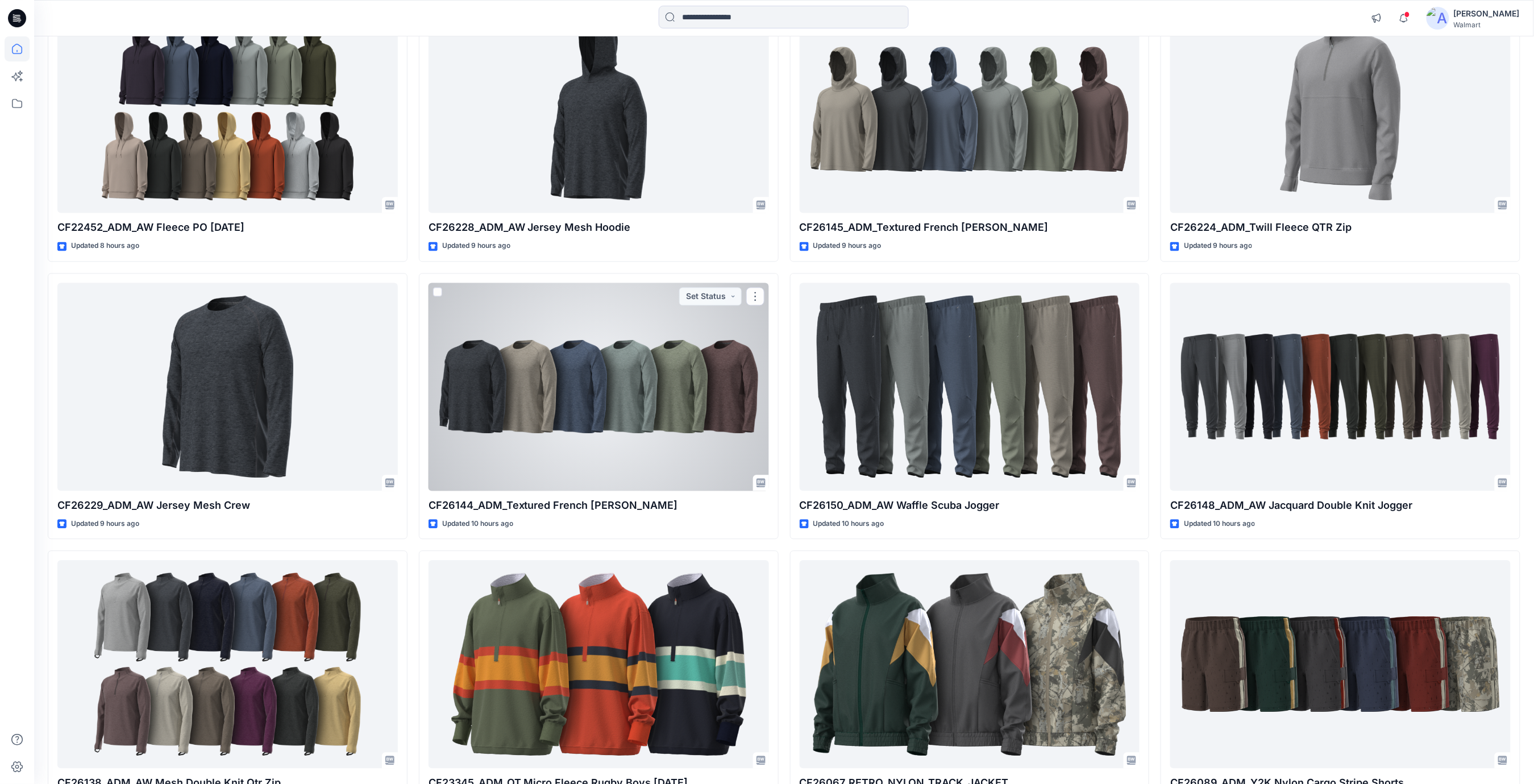
scroll to position [1084, 0]
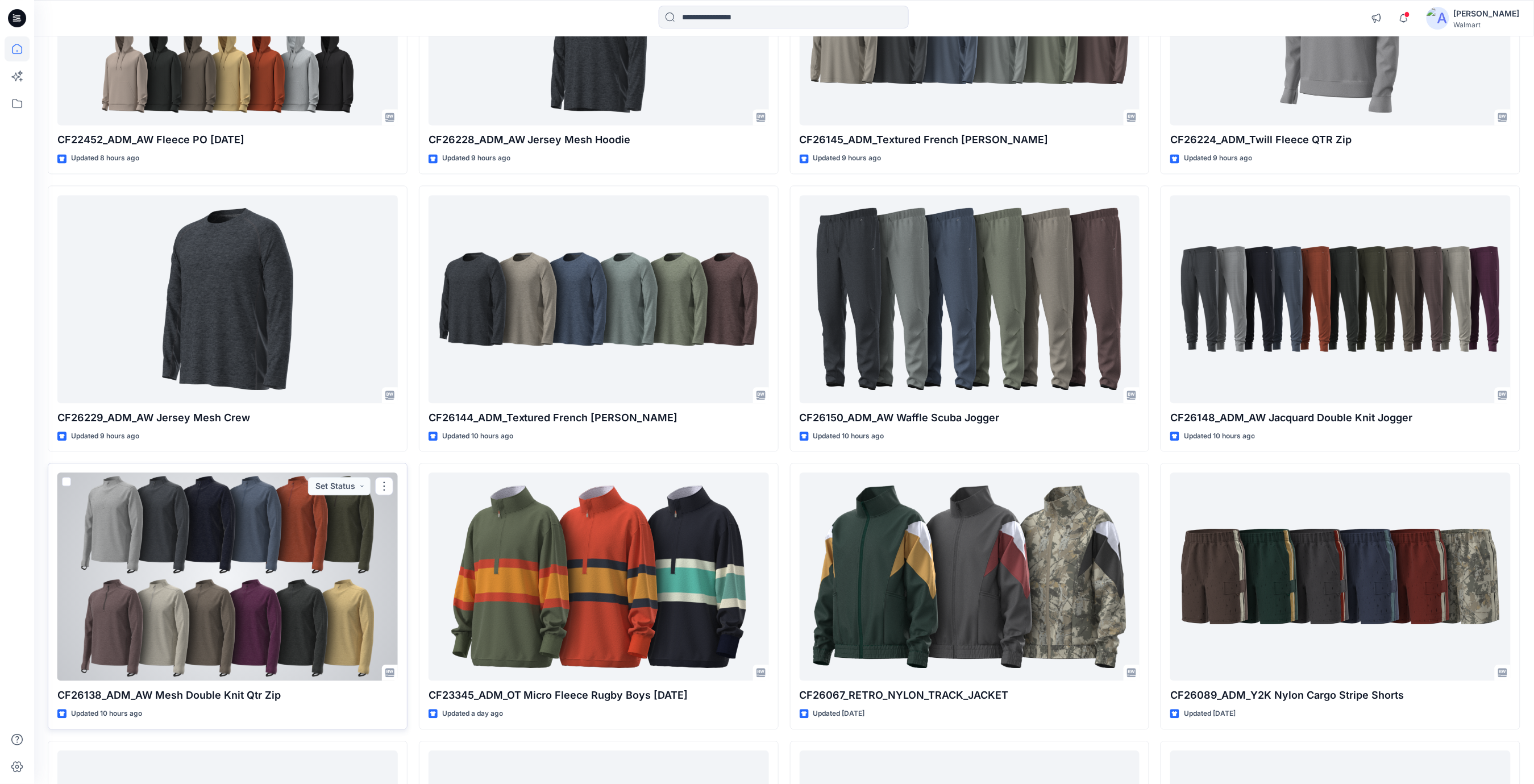
click at [201, 685] on div "CF26138_ADM_AW Mesh Double Knit Qtr Zip Updated 10 hours ago Set Status" at bounding box center [228, 595] width 360 height 266
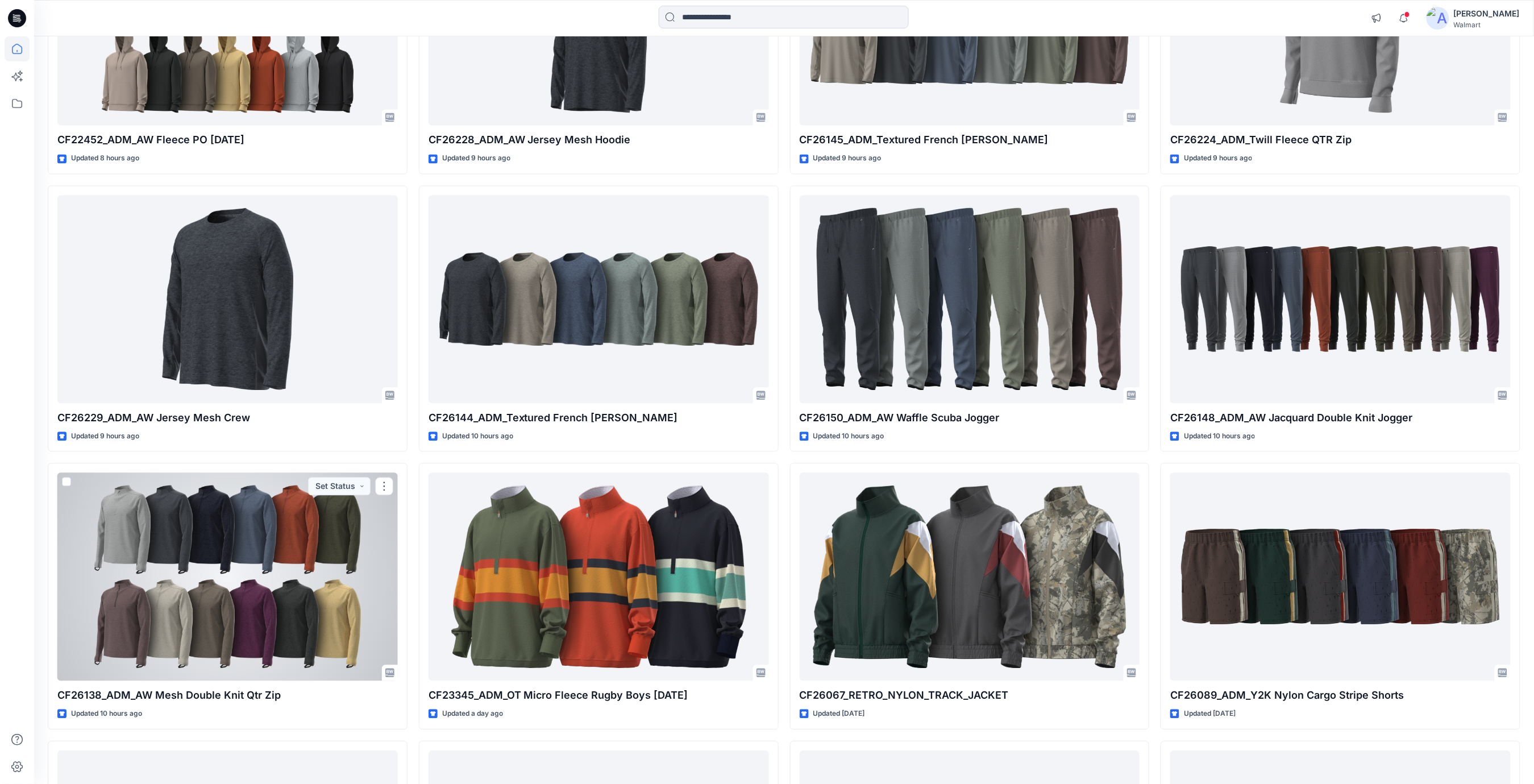
drag, startPoint x: 208, startPoint y: 647, endPoint x: 213, endPoint y: 610, distance: 37.3
click at [208, 647] on div at bounding box center [228, 575] width 340 height 208
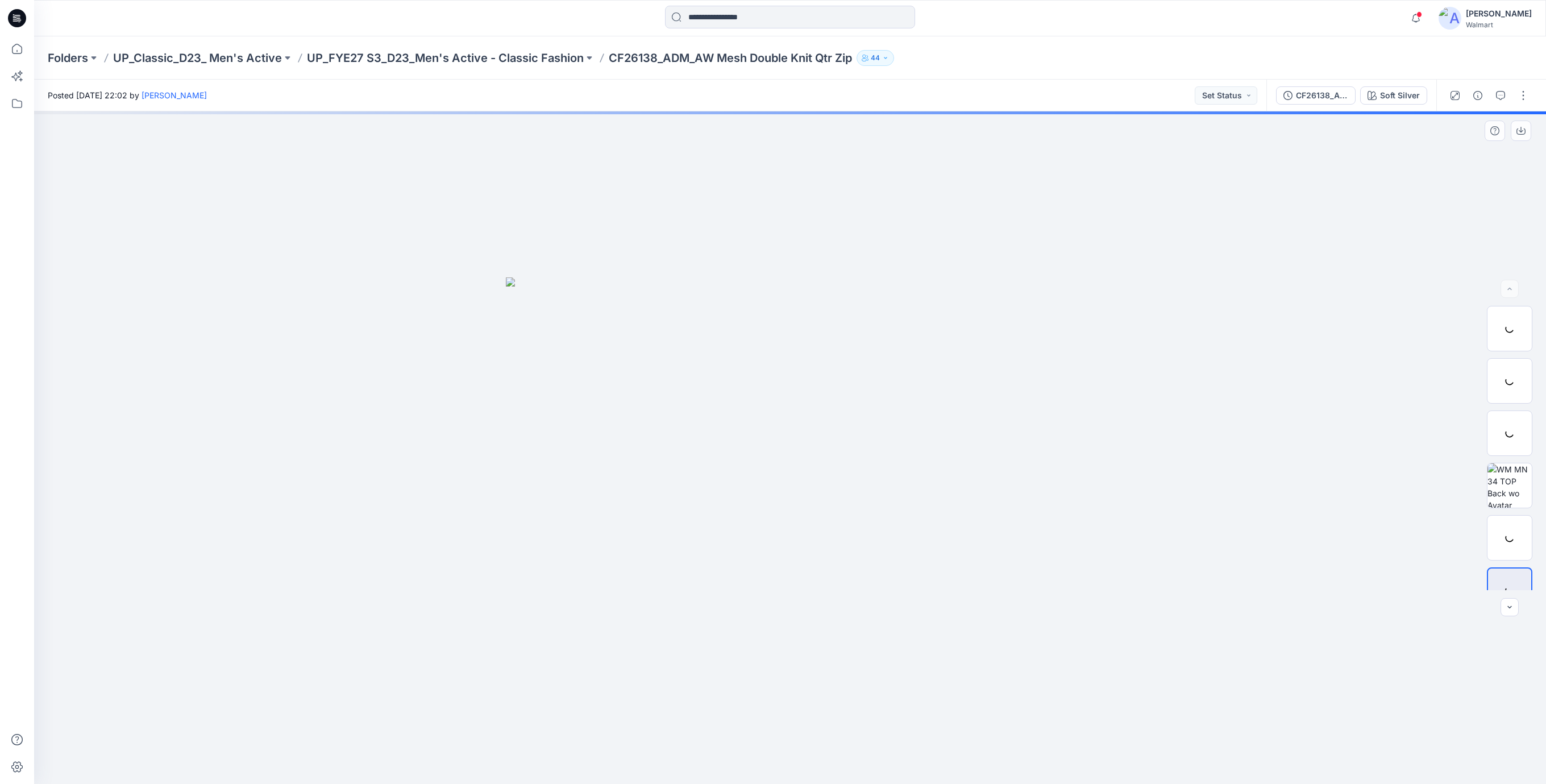
click at [375, 173] on div at bounding box center [790, 447] width 1512 height 672
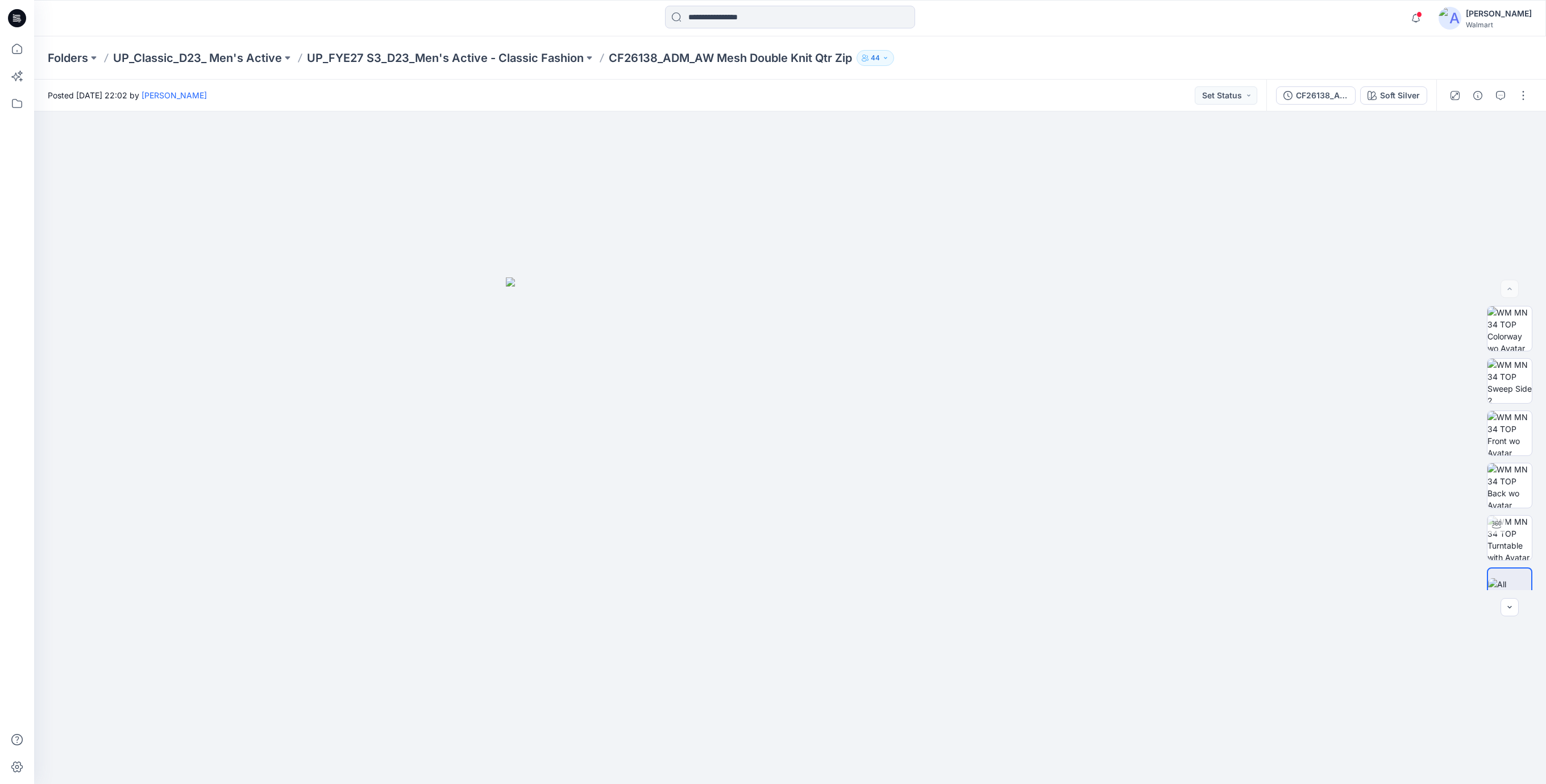
click at [15, 12] on icon at bounding box center [16, 18] width 18 height 18
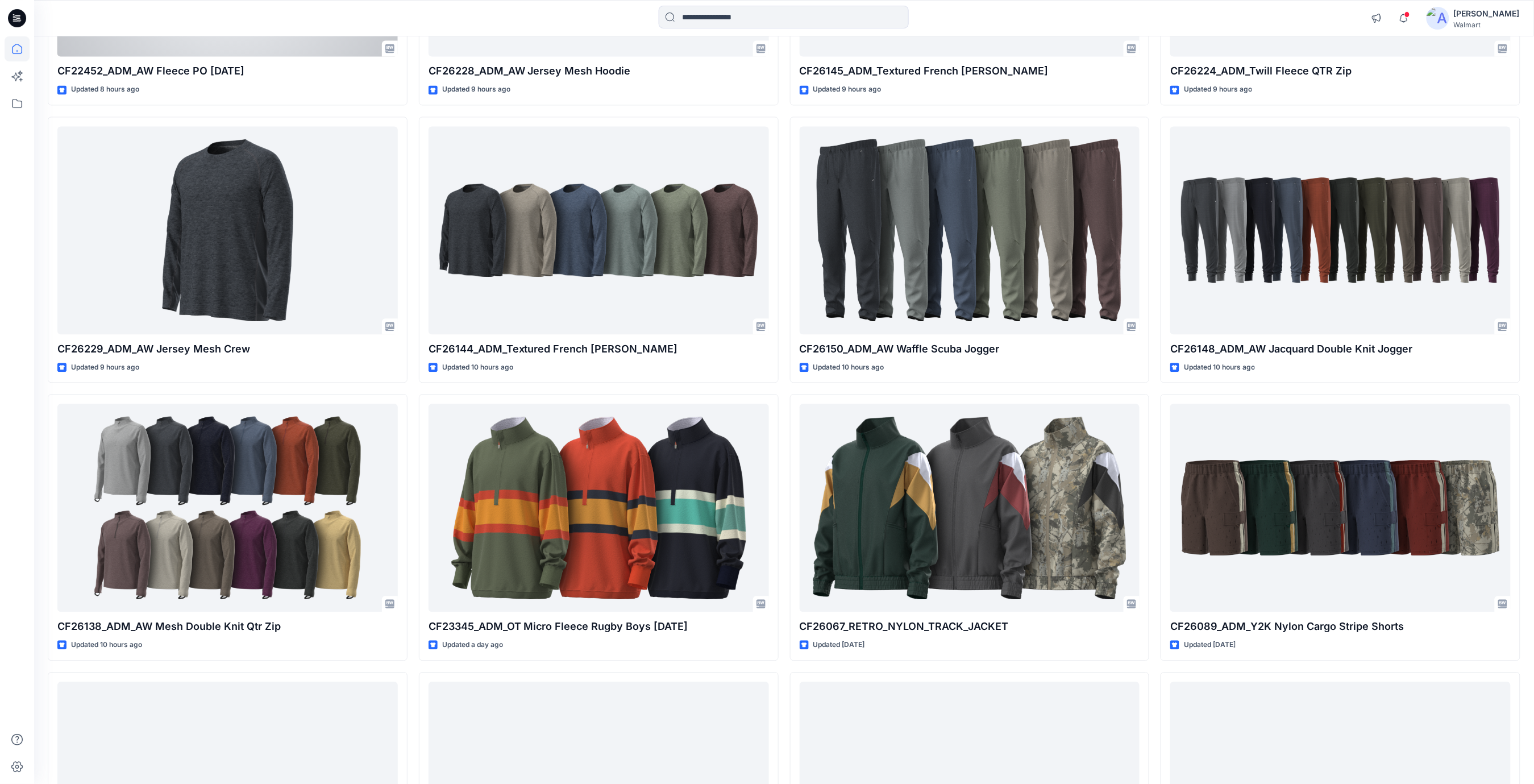
scroll to position [1288, 0]
